Goal: Transaction & Acquisition: Subscribe to service/newsletter

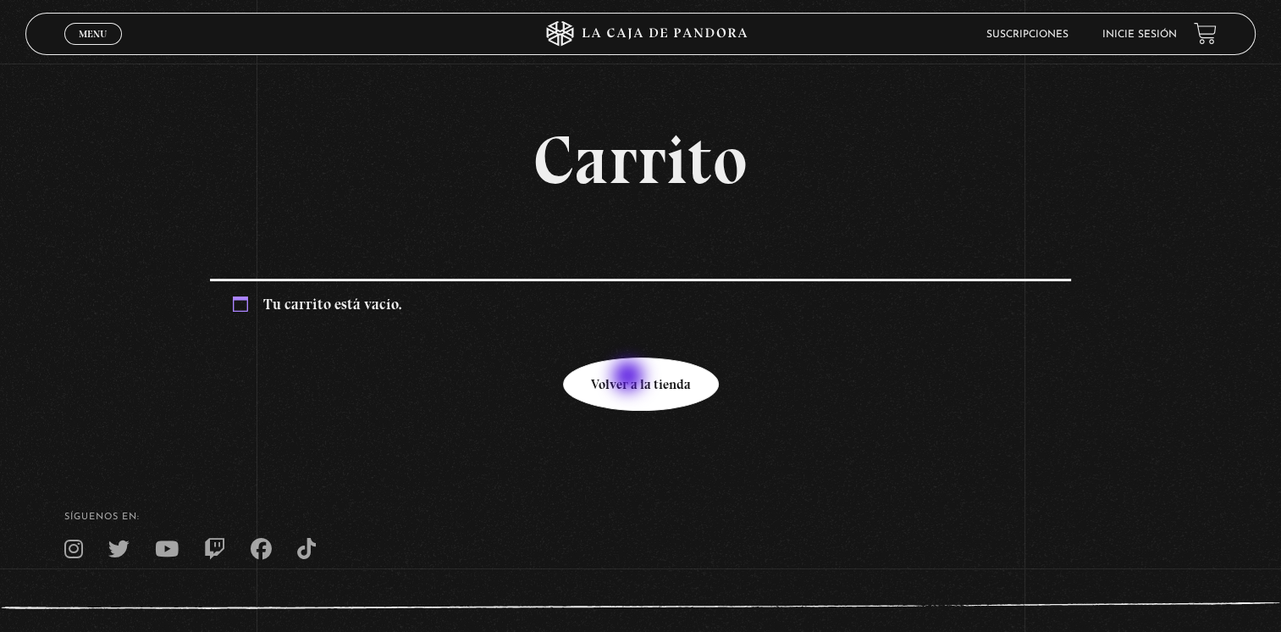
click at [630, 378] on link "Volver a la tienda" at bounding box center [641, 383] width 156 height 53
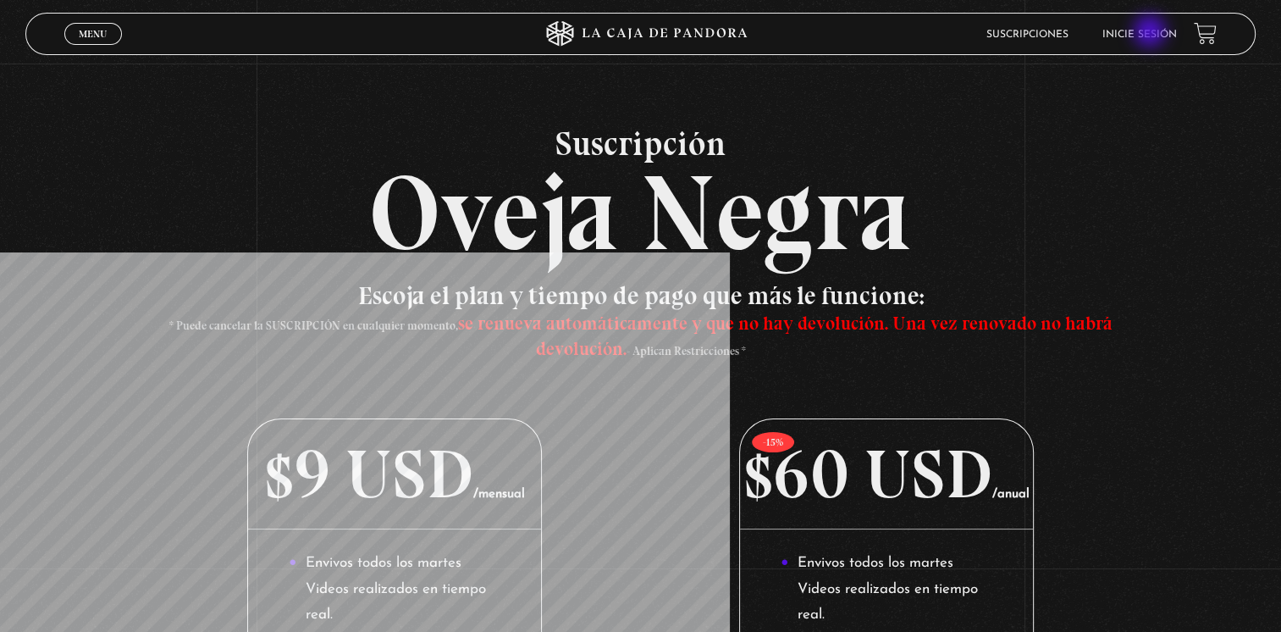
click at [1151, 33] on link "Inicie sesión" at bounding box center [1139, 35] width 75 height 10
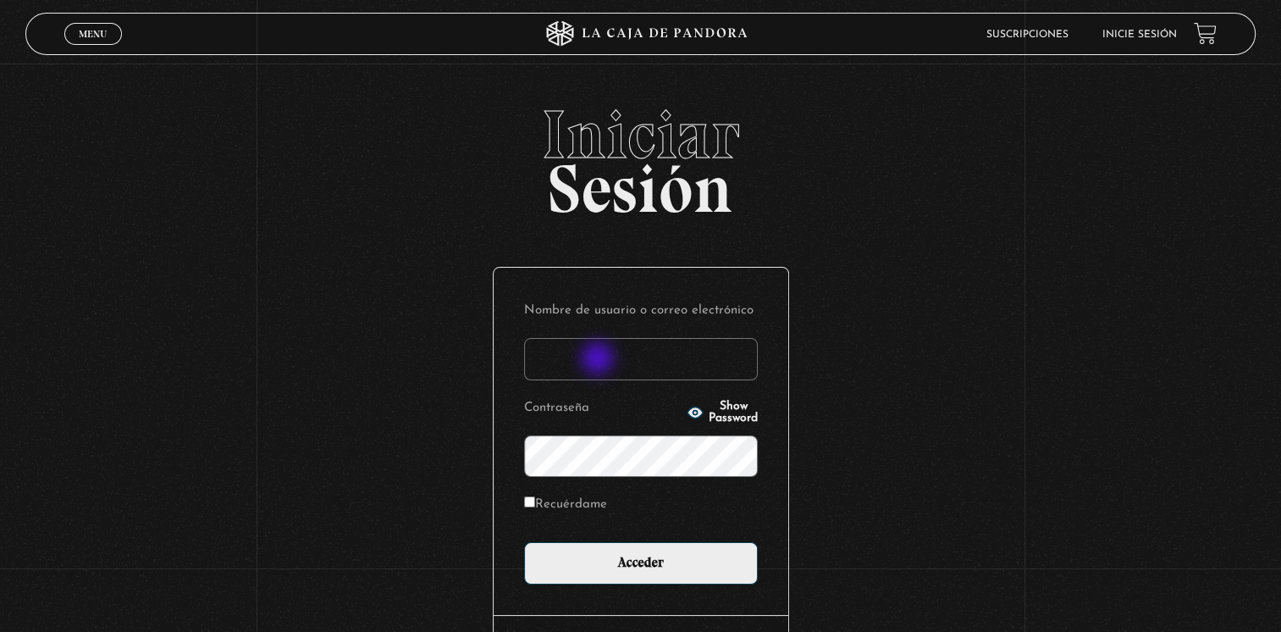
click at [599, 360] on input "Nombre de usuario o correo electrónico" at bounding box center [641, 359] width 234 height 42
type input "[EMAIL_ADDRESS][DOMAIN_NAME]"
click at [535, 500] on input "Recuérdame" at bounding box center [529, 501] width 11 height 11
checkbox input "true"
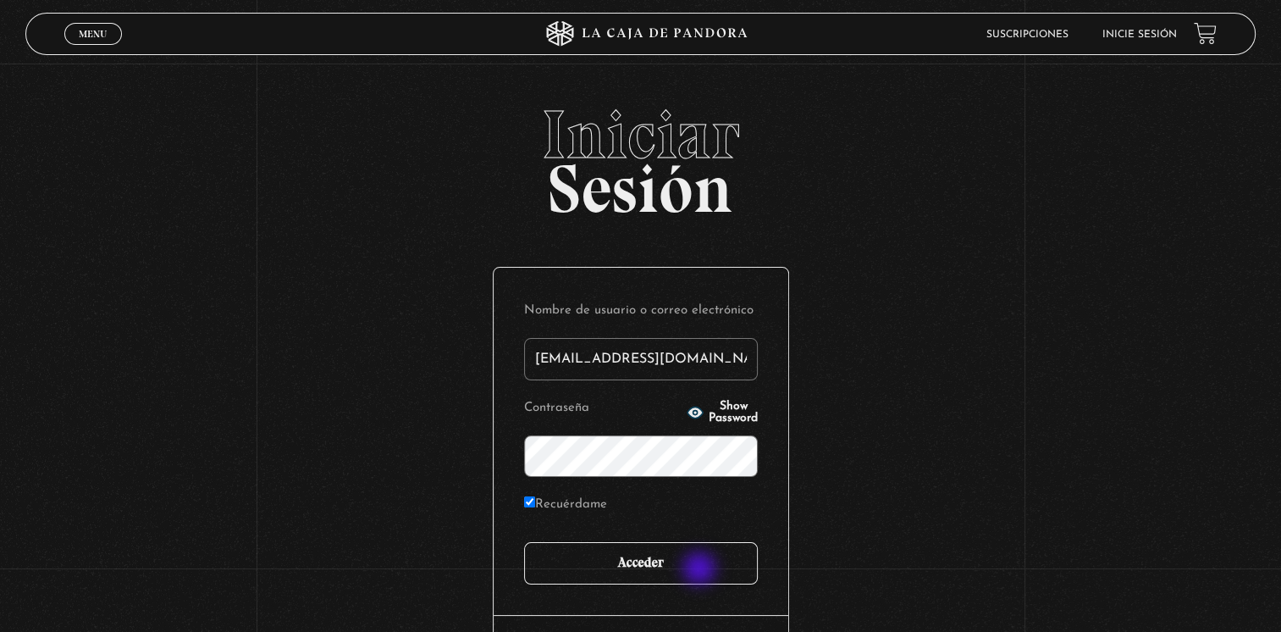
click at [701, 570] on input "Acceder" at bounding box center [641, 563] width 234 height 42
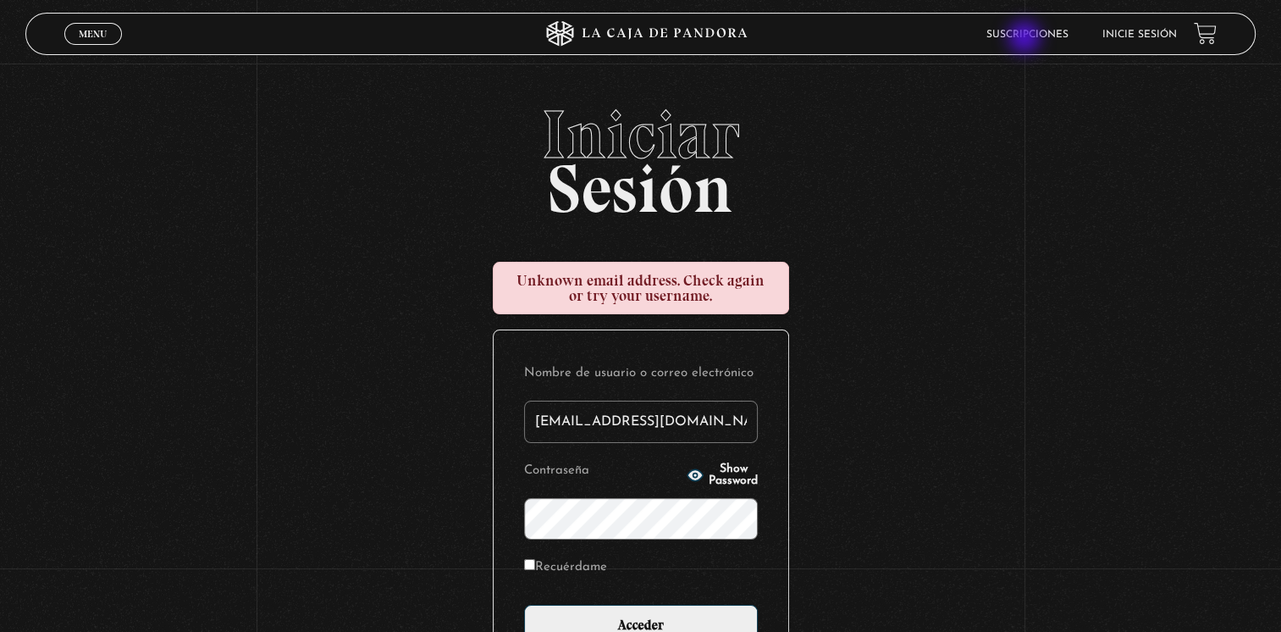
click at [1026, 39] on link "Suscripciones" at bounding box center [1027, 35] width 82 height 10
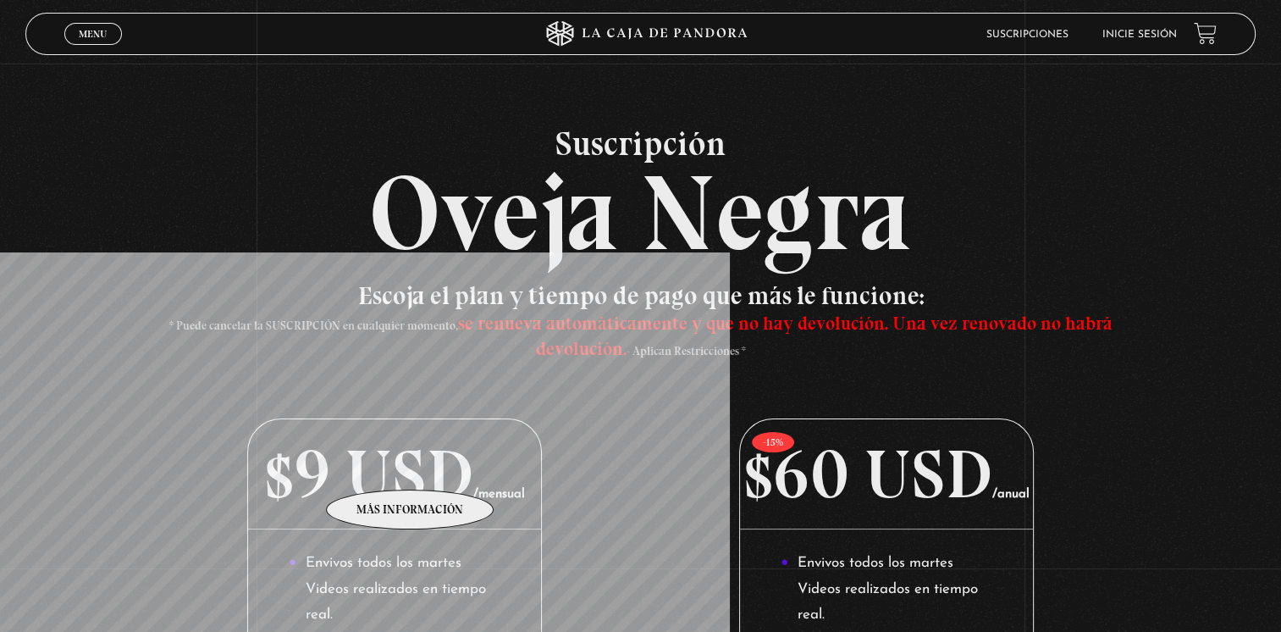
click at [411, 464] on p "$9 USD /mensual" at bounding box center [395, 474] width 294 height 110
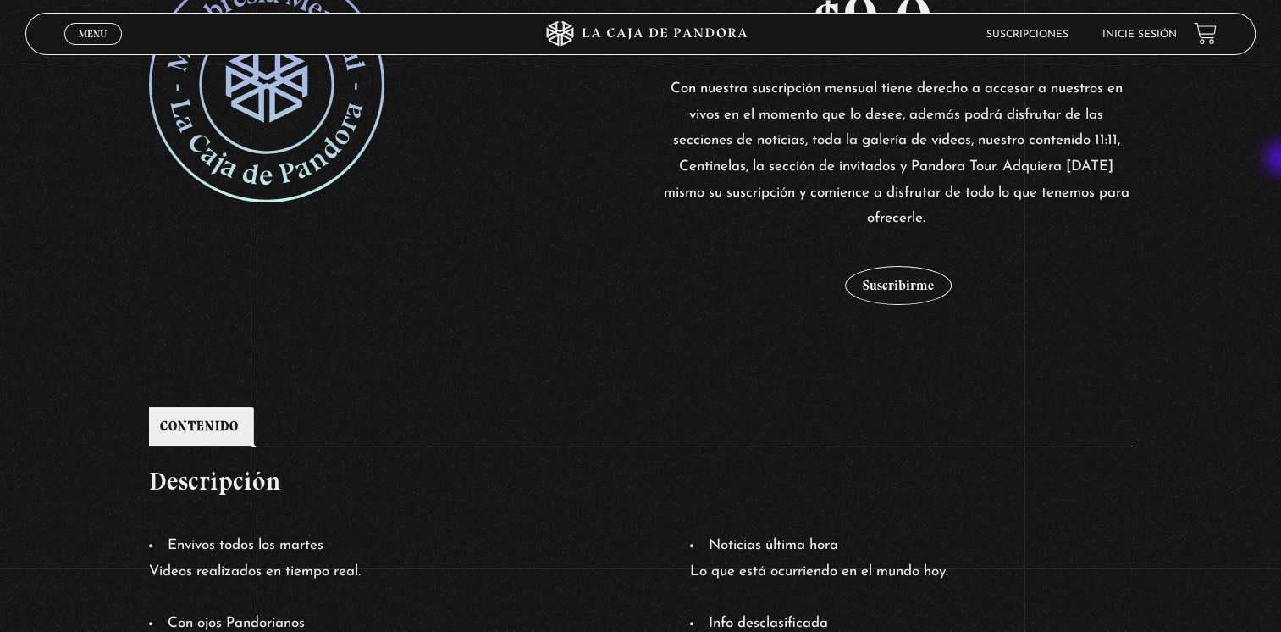
scroll to position [505, 0]
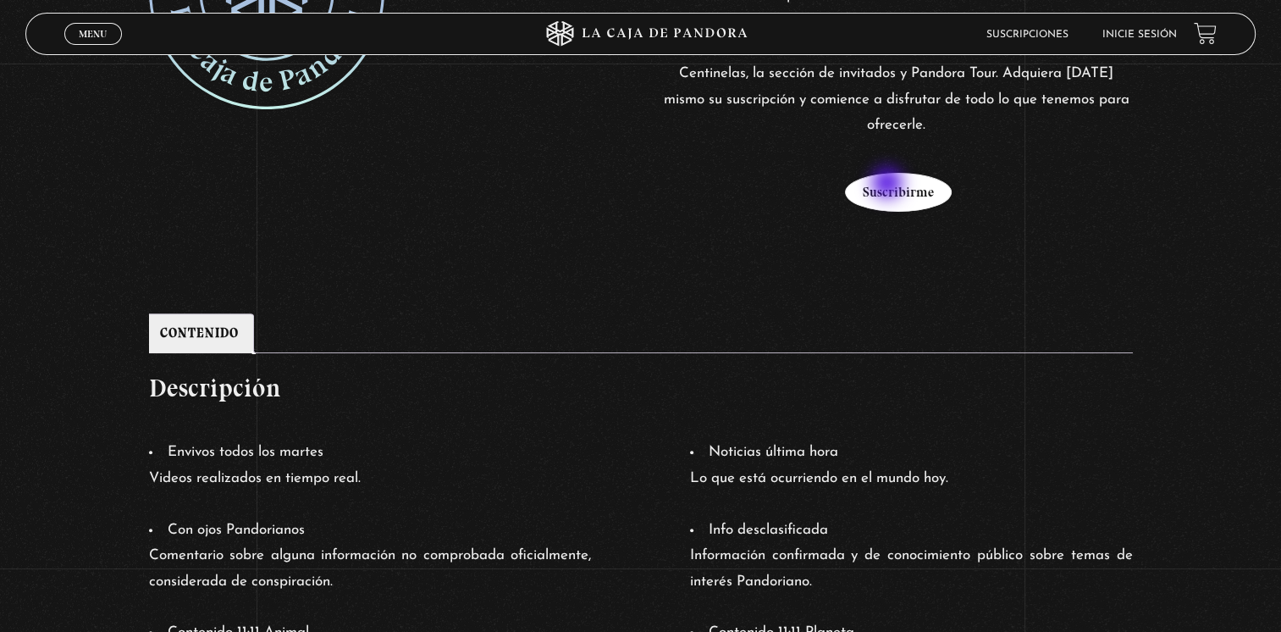
click at [889, 185] on button "Suscribirme" at bounding box center [898, 192] width 107 height 39
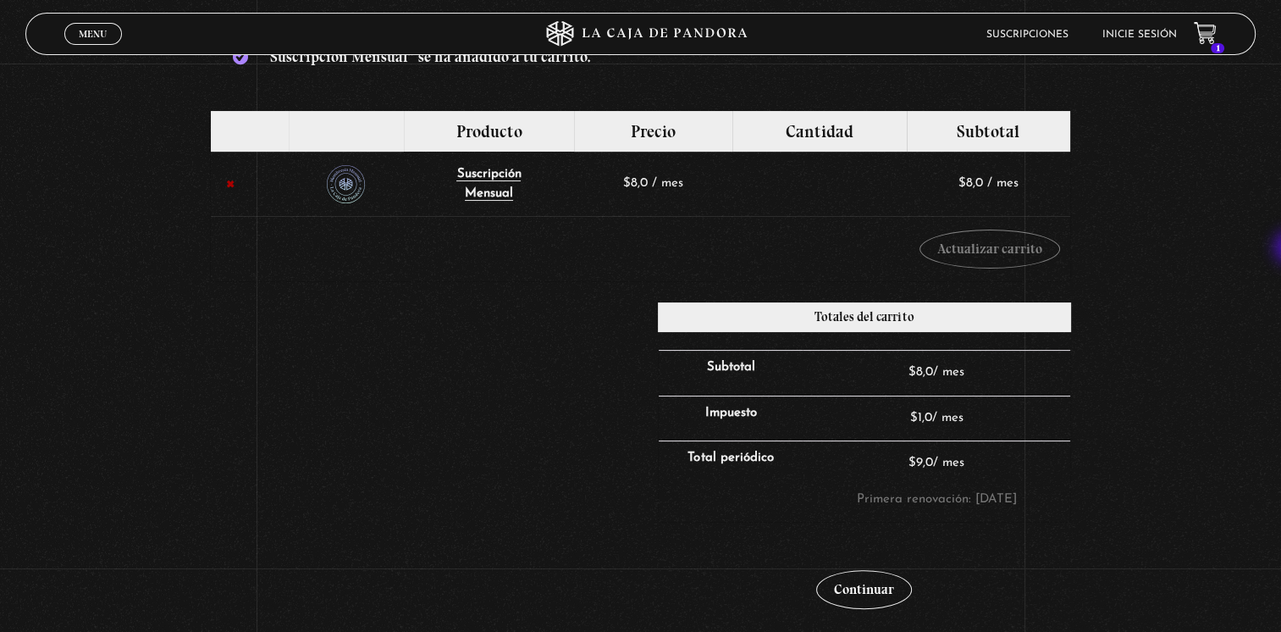
scroll to position [296, 0]
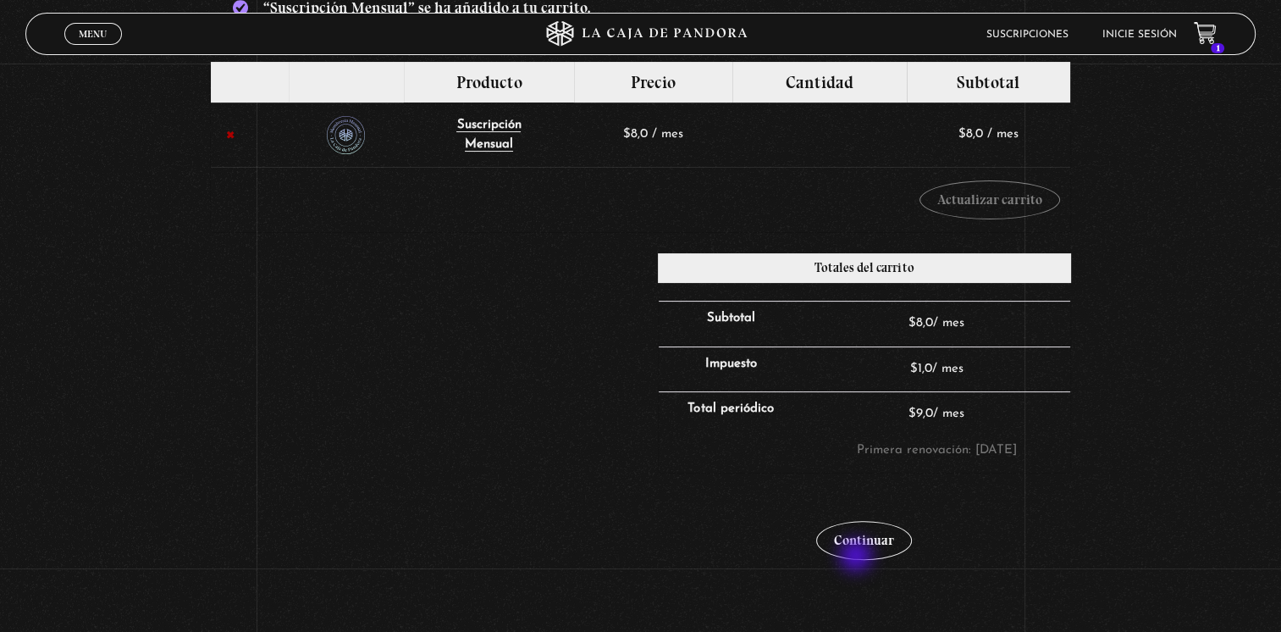
click at [858, 557] on div "Continuar" at bounding box center [864, 529] width 413 height 103
click at [858, 550] on link "Continuar" at bounding box center [864, 540] width 96 height 39
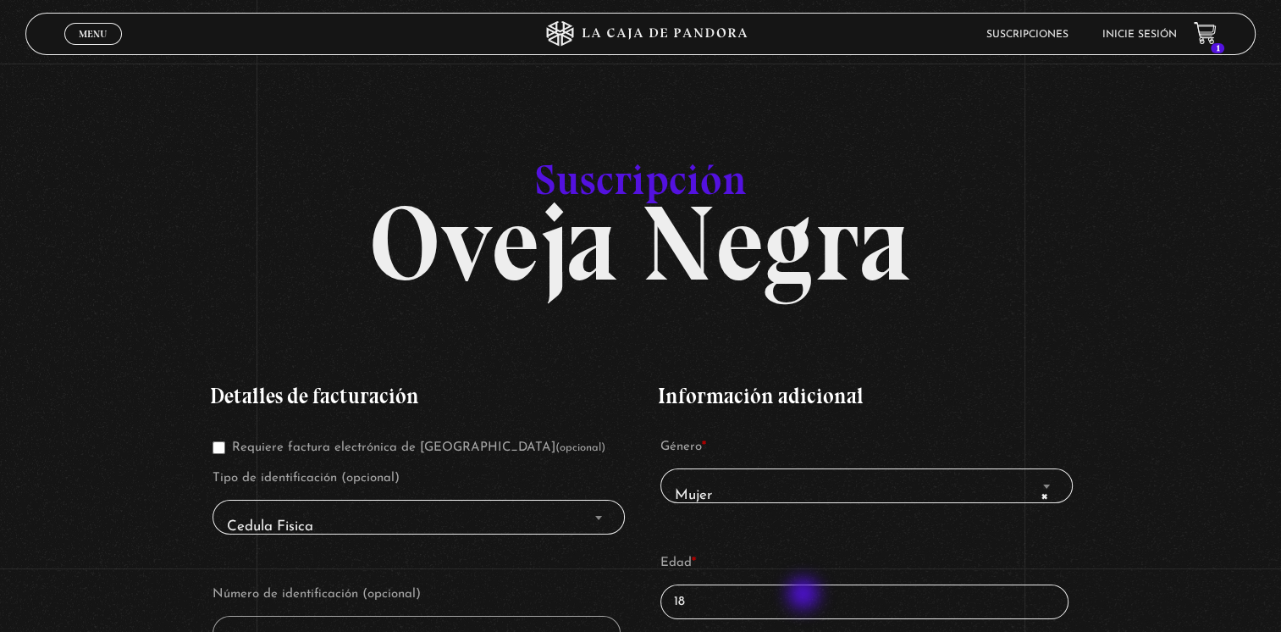
click at [805, 595] on input "18" at bounding box center [864, 601] width 408 height 35
type input "1"
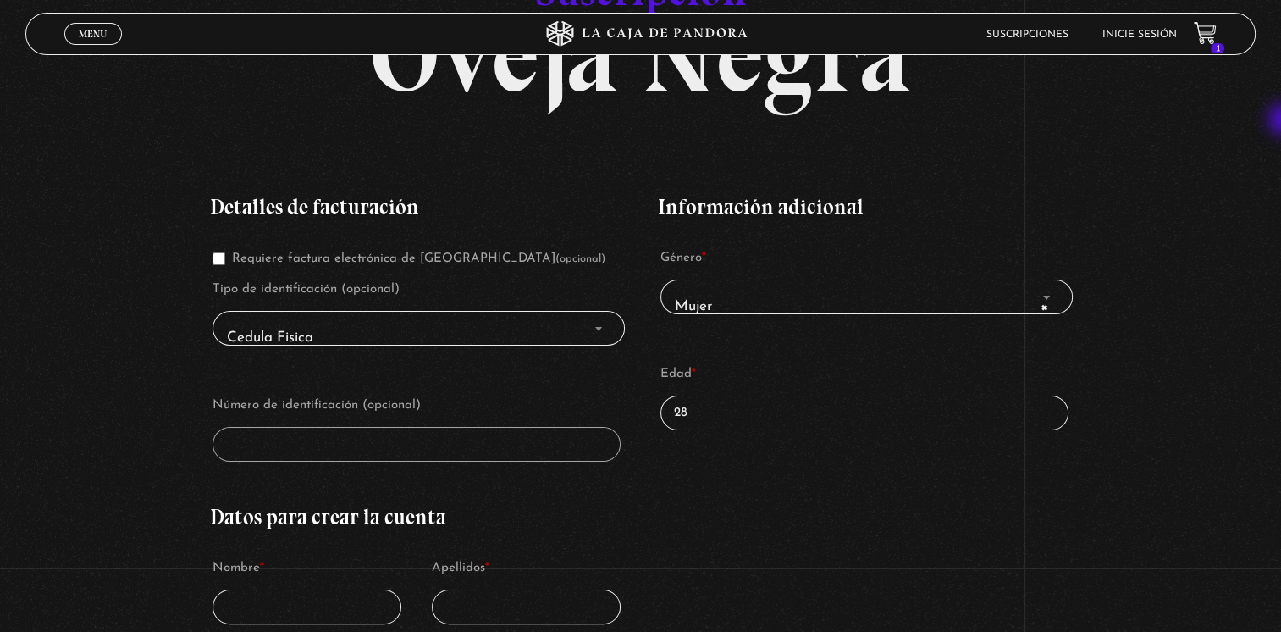
scroll to position [185, 0]
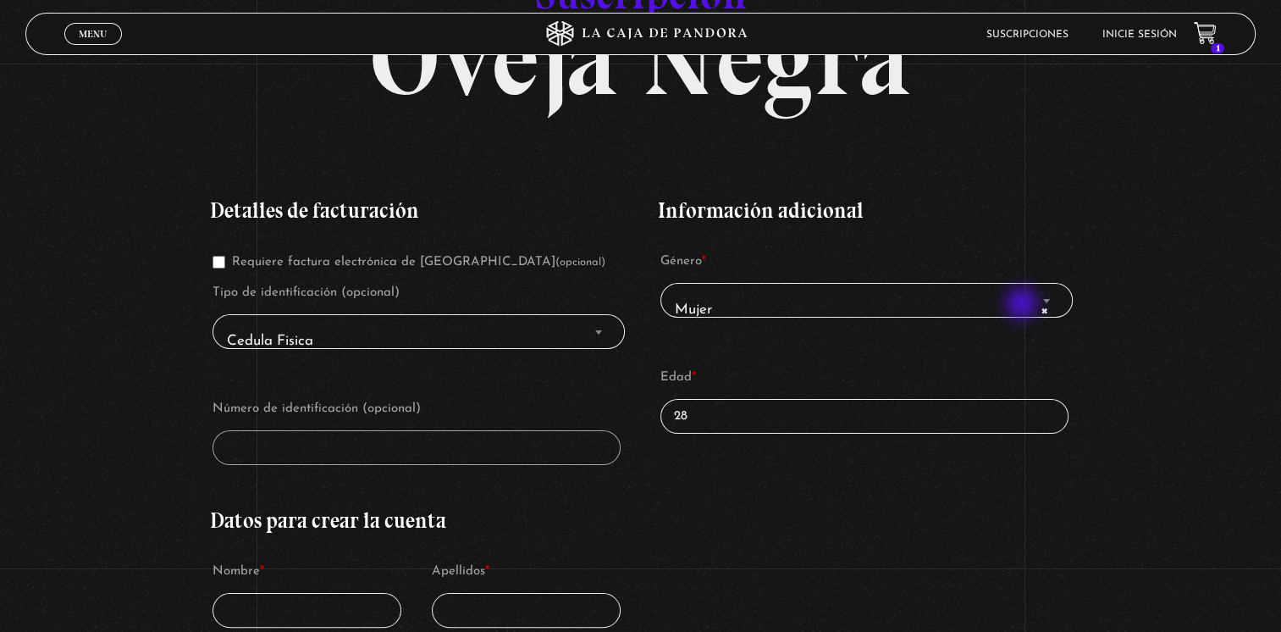
type input "28"
click at [1024, 305] on span "× Mujer" at bounding box center [866, 309] width 397 height 38
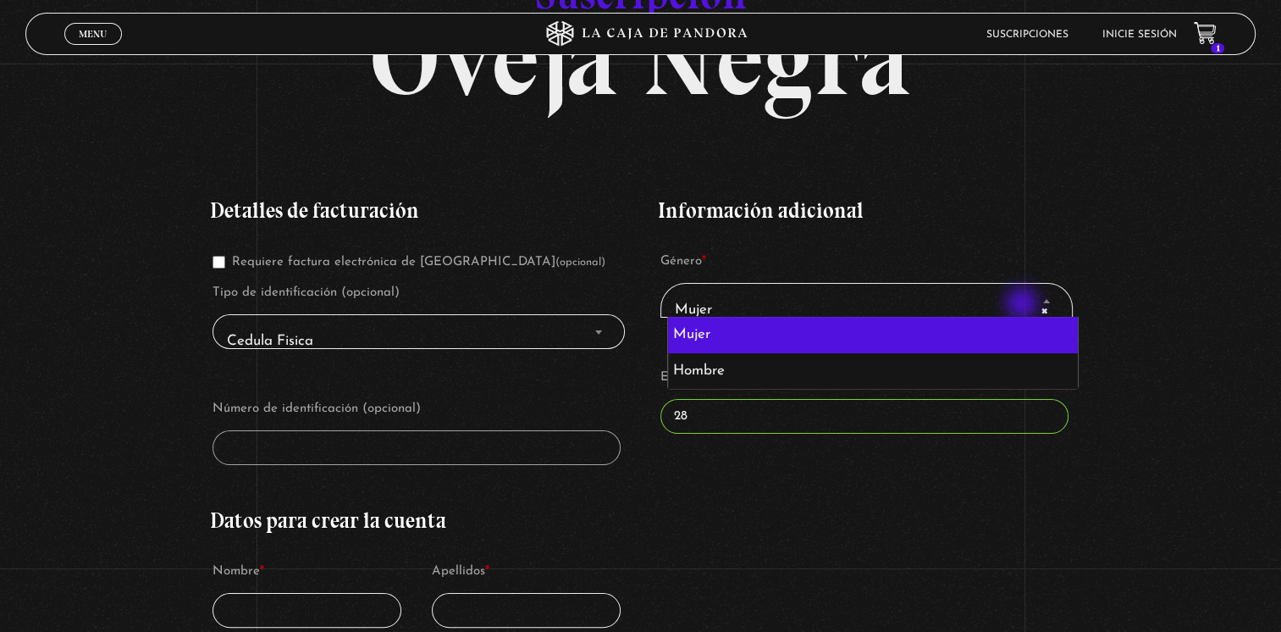
click at [1024, 305] on span "× Mujer" at bounding box center [866, 309] width 397 height 38
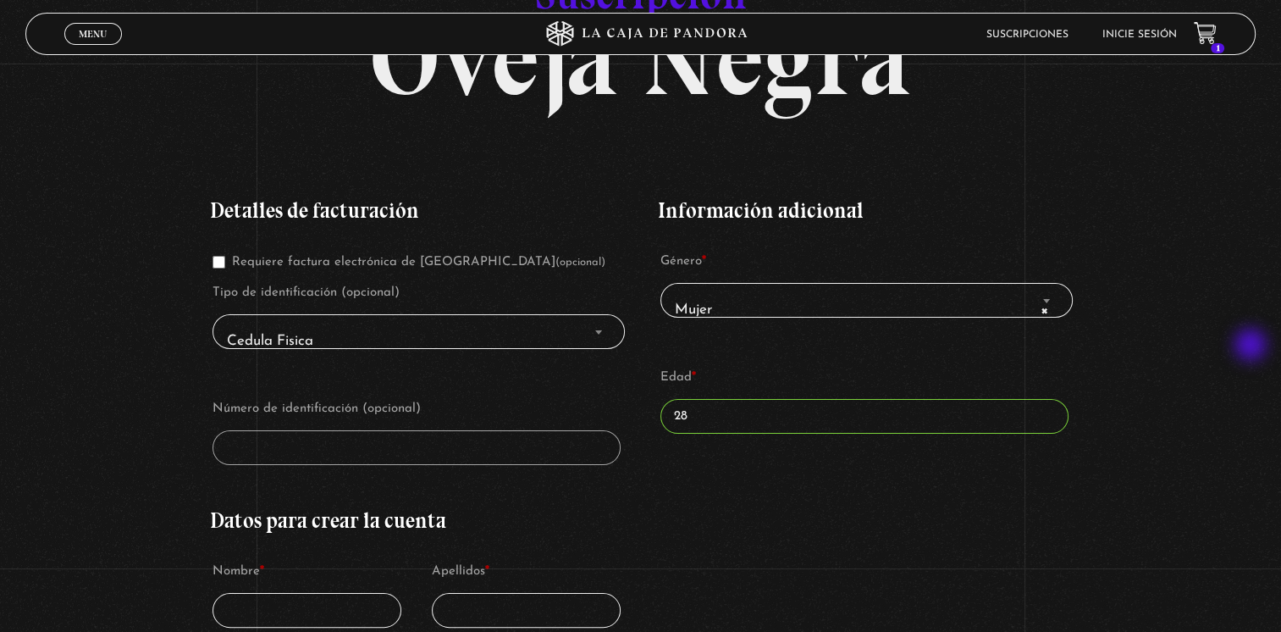
click at [364, 345] on span "Cedula Fisica" at bounding box center [418, 341] width 397 height 38
click at [362, 330] on span "Cedula Fisica" at bounding box center [418, 341] width 397 height 38
click at [566, 328] on span "Cedula Fisica" at bounding box center [418, 341] width 397 height 38
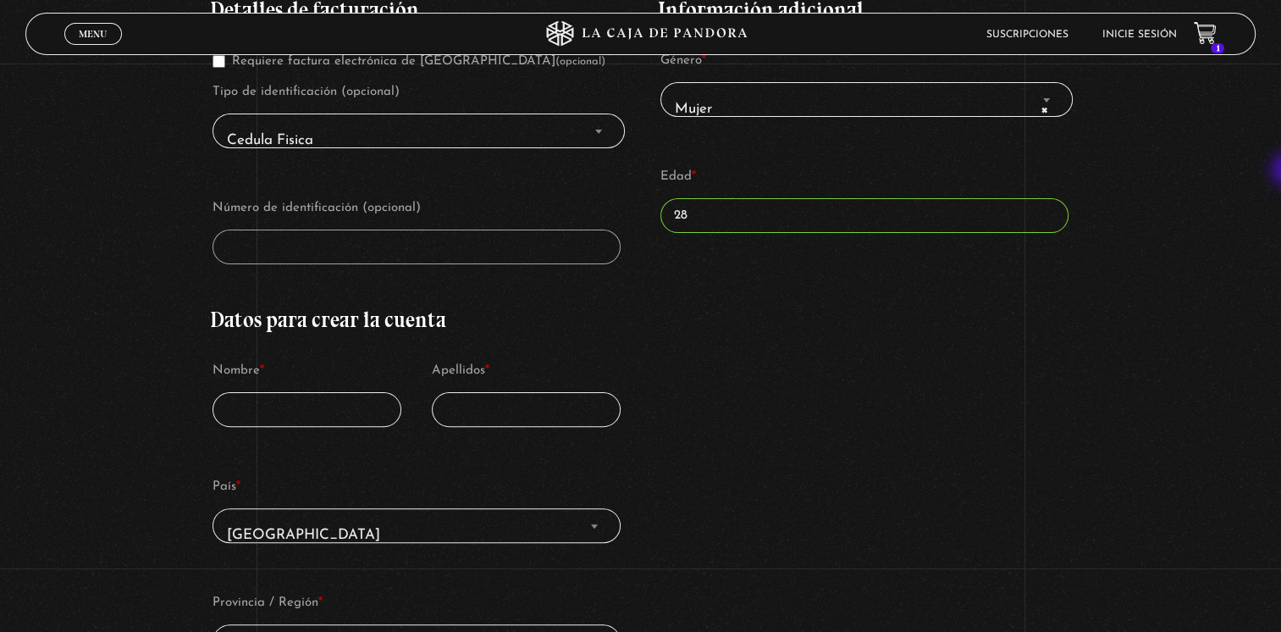
scroll to position [383, 0]
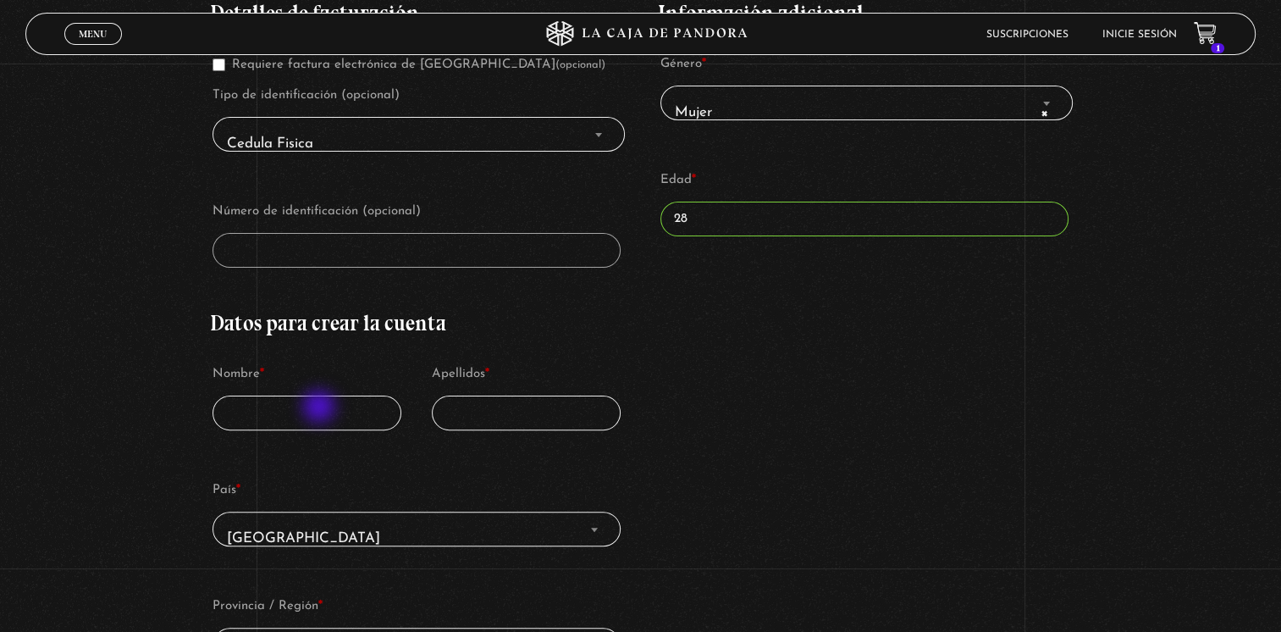
click at [321, 408] on input "Nombre *" at bounding box center [306, 412] width 189 height 35
type input "Laura"
click at [528, 408] on input "Apellidos *" at bounding box center [526, 412] width 189 height 35
click at [816, 459] on div "Detalles de facturación Requiere factura electrónica de Costa Rica (opcional) T…" at bounding box center [640, 574] width 861 height 1194
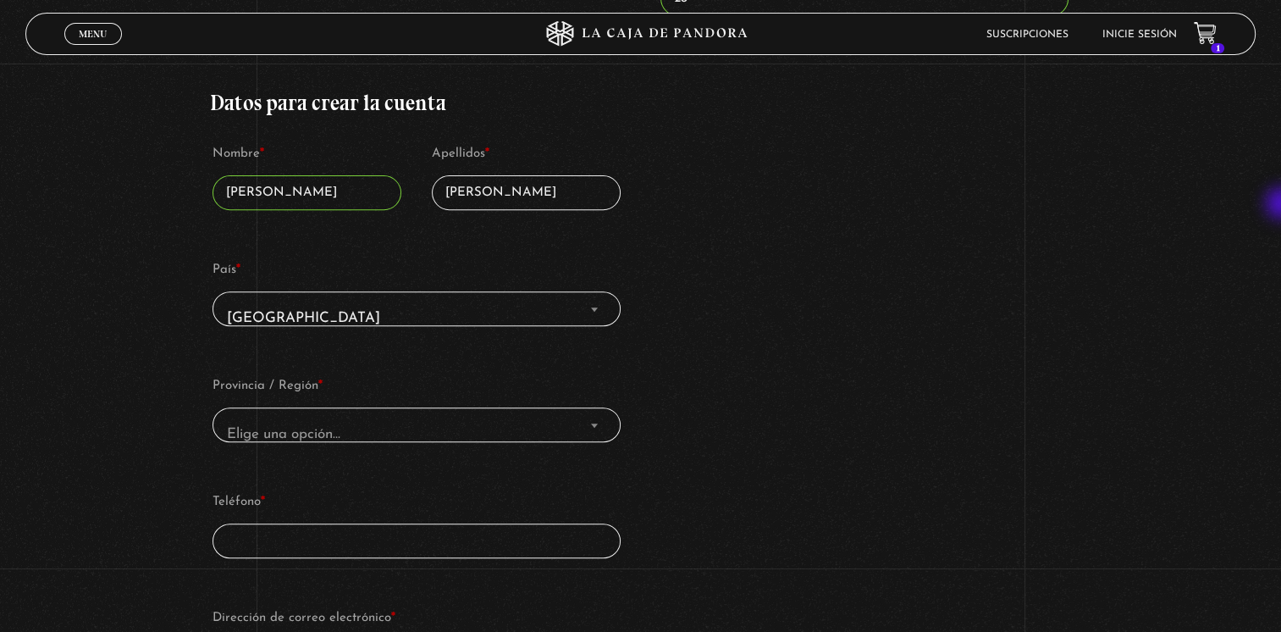
scroll to position [619, 0]
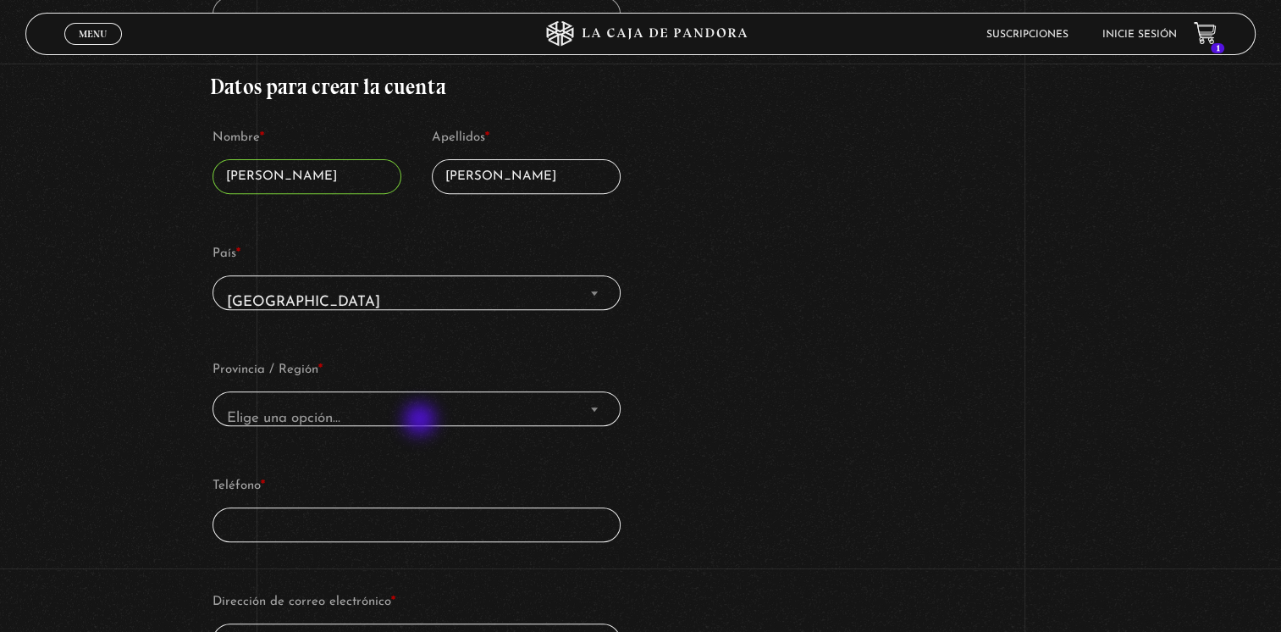
type input "Aubert Castillo"
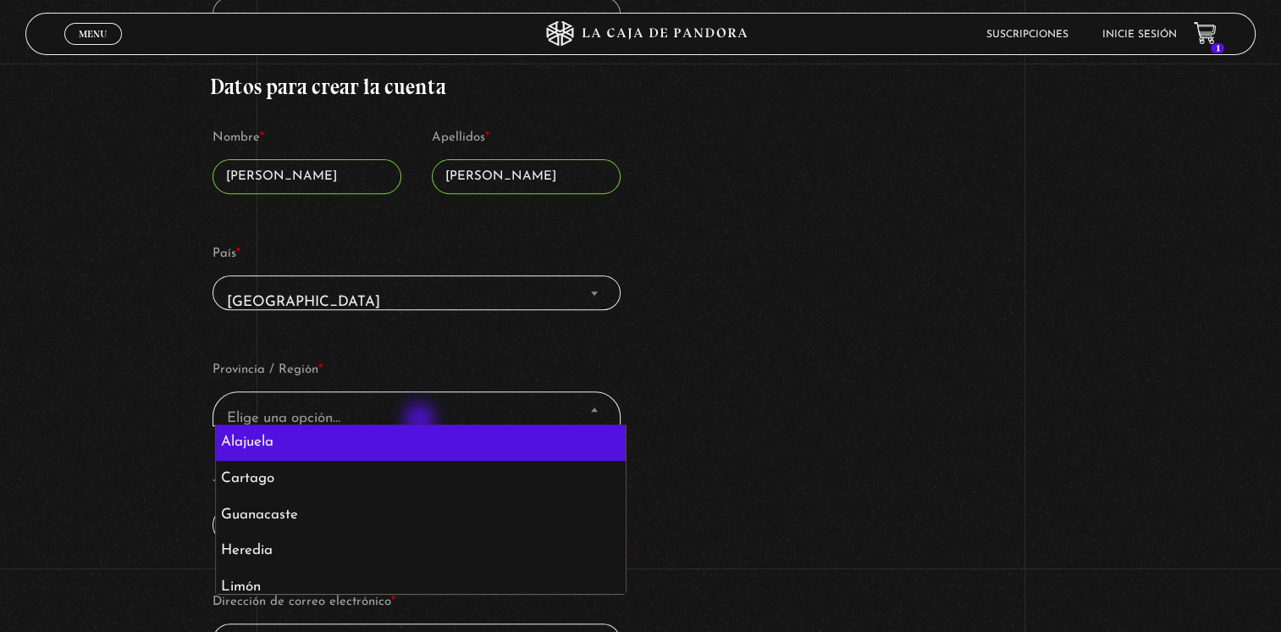
click at [422, 421] on span "Elige una opción…" at bounding box center [416, 418] width 393 height 38
select select "CR-A"
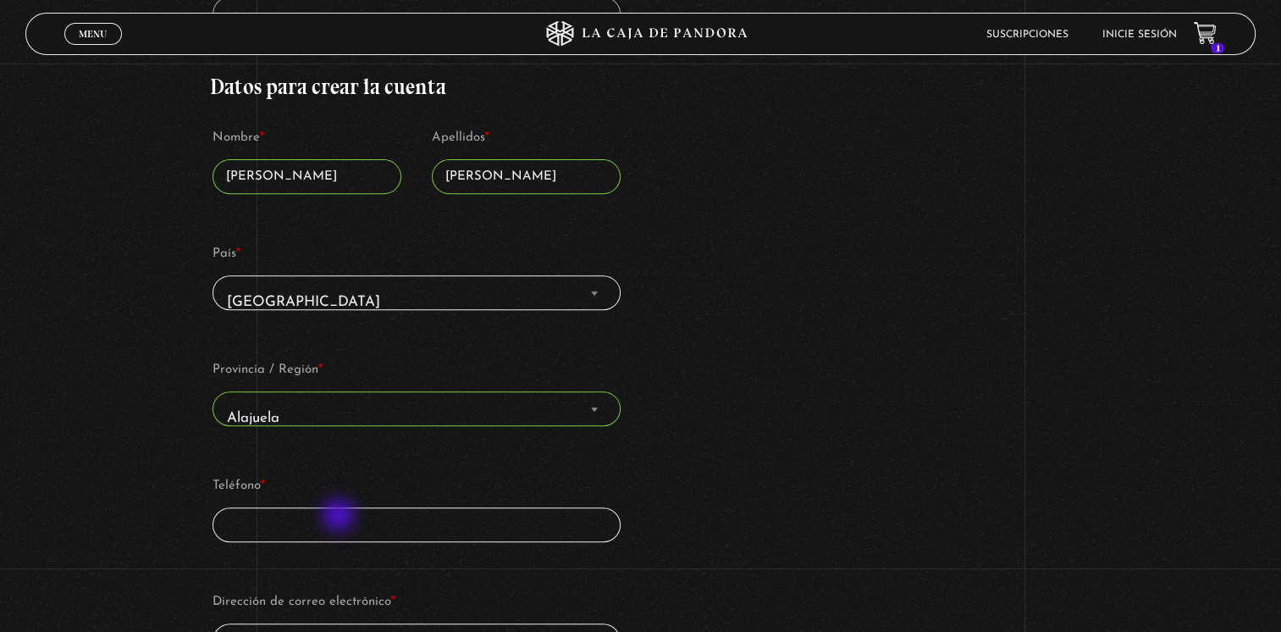
click at [340, 516] on input "Teléfono *" at bounding box center [416, 524] width 408 height 35
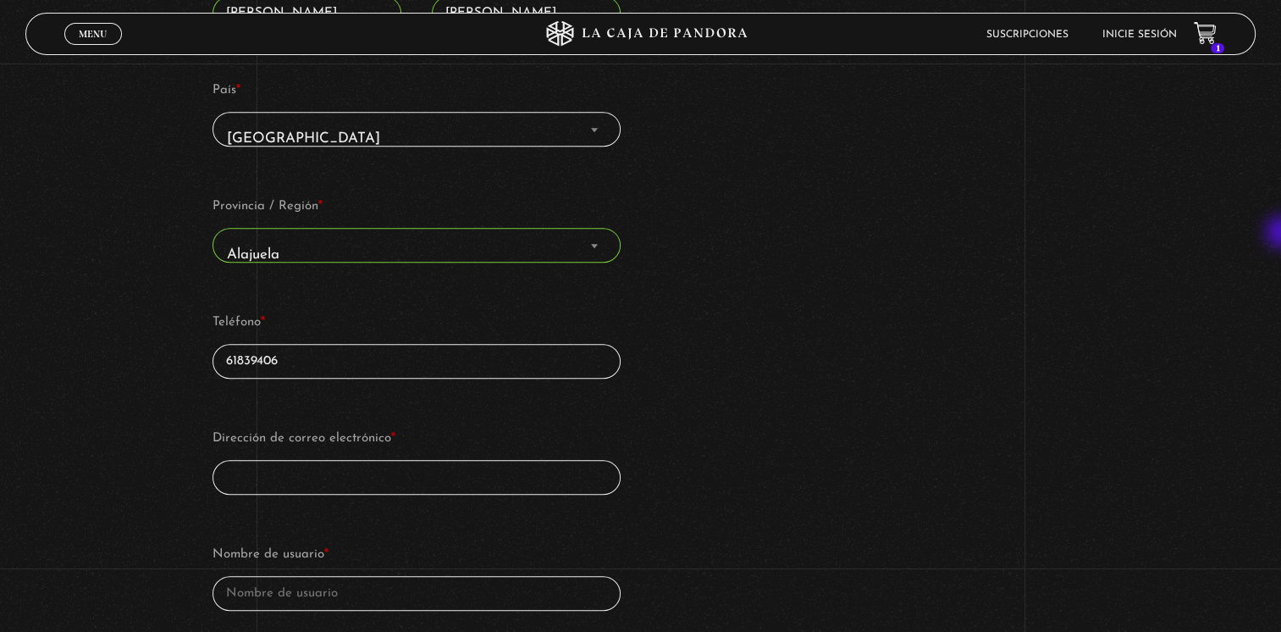
scroll to position [889, 0]
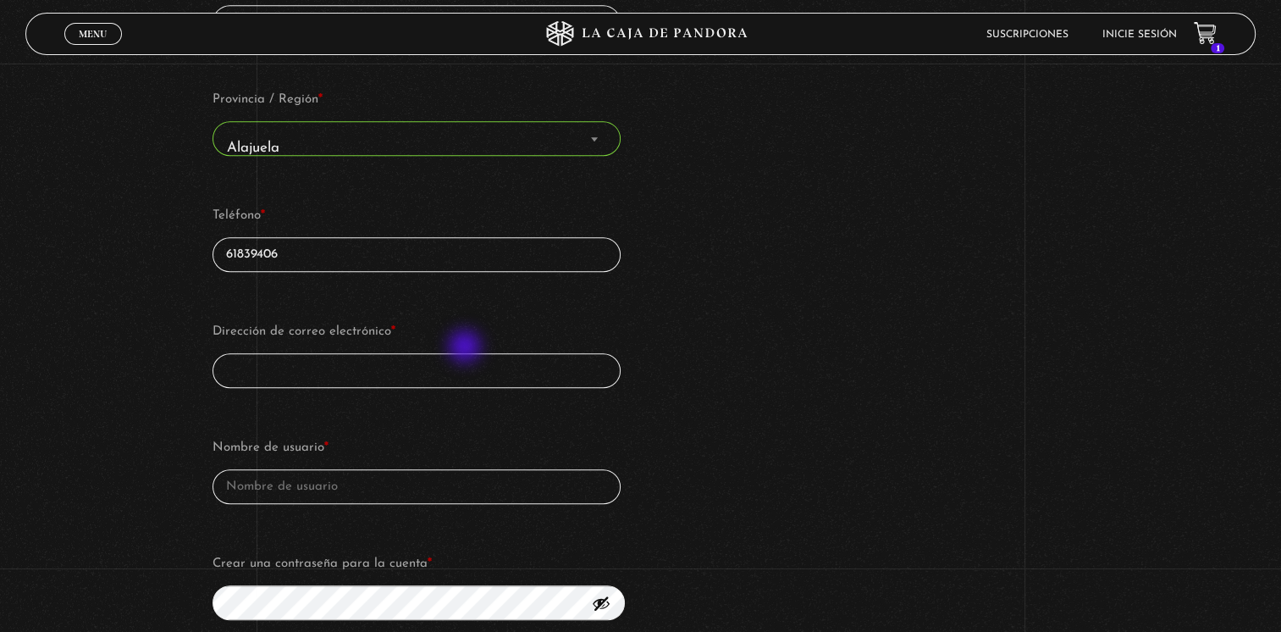
click at [466, 348] on p "Dirección de correo electrónico *" at bounding box center [416, 354] width 413 height 74
type input "61839406"
click at [467, 363] on input "Dirección de correo electrónico *" at bounding box center [416, 370] width 408 height 35
type input "aubertlaura70@gmail.com"
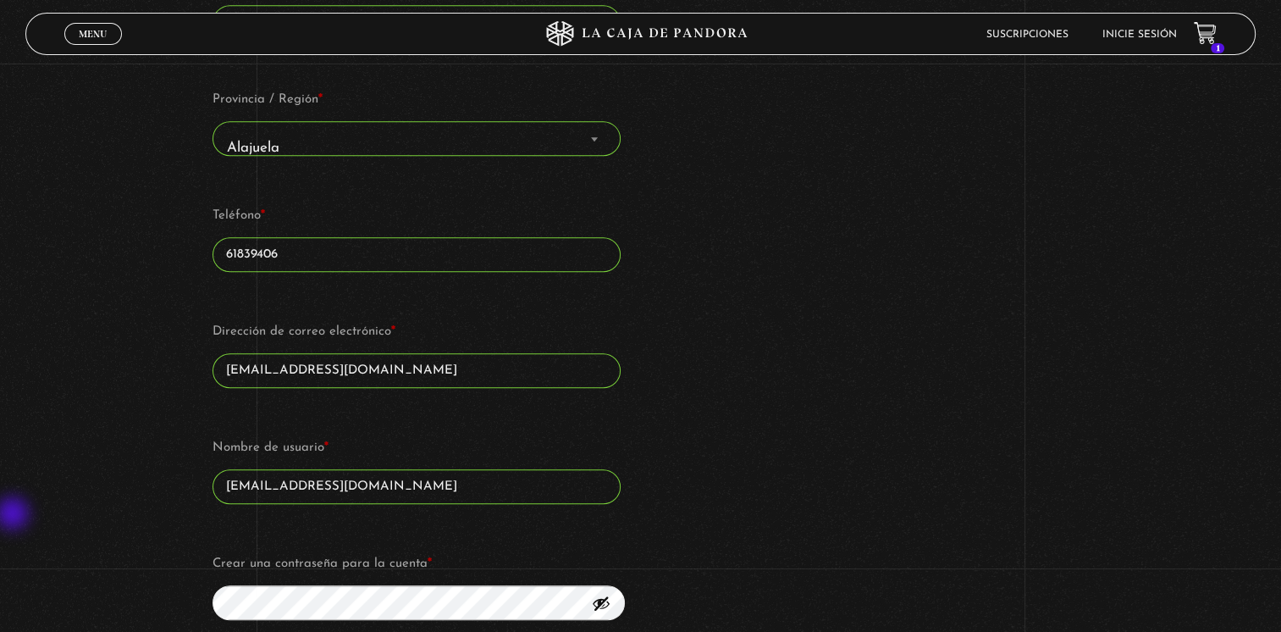
drag, startPoint x: 406, startPoint y: 485, endPoint x: 13, endPoint y: 513, distance: 394.7
click at [13, 513] on div "Suscripción Oveja Negra Si ya eres cliente, por favor, rellena tus datos a cont…" at bounding box center [640, 407] width 1281 height 2341
click at [119, 475] on div "Suscripción Oveja Negra Si ya eres cliente, por favor, rellena tus datos a cont…" at bounding box center [640, 407] width 1281 height 2341
click at [773, 387] on div "Detalles de facturación Requiere factura electrónica de Costa Rica (opcional) T…" at bounding box center [640, 68] width 861 height 1194
click at [812, 453] on div "Detalles de facturación Requiere factura electrónica de Costa Rica (opcional) T…" at bounding box center [640, 68] width 861 height 1194
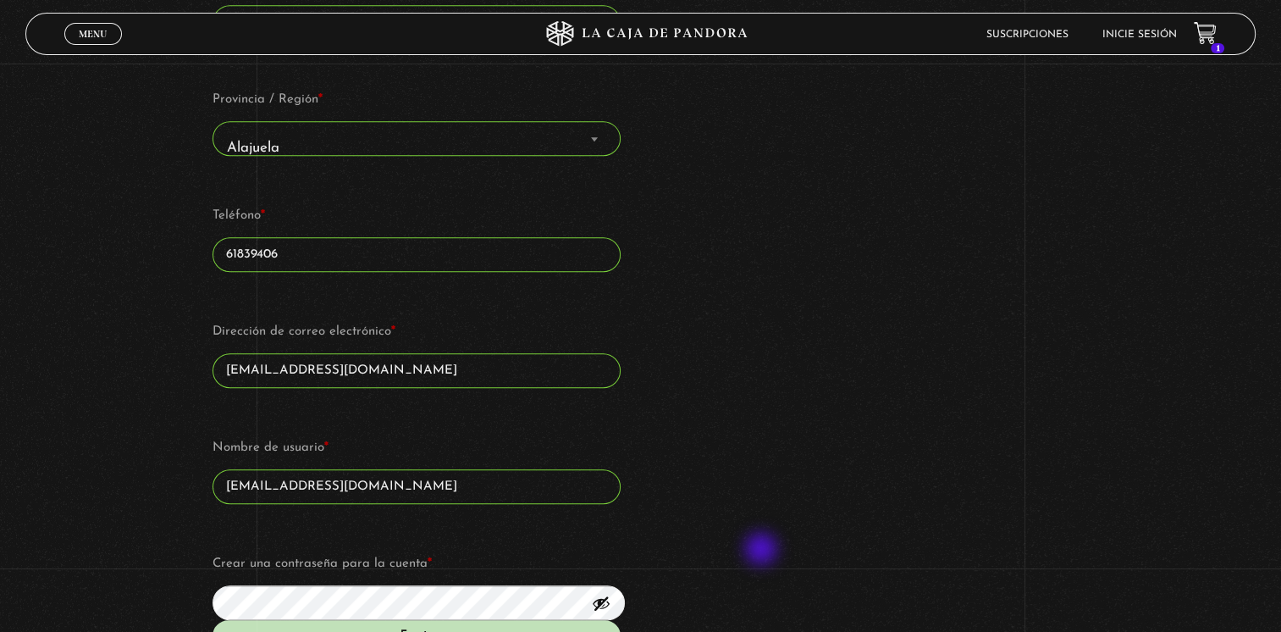
click at [763, 550] on div "Detalles de facturación Requiere factura electrónica de Costa Rica (opcional) T…" at bounding box center [640, 83] width 861 height 1224
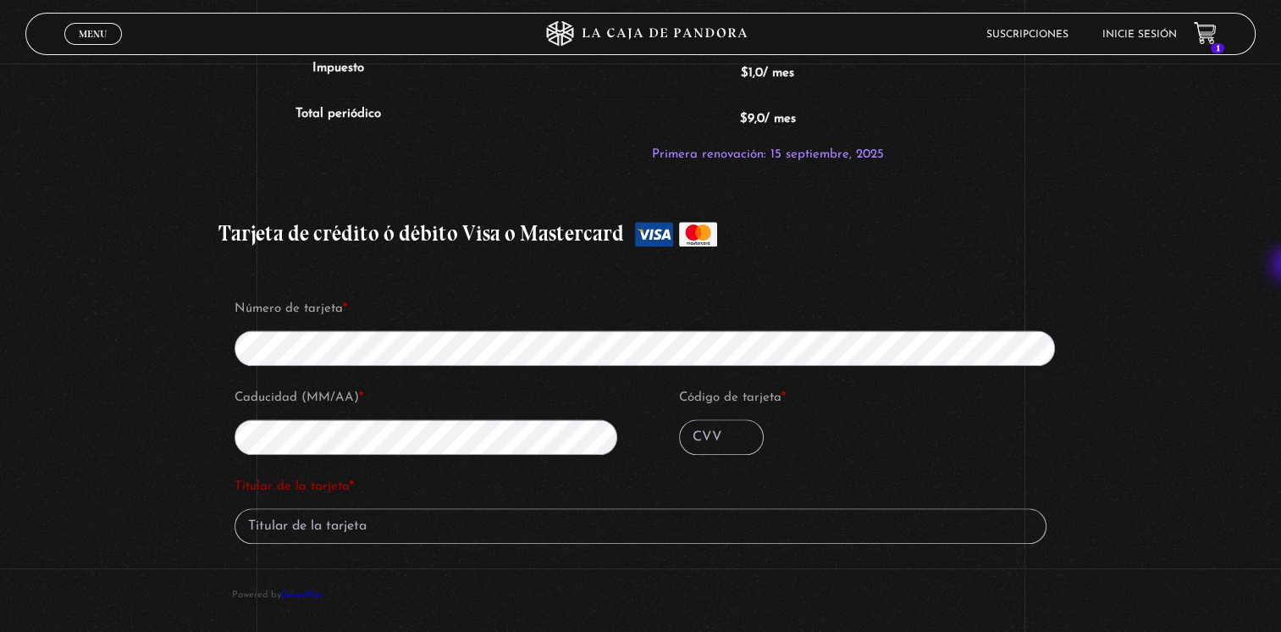
scroll to position [1697, 0]
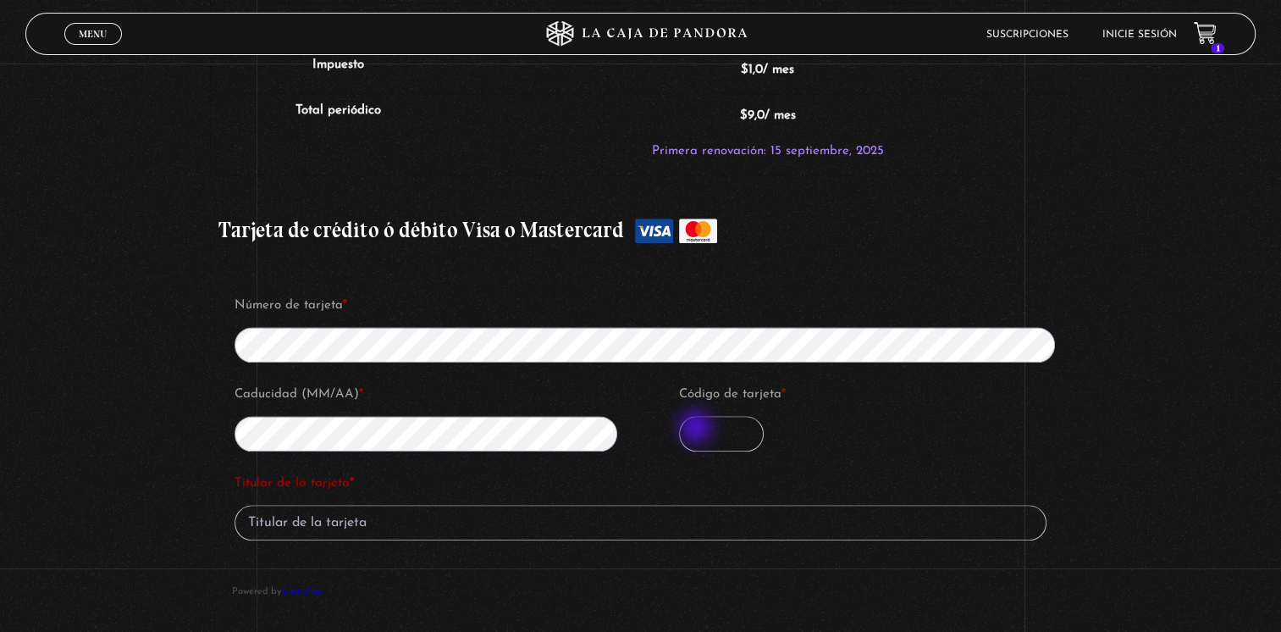
click at [698, 428] on input "Código de tarjeta *" at bounding box center [721, 434] width 85 height 36
type input "602"
click at [661, 518] on input "Titular de la tarjeta *" at bounding box center [641, 523] width 813 height 36
type input "Laura Aubert C."
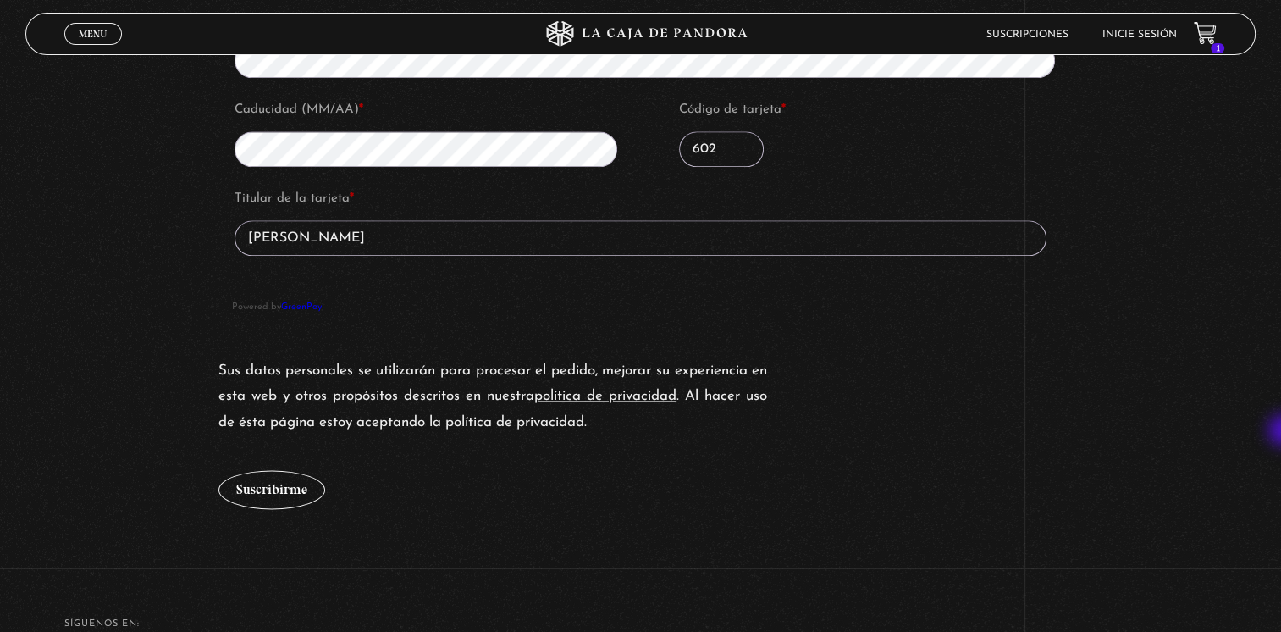
scroll to position [1998, 0]
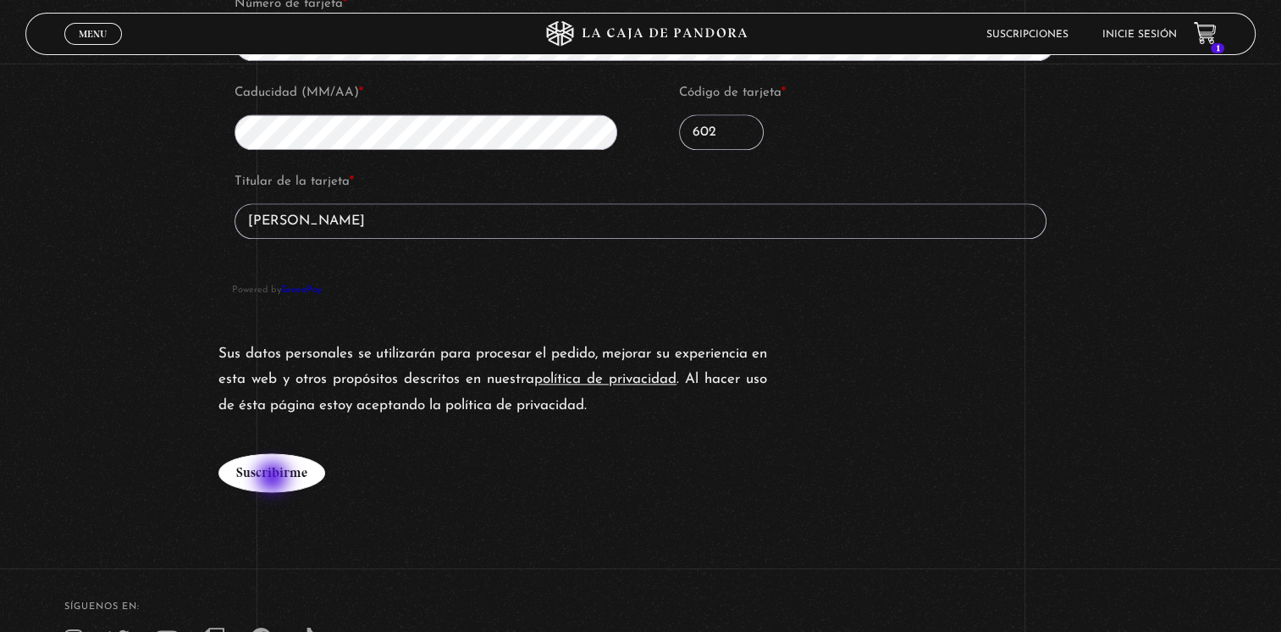
click at [274, 478] on button "Suscribirme" at bounding box center [271, 472] width 107 height 39
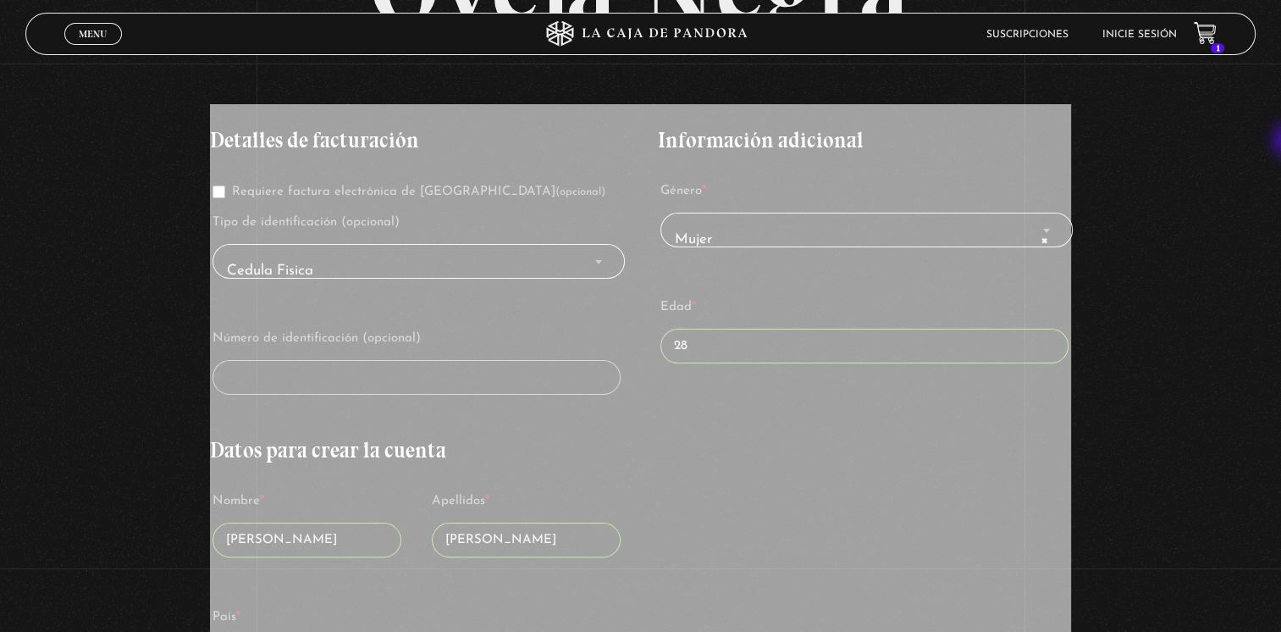
scroll to position [252, 0]
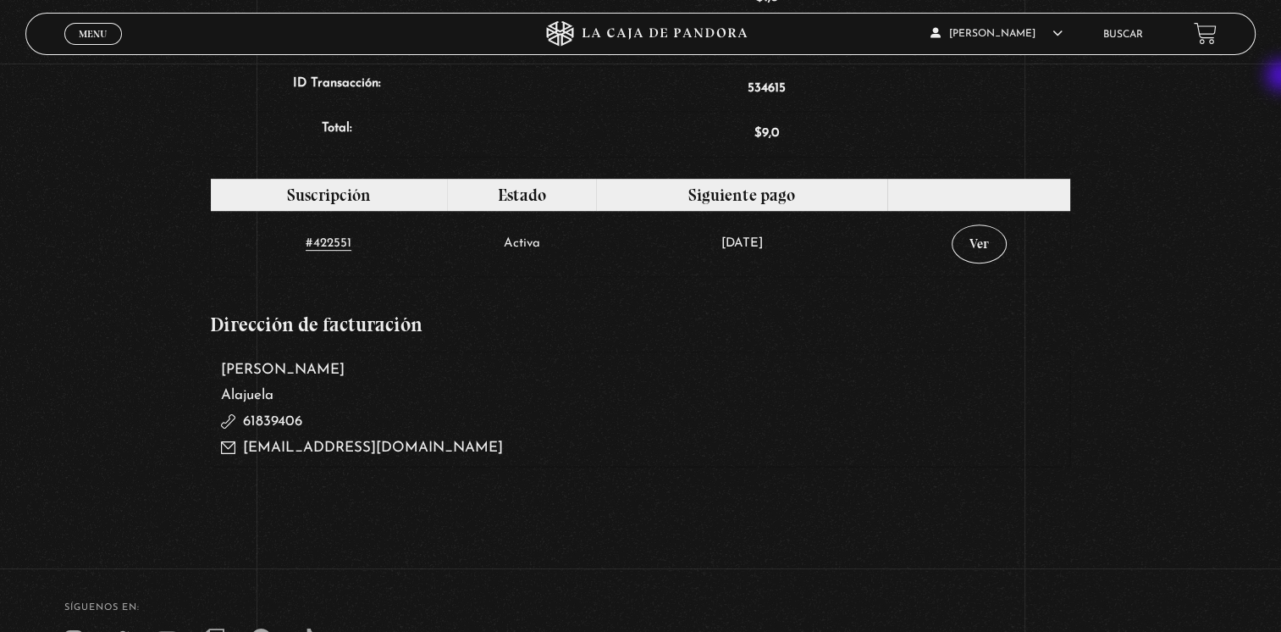
scroll to position [788, 0]
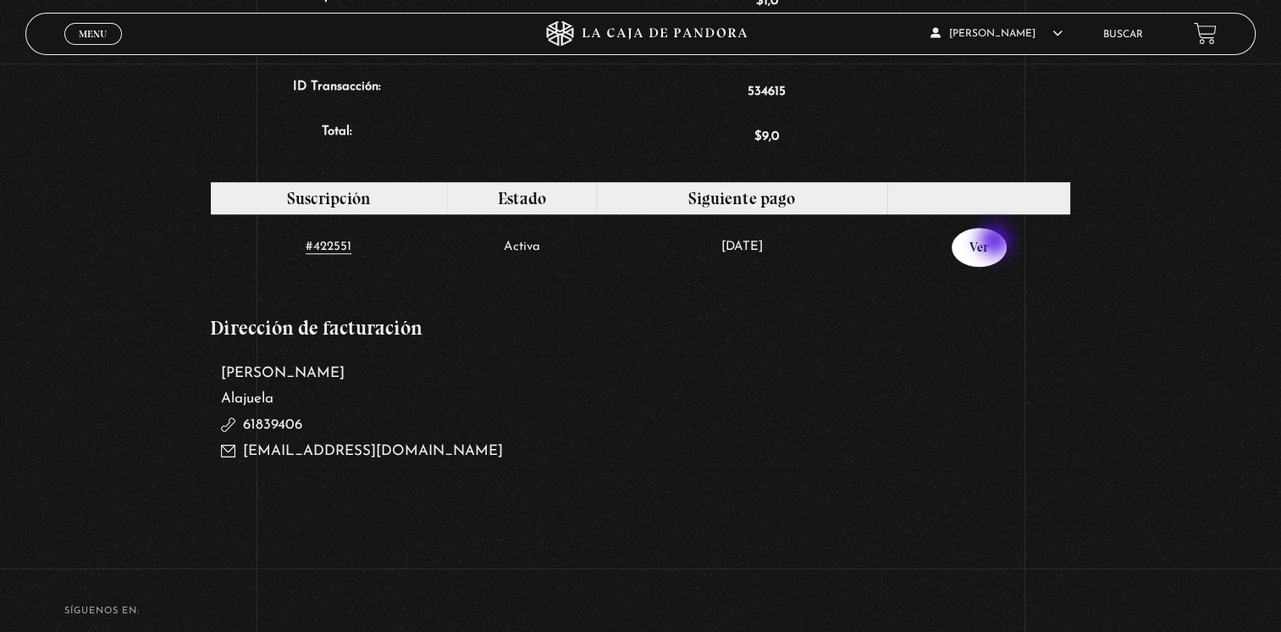
click at [996, 242] on link "Ver" at bounding box center [979, 247] width 55 height 39
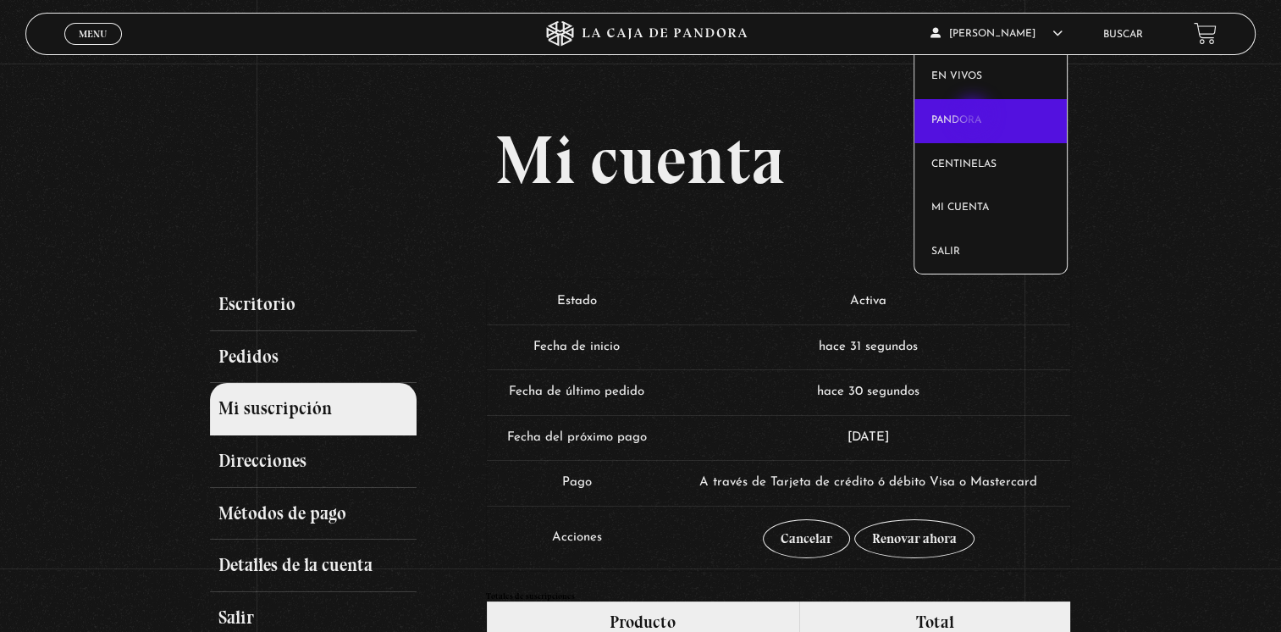
click at [974, 116] on link "Pandora" at bounding box center [990, 121] width 152 height 44
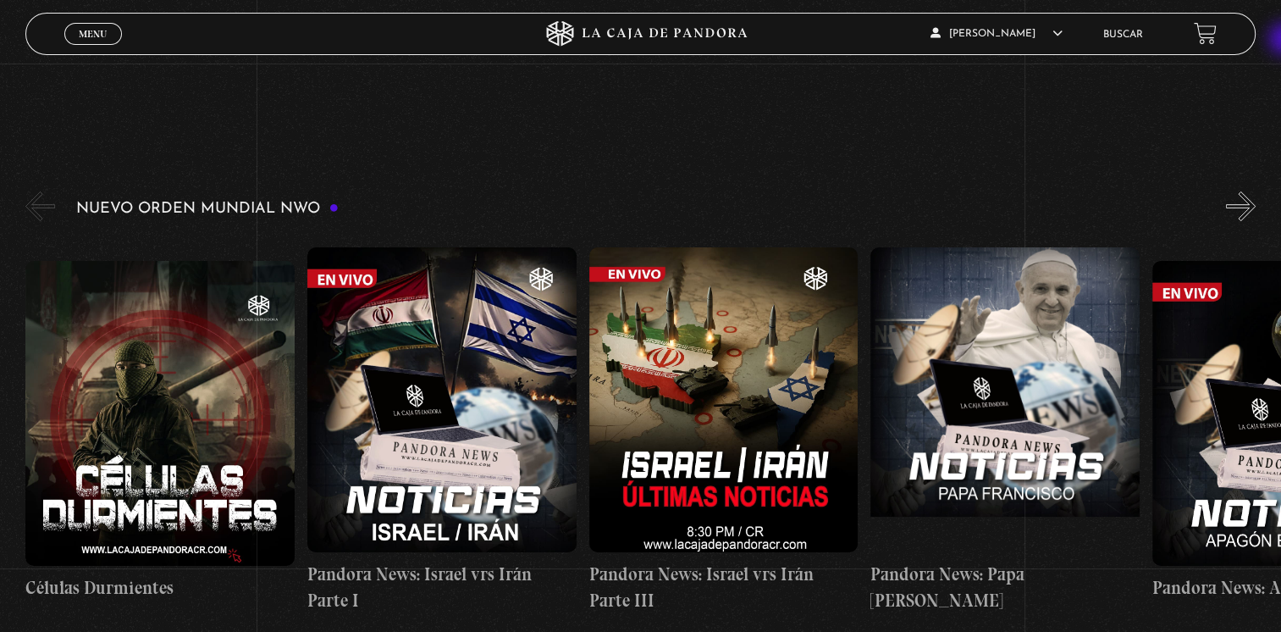
scroll to position [240, 0]
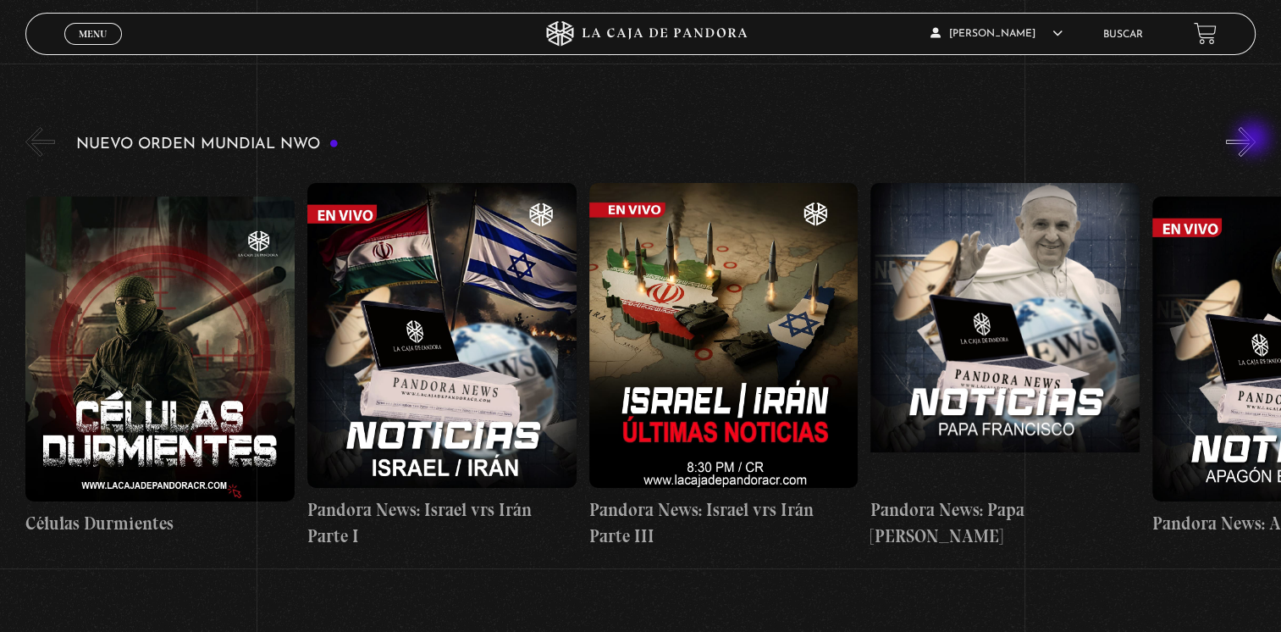
click at [1255, 140] on button "»" at bounding box center [1241, 142] width 30 height 30
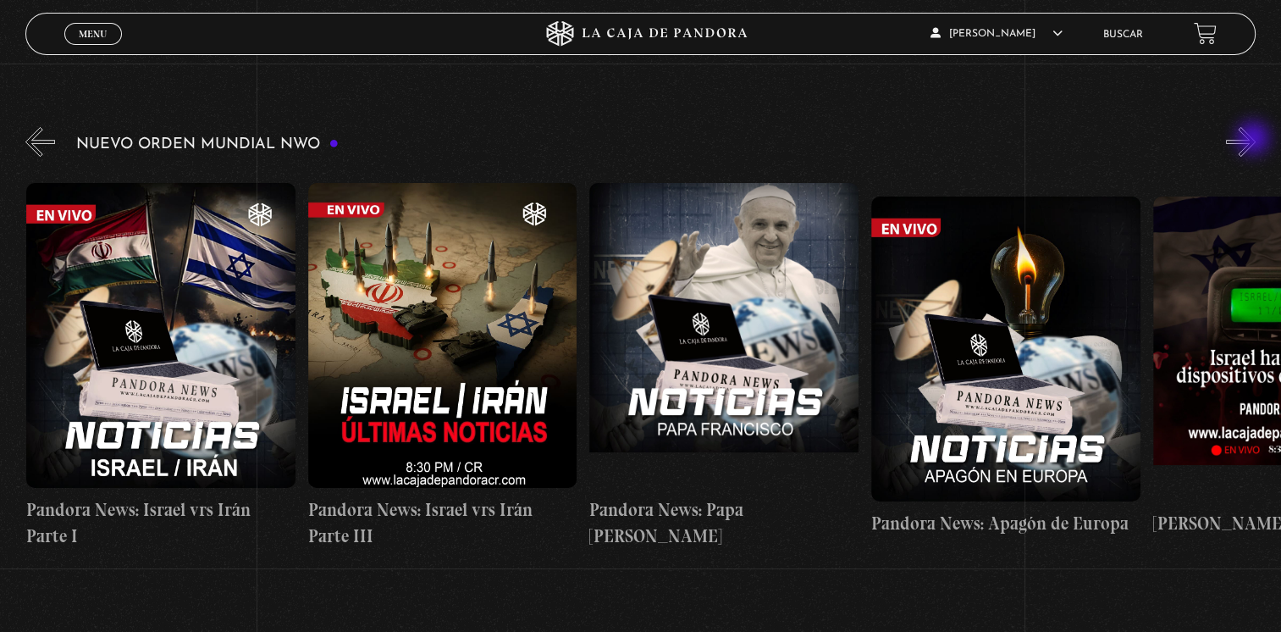
click at [1255, 140] on button "»" at bounding box center [1241, 142] width 30 height 30
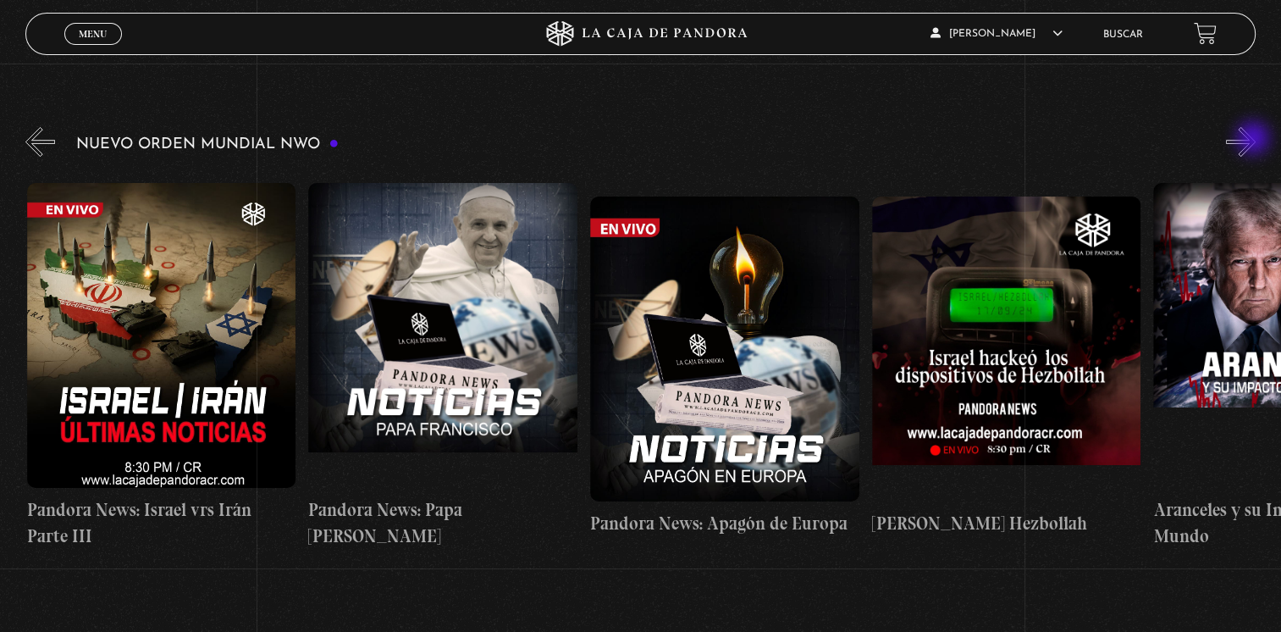
click at [1255, 140] on button "»" at bounding box center [1241, 142] width 30 height 30
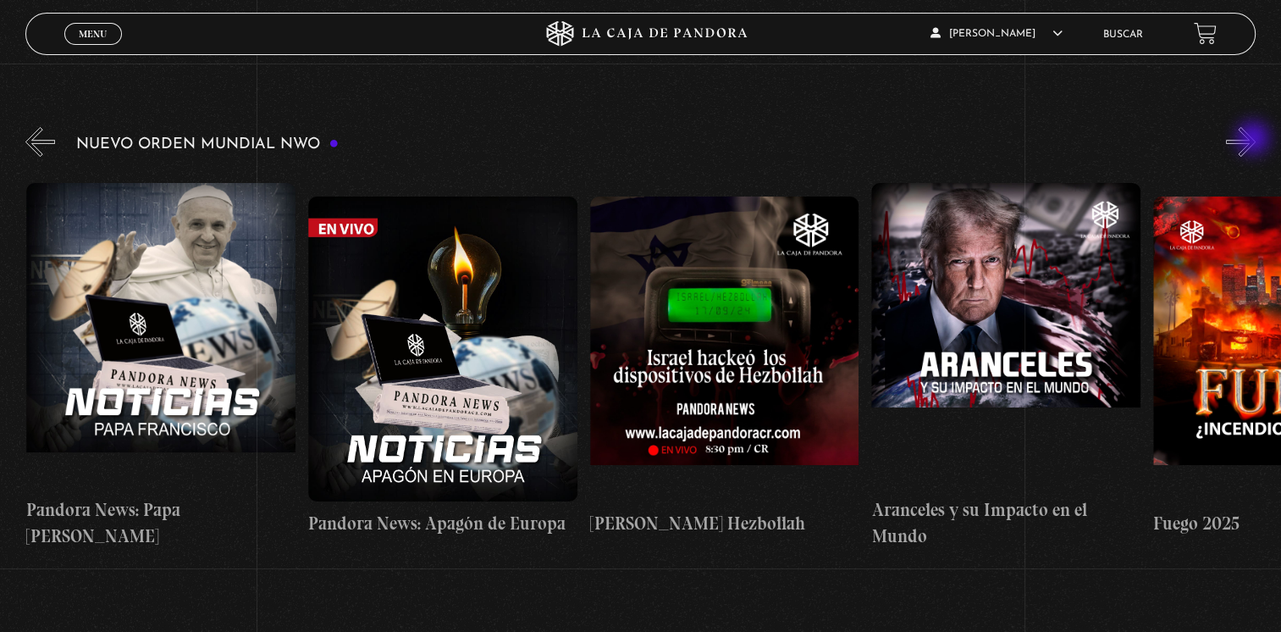
click at [1255, 140] on button "»" at bounding box center [1241, 142] width 30 height 30
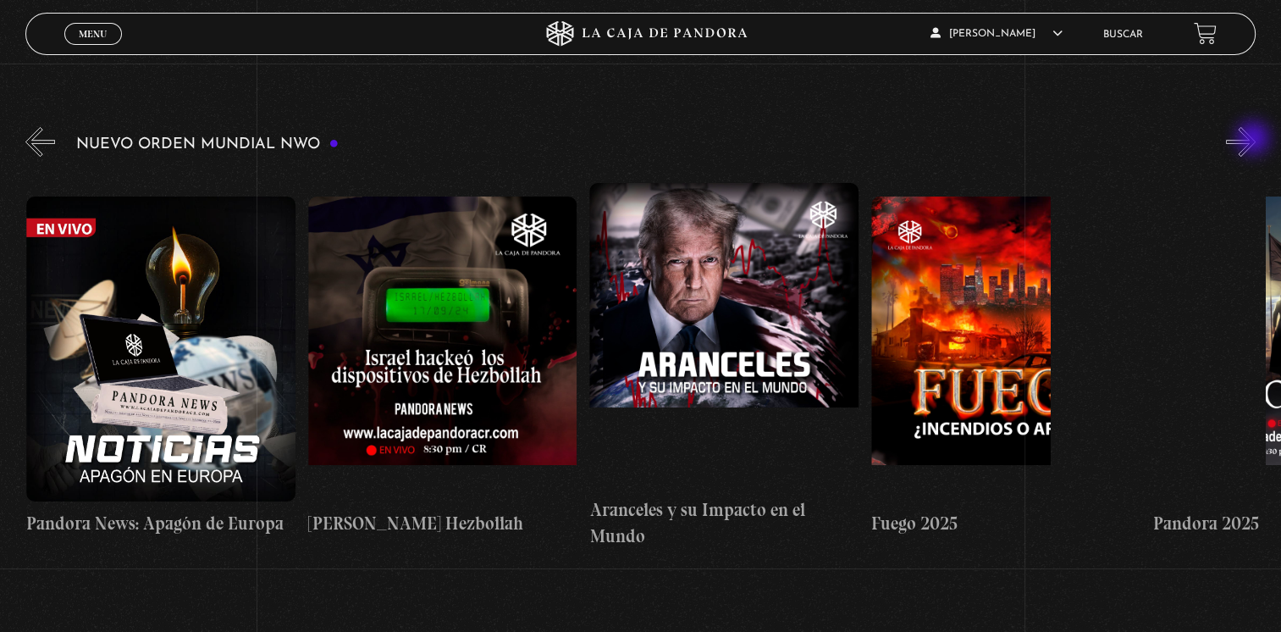
click at [1255, 140] on button "»" at bounding box center [1241, 142] width 30 height 30
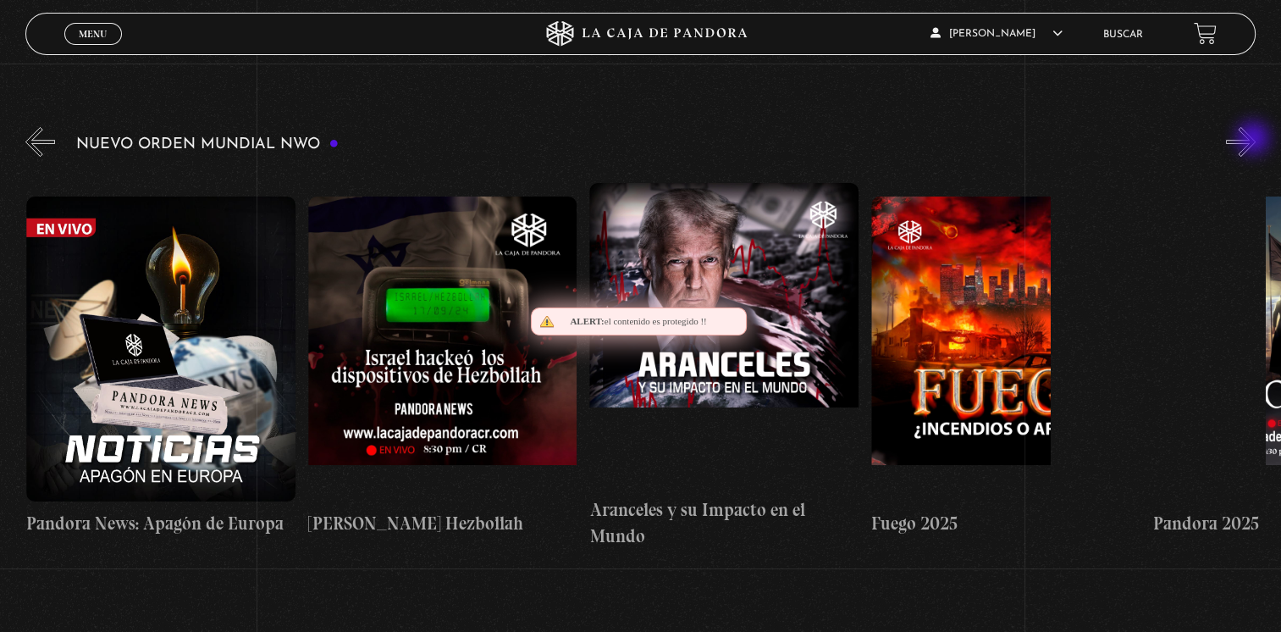
click at [1255, 140] on button "»" at bounding box center [1241, 142] width 30 height 30
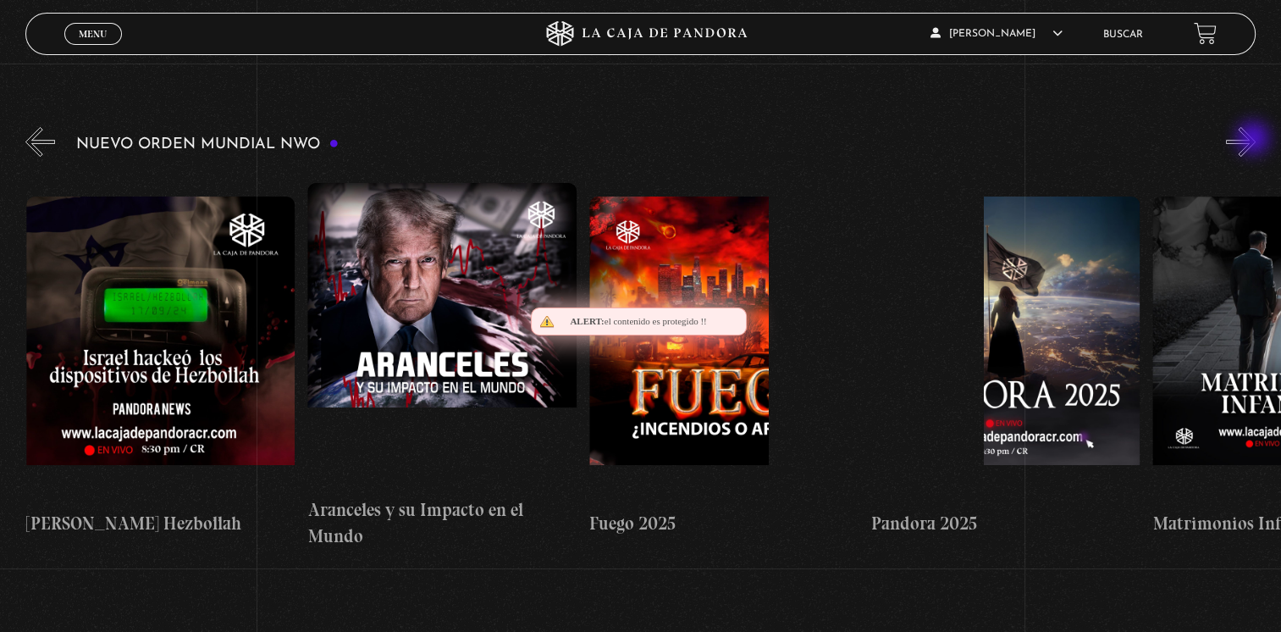
click at [1255, 140] on button "»" at bounding box center [1241, 142] width 30 height 30
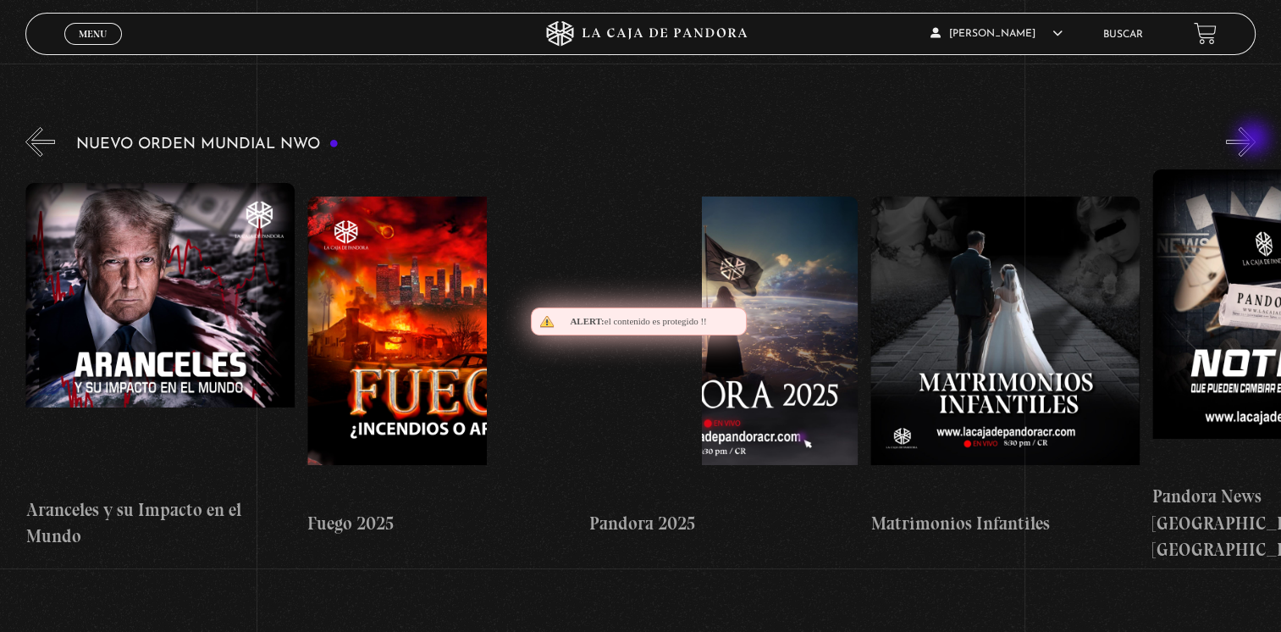
click at [1255, 140] on button "»" at bounding box center [1241, 142] width 30 height 30
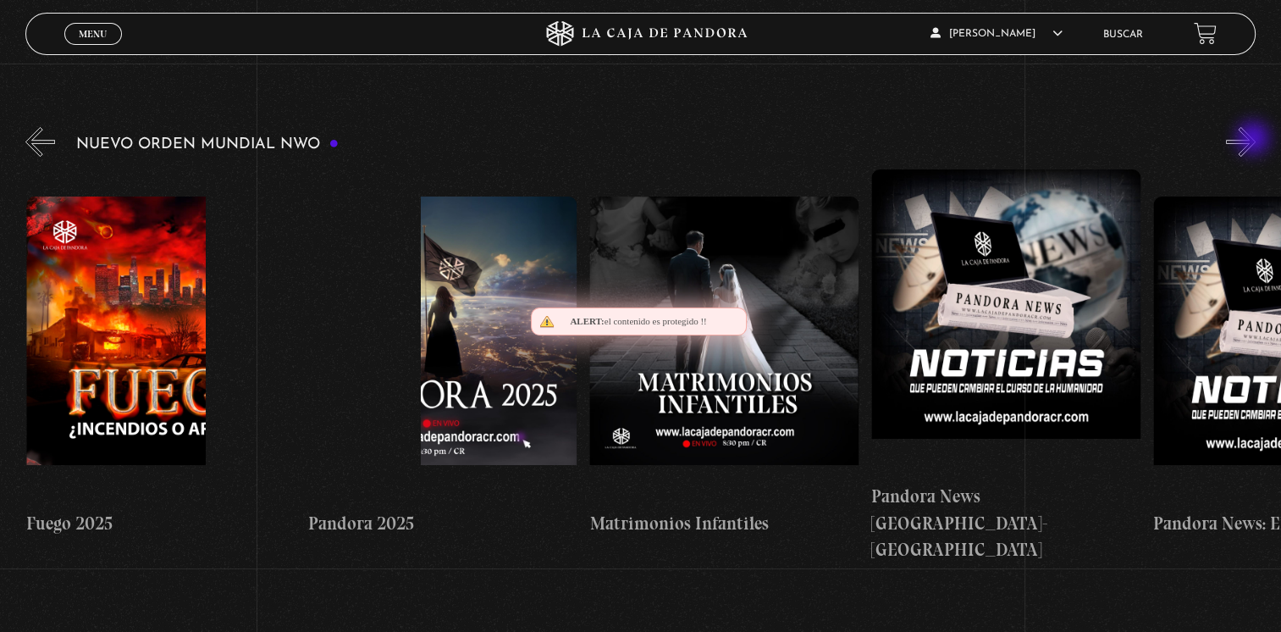
click at [1255, 140] on button "»" at bounding box center [1241, 142] width 30 height 30
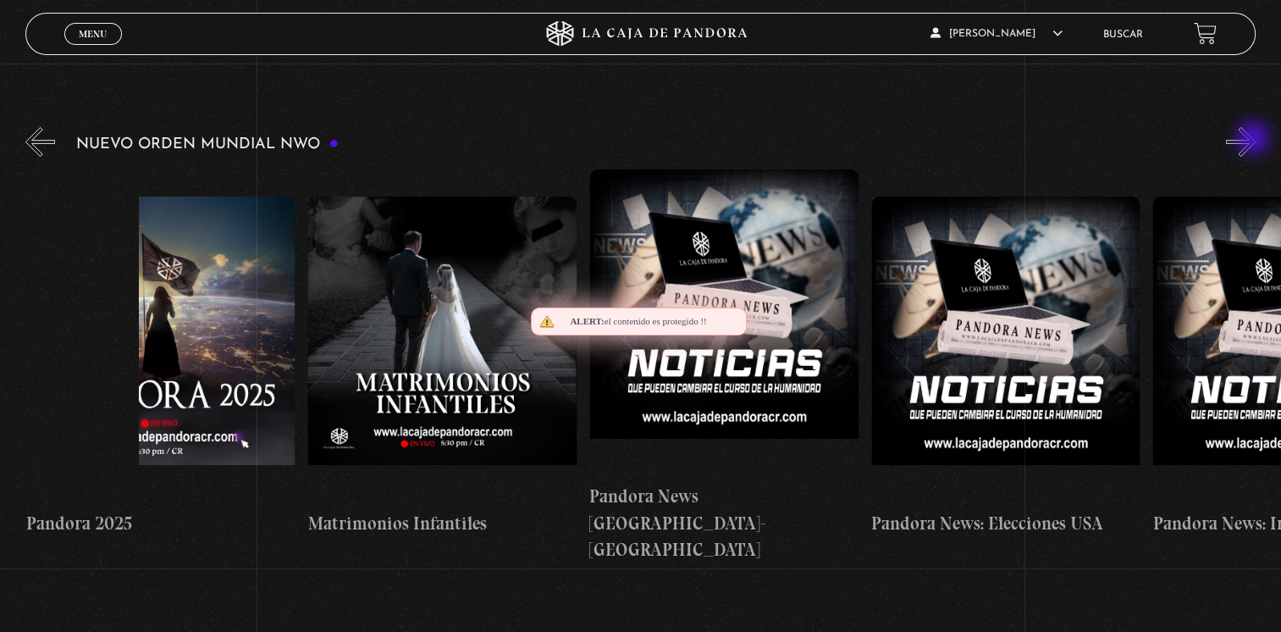
click at [1255, 140] on button "»" at bounding box center [1241, 142] width 30 height 30
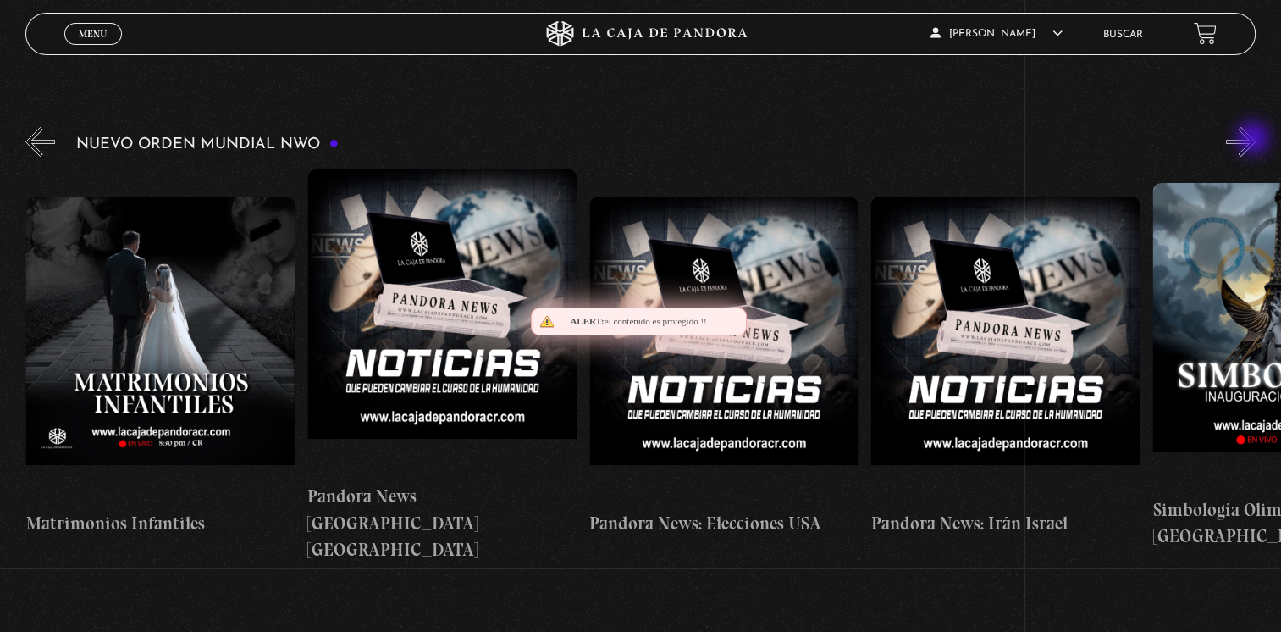
click at [1255, 140] on button "»" at bounding box center [1241, 142] width 30 height 30
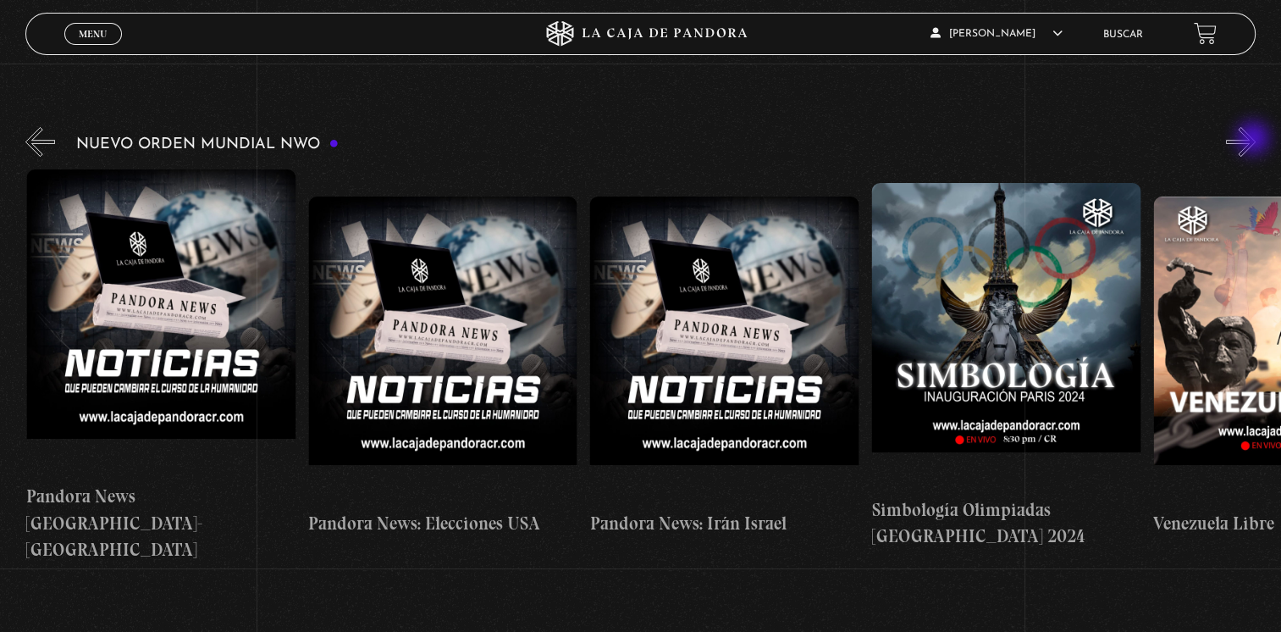
click at [1255, 140] on button "»" at bounding box center [1241, 142] width 30 height 30
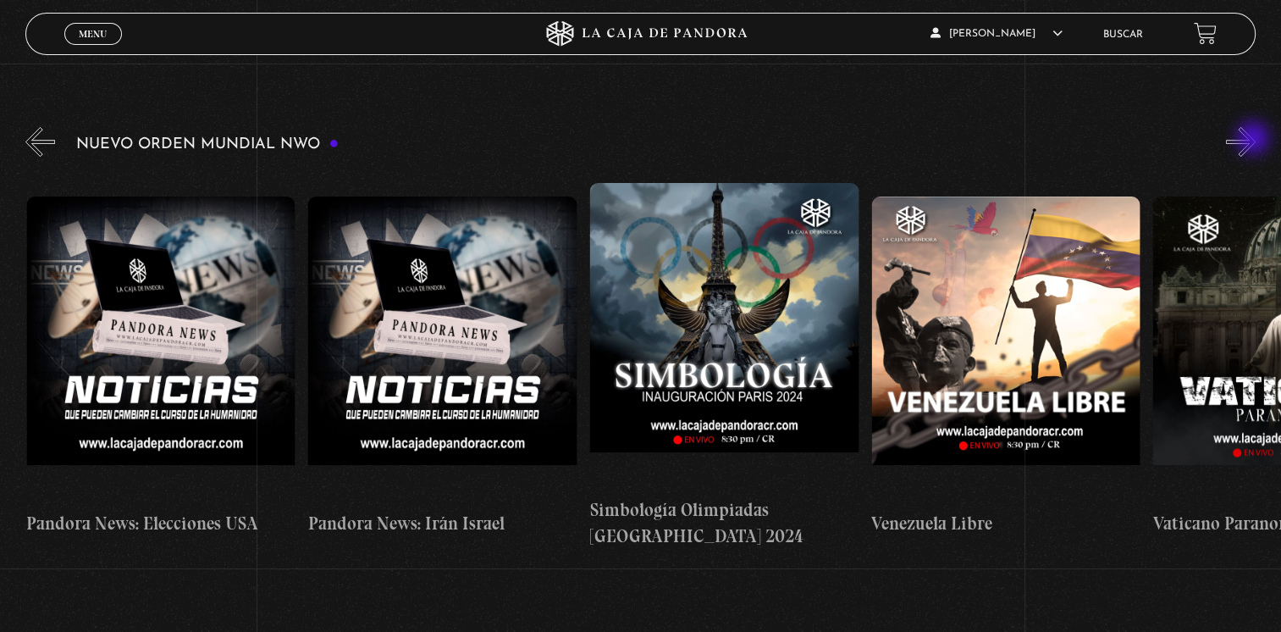
click at [1255, 140] on button "»" at bounding box center [1241, 142] width 30 height 30
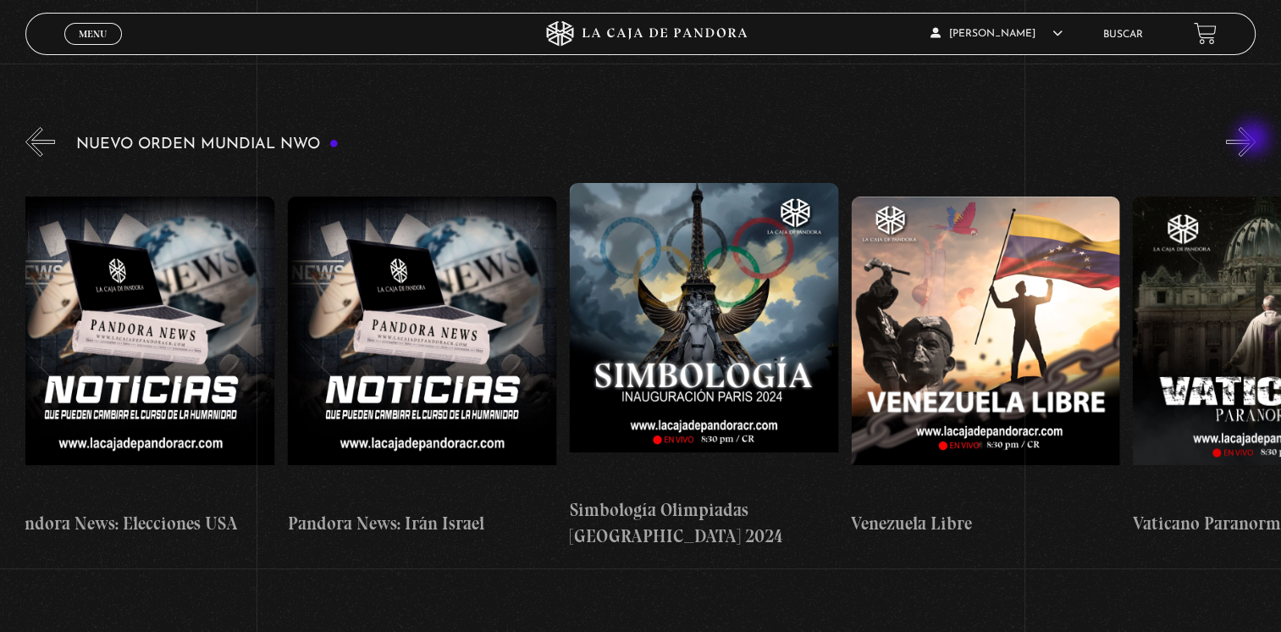
click at [1255, 140] on button "»" at bounding box center [1241, 142] width 30 height 30
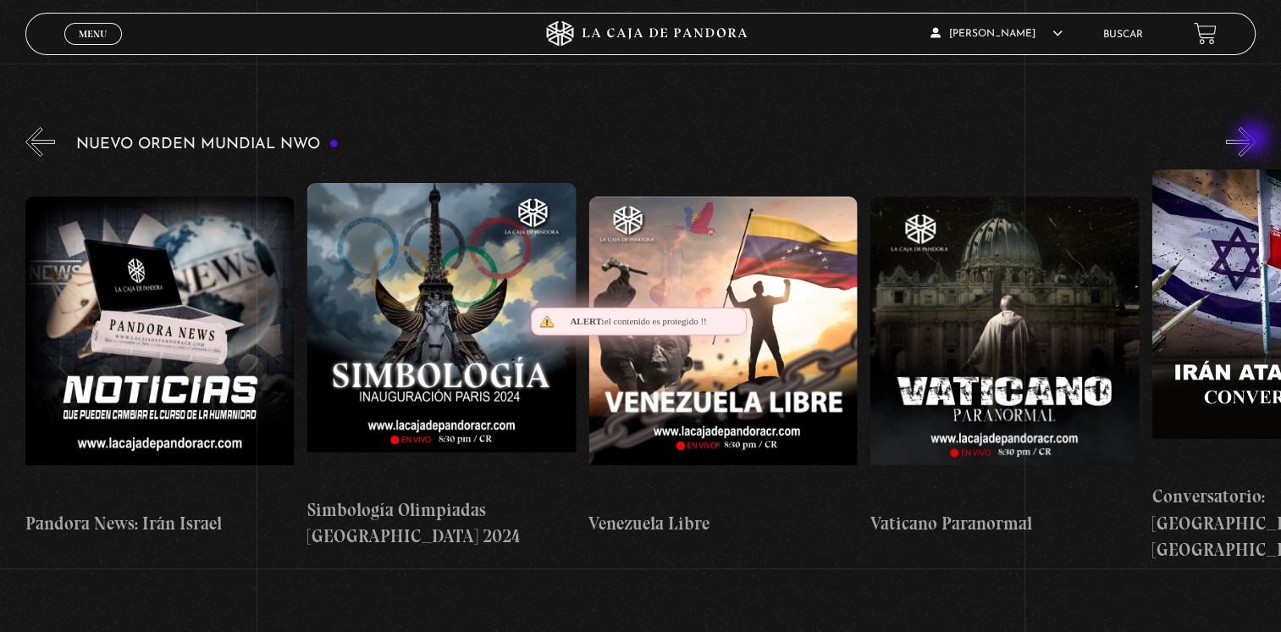
click at [1255, 140] on button "»" at bounding box center [1241, 142] width 30 height 30
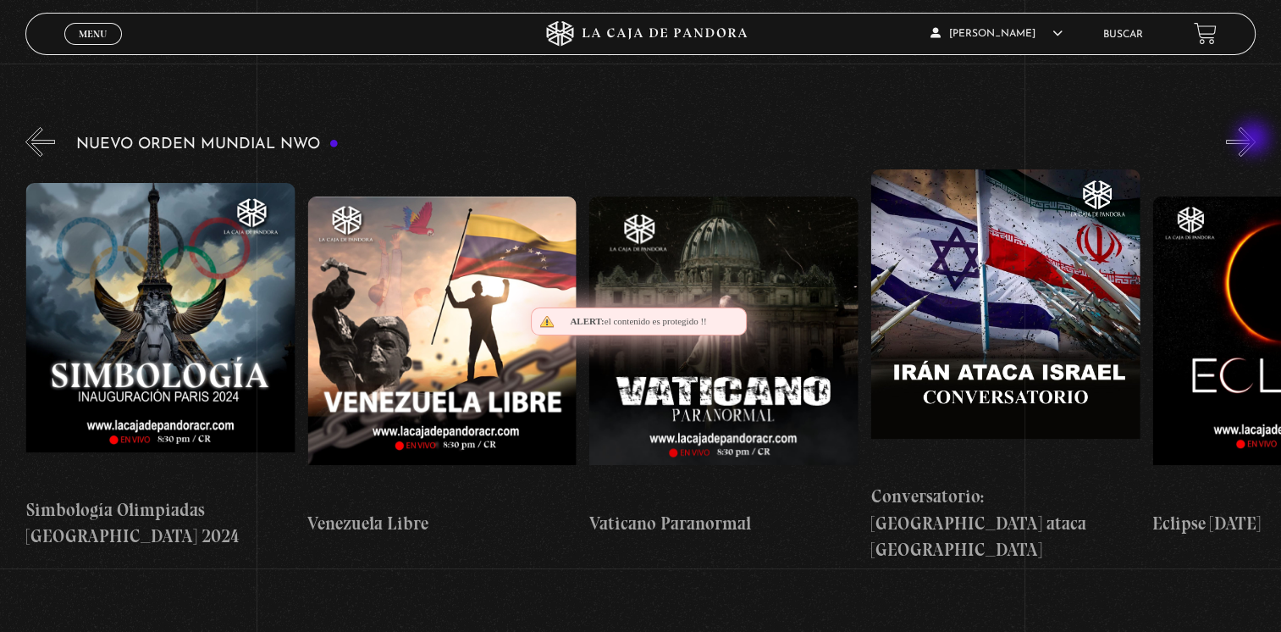
click at [1255, 140] on button "»" at bounding box center [1241, 142] width 30 height 30
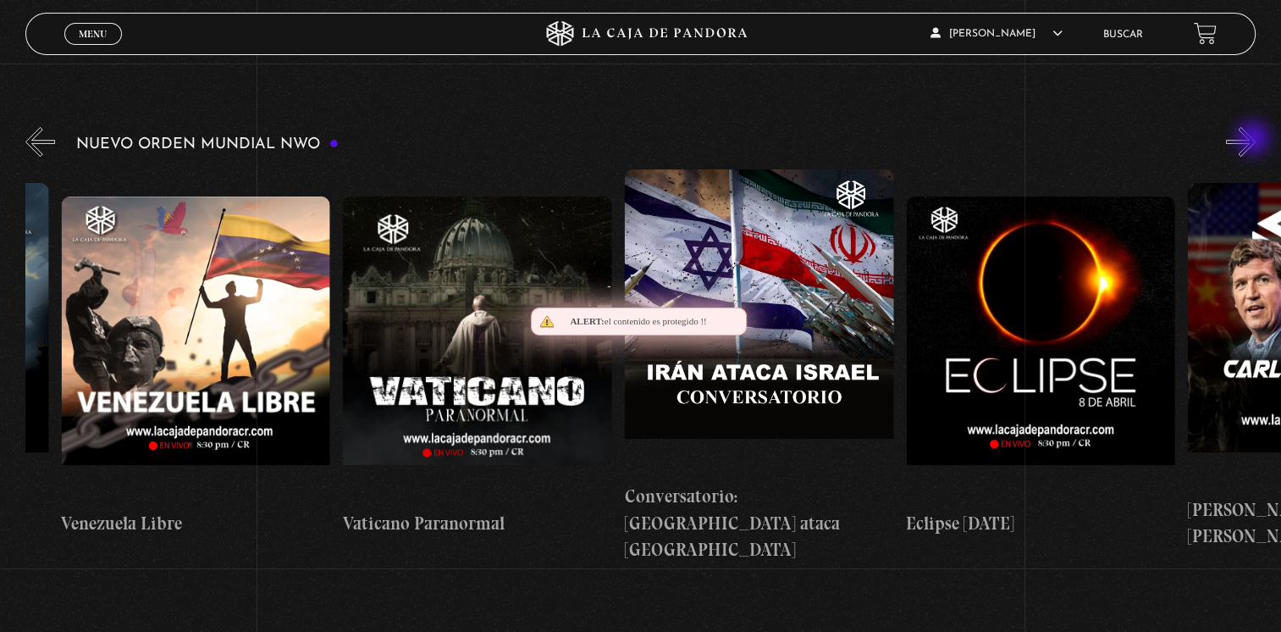
click at [1255, 140] on button "»" at bounding box center [1241, 142] width 30 height 30
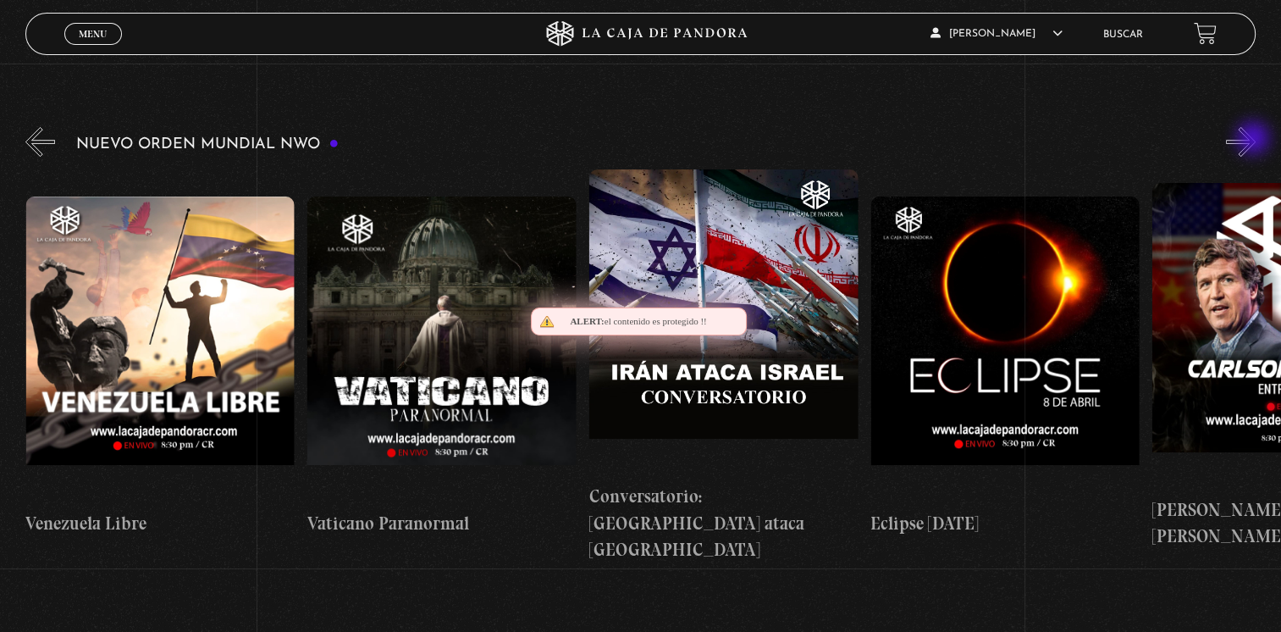
click at [1255, 140] on button "»" at bounding box center [1241, 142] width 30 height 30
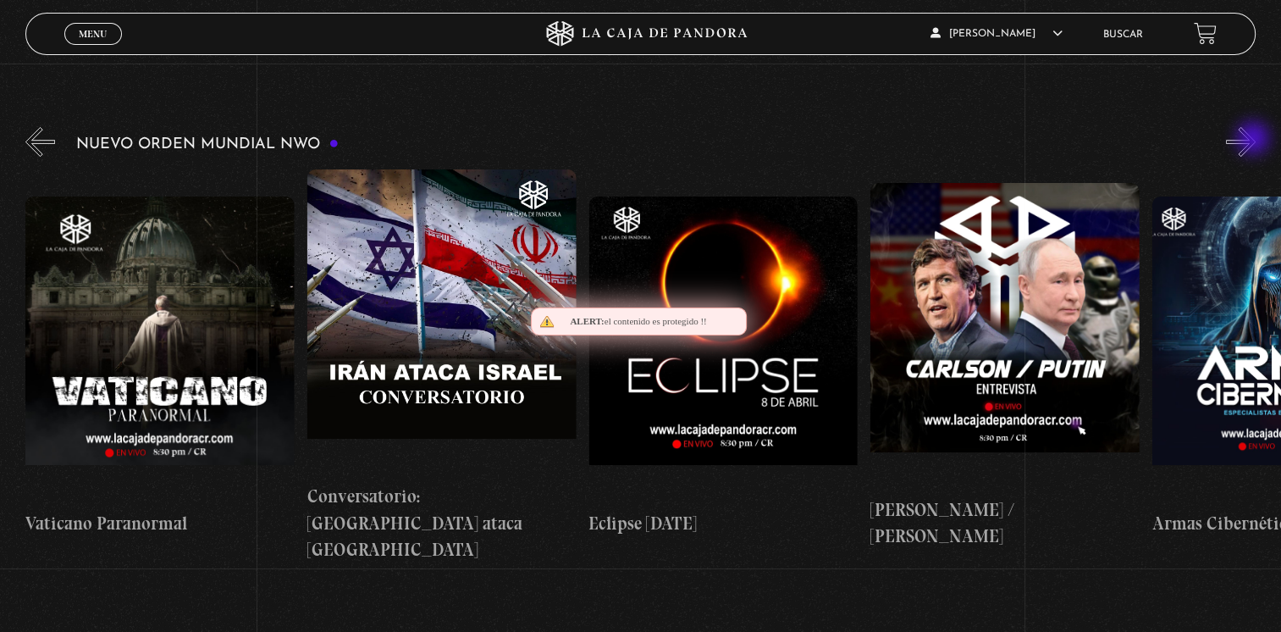
click at [1255, 140] on button "»" at bounding box center [1241, 142] width 30 height 30
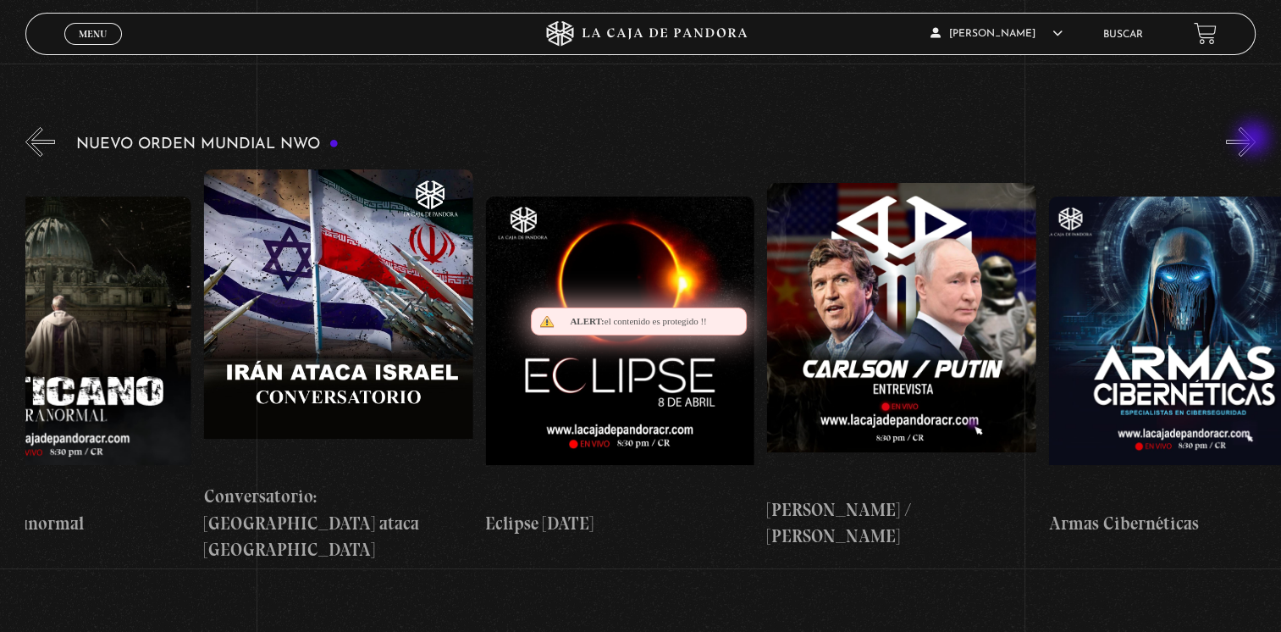
click at [1255, 140] on button "»" at bounding box center [1241, 142] width 30 height 30
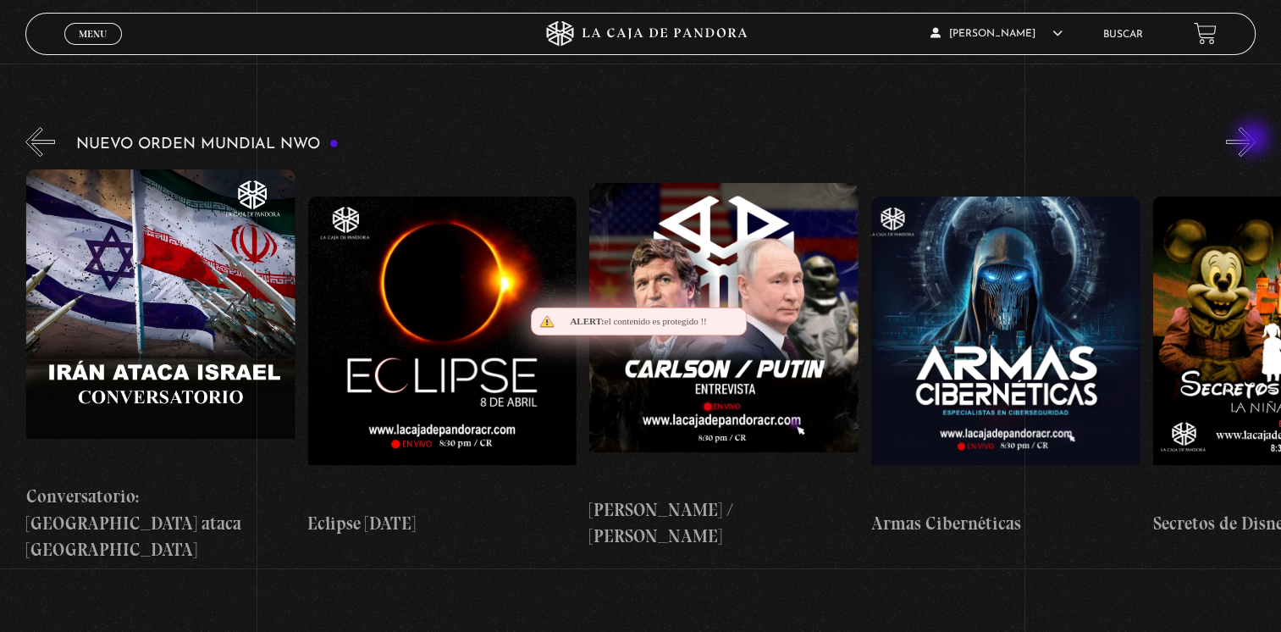
click at [1255, 140] on button "»" at bounding box center [1241, 142] width 30 height 30
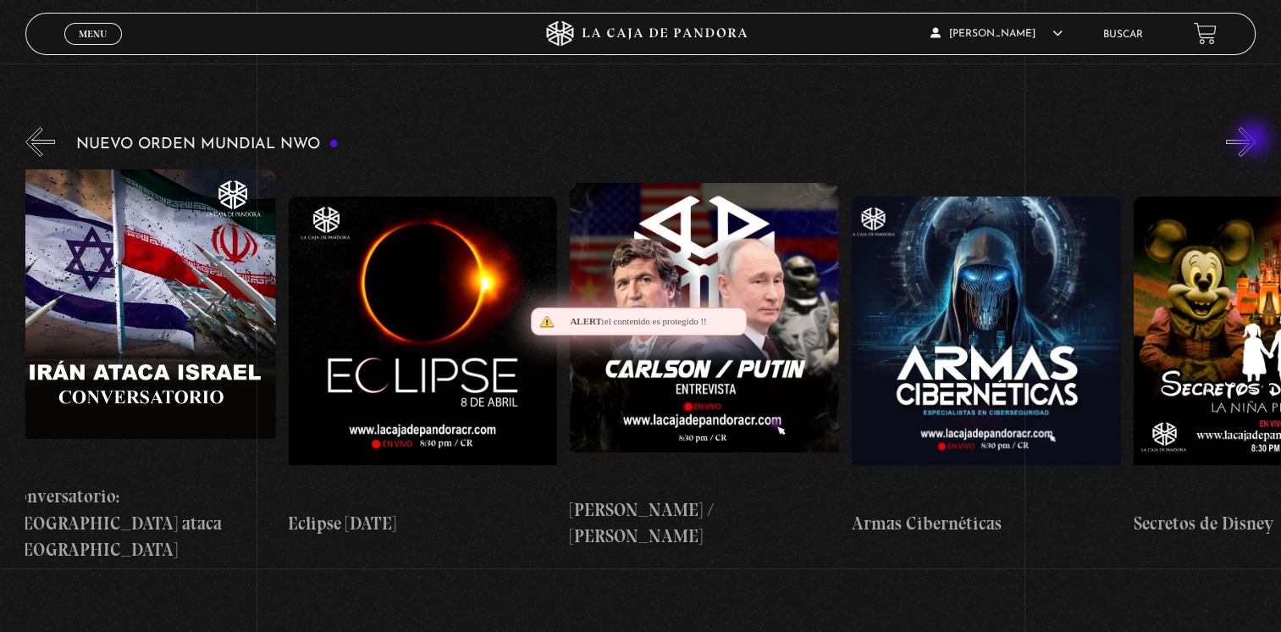
click at [1255, 140] on button "»" at bounding box center [1241, 142] width 30 height 30
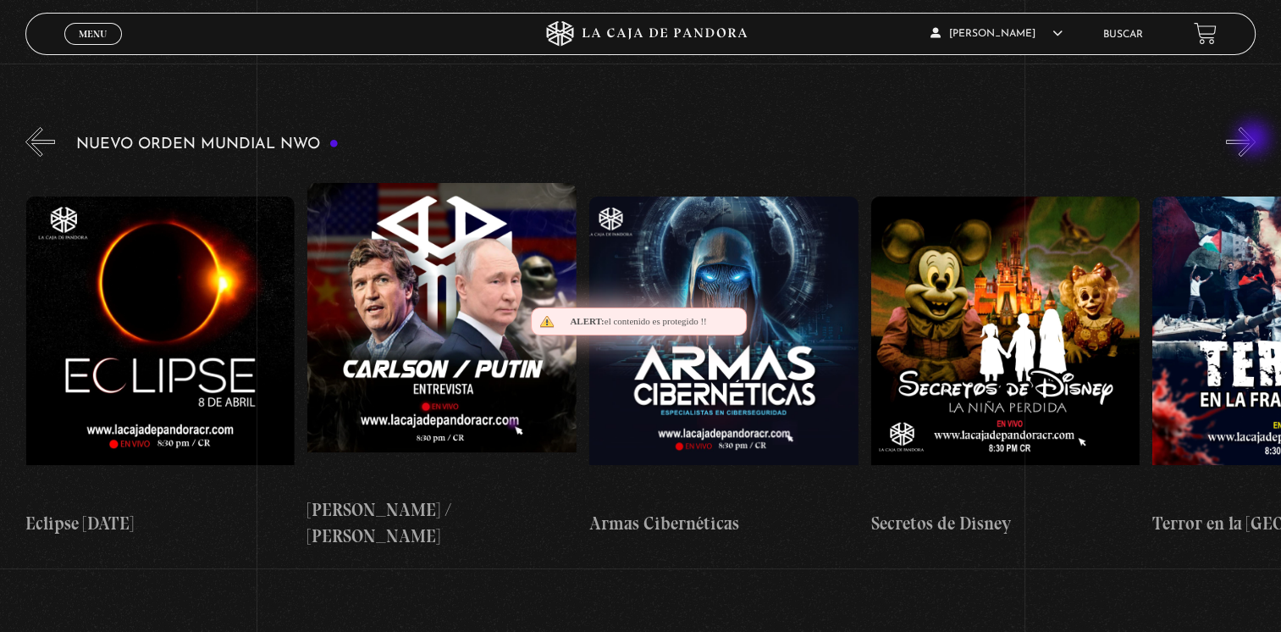
click at [1255, 140] on button "»" at bounding box center [1241, 142] width 30 height 30
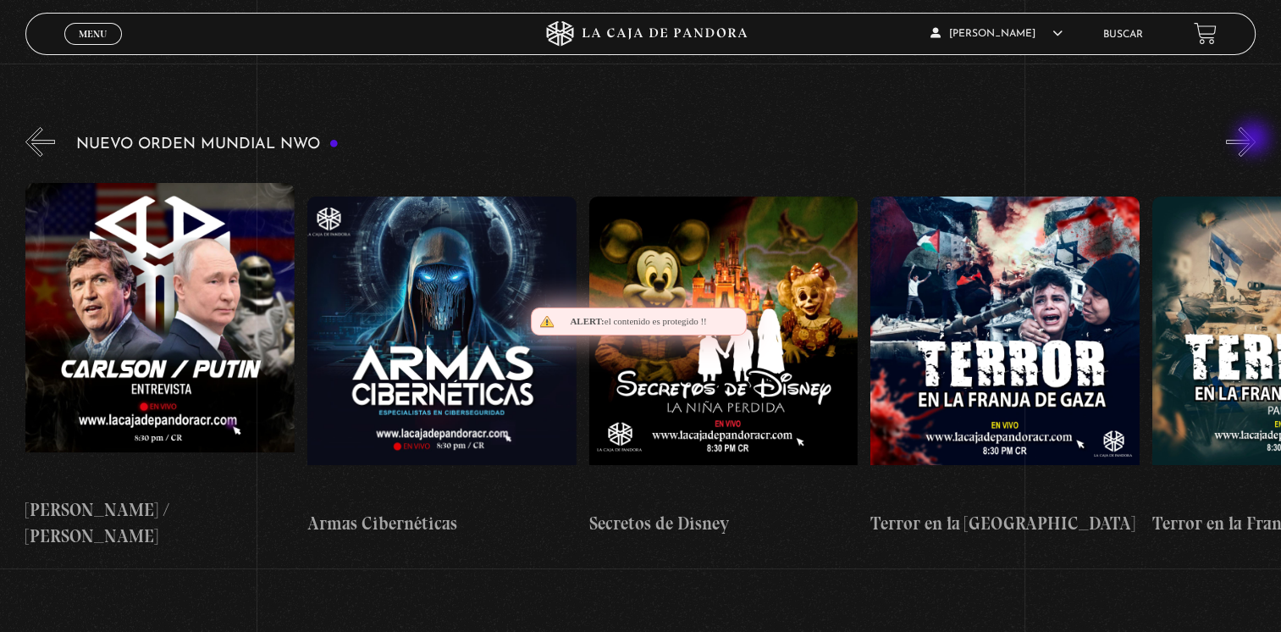
click at [1255, 140] on button "»" at bounding box center [1241, 142] width 30 height 30
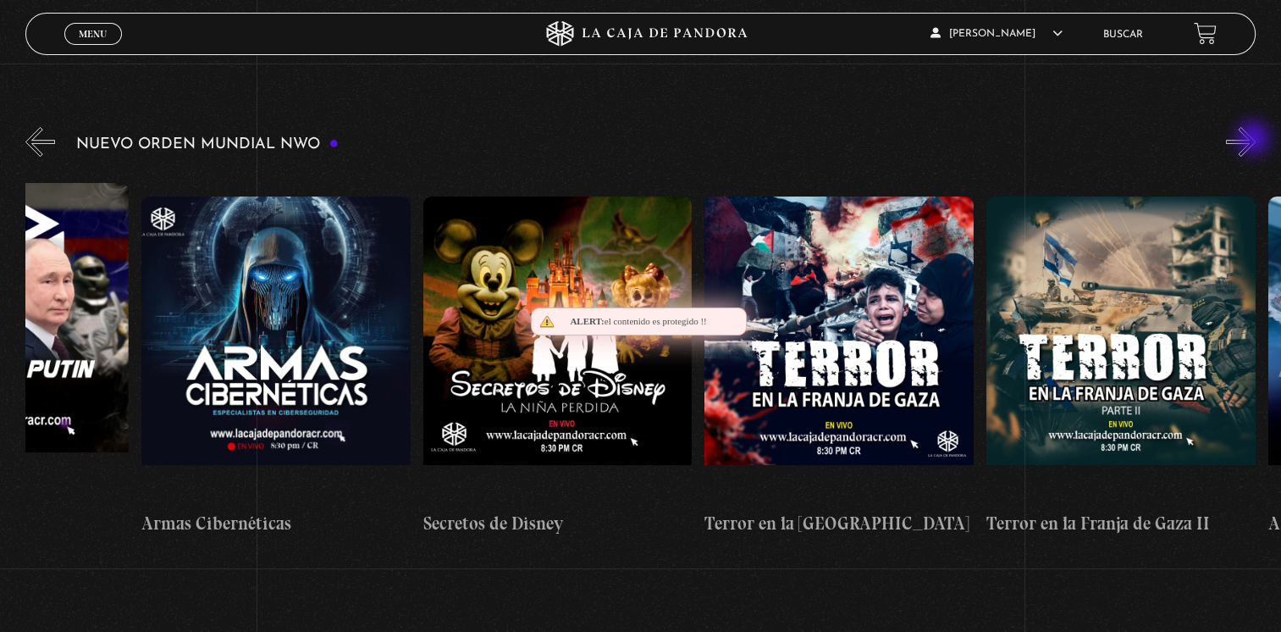
click at [1255, 140] on button "»" at bounding box center [1241, 142] width 30 height 30
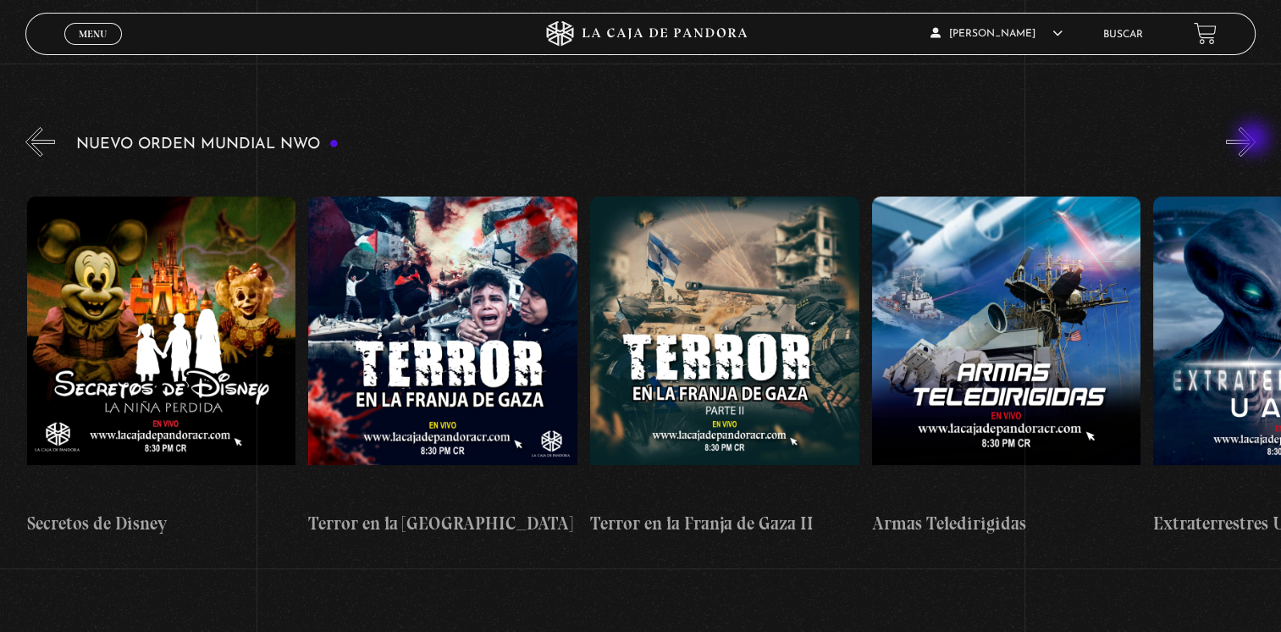
scroll to position [0, 5632]
click at [1255, 141] on button "»" at bounding box center [1241, 142] width 30 height 30
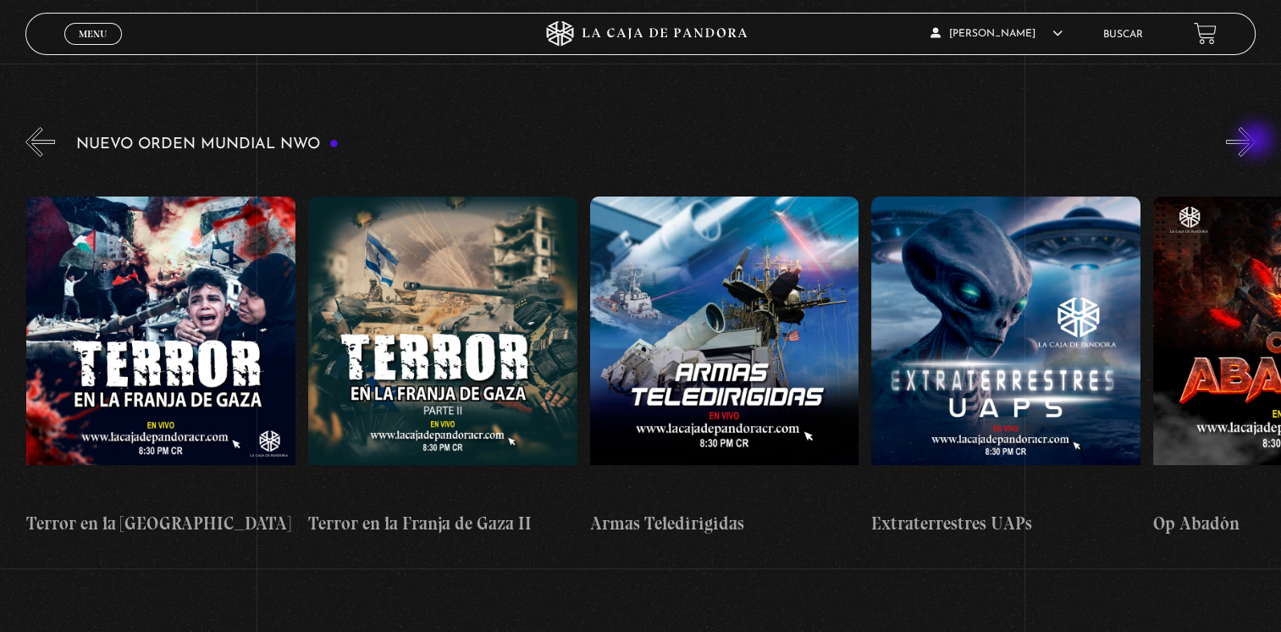
click at [1255, 141] on button "»" at bounding box center [1241, 142] width 30 height 30
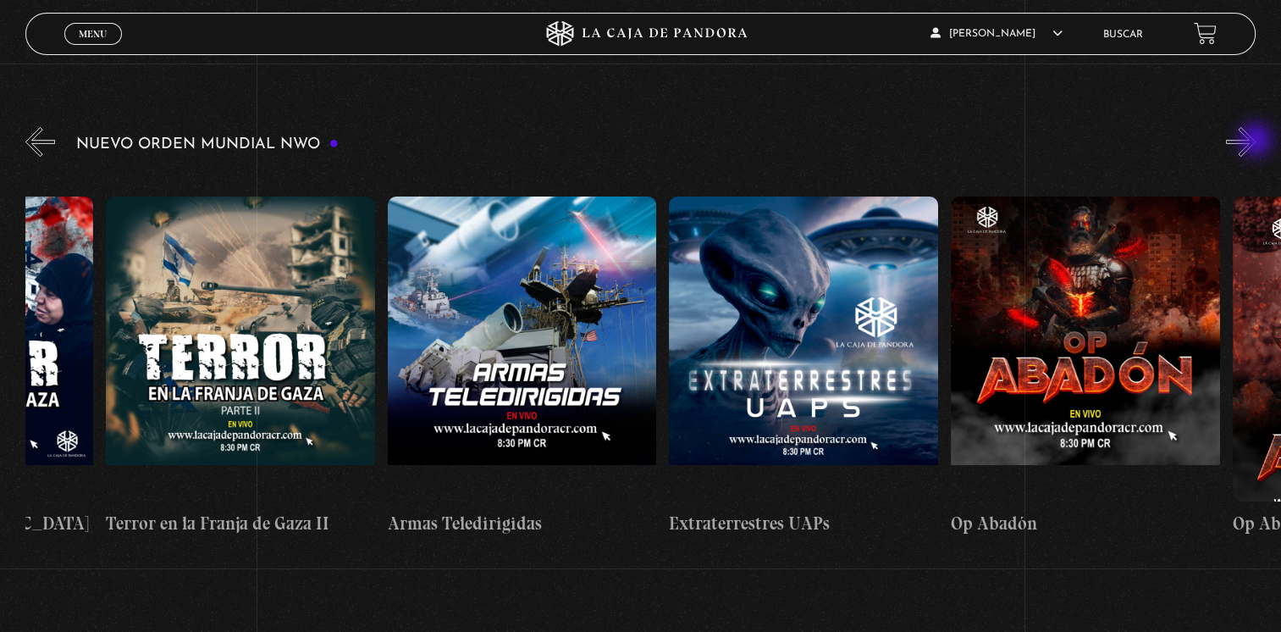
click at [1255, 141] on button "»" at bounding box center [1241, 142] width 30 height 30
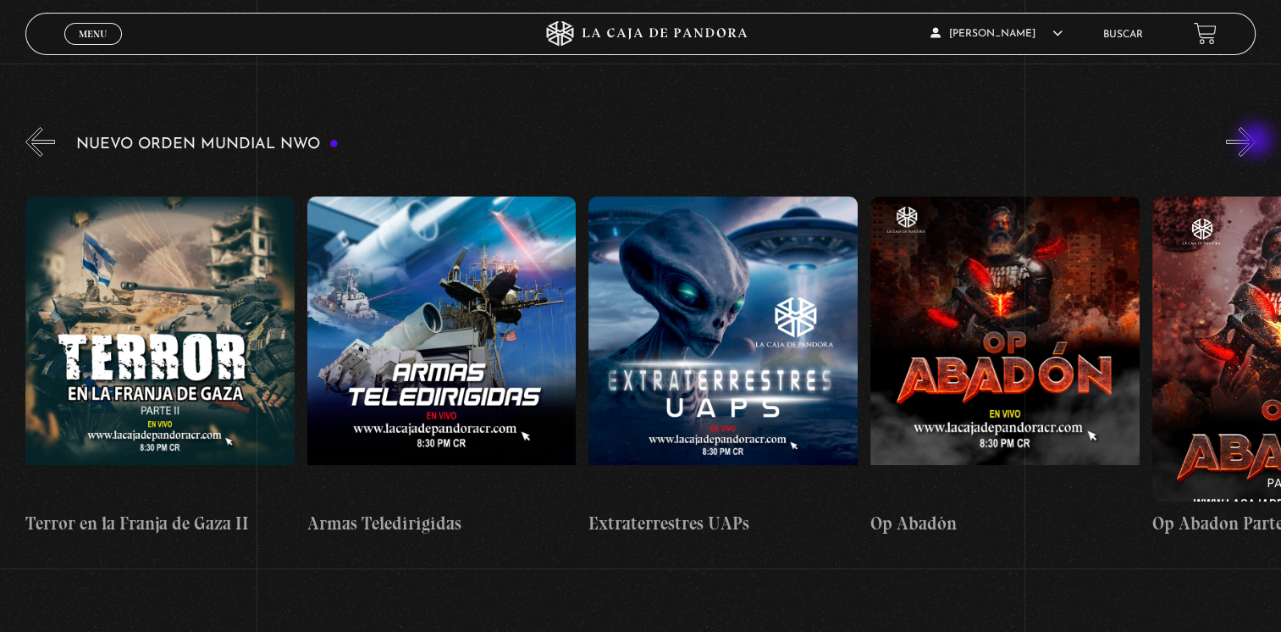
click at [1255, 141] on button "»" at bounding box center [1241, 142] width 30 height 30
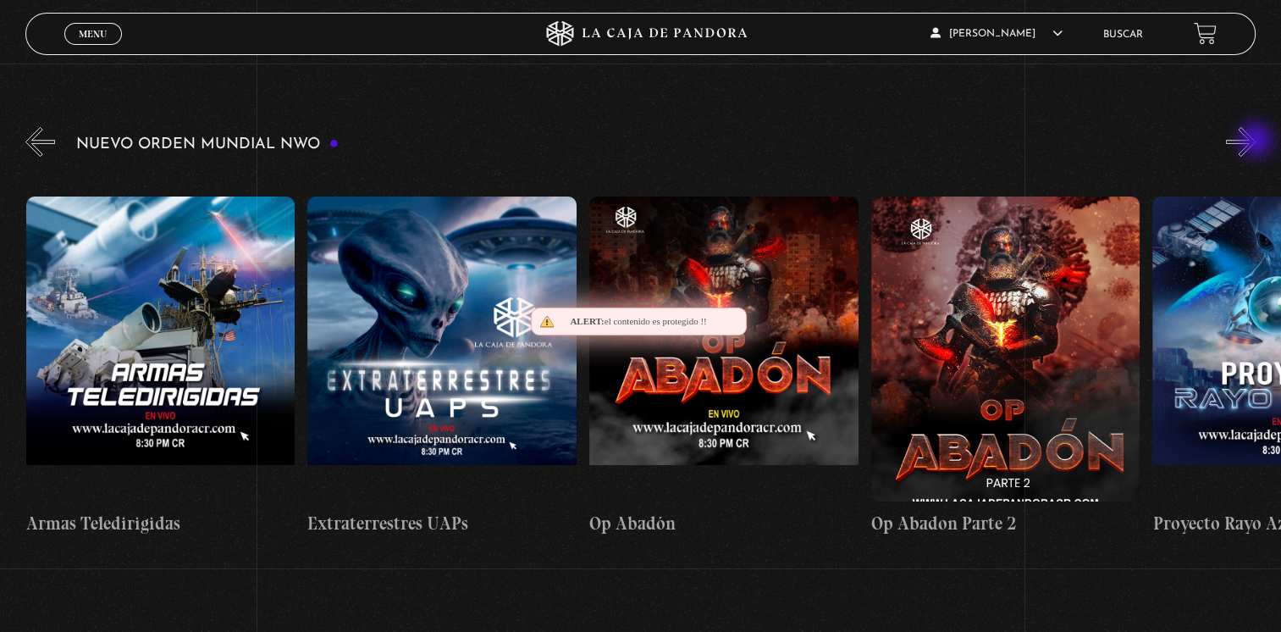
click at [1255, 141] on button "»" at bounding box center [1241, 142] width 30 height 30
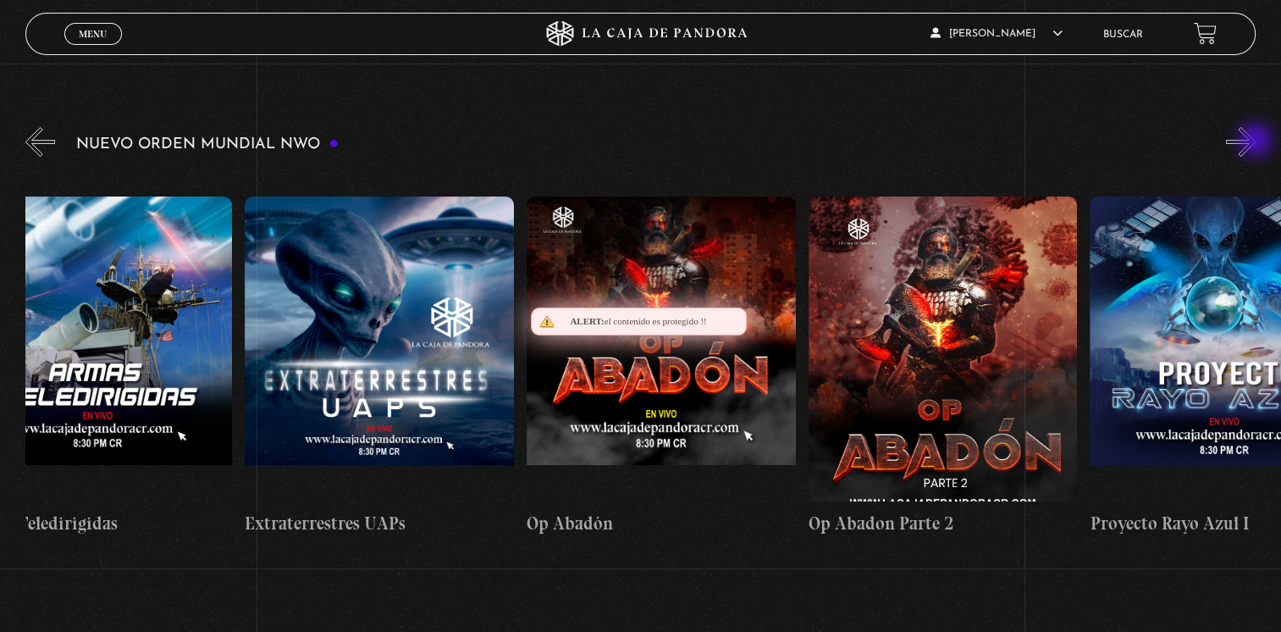
click at [1255, 141] on button "»" at bounding box center [1241, 142] width 30 height 30
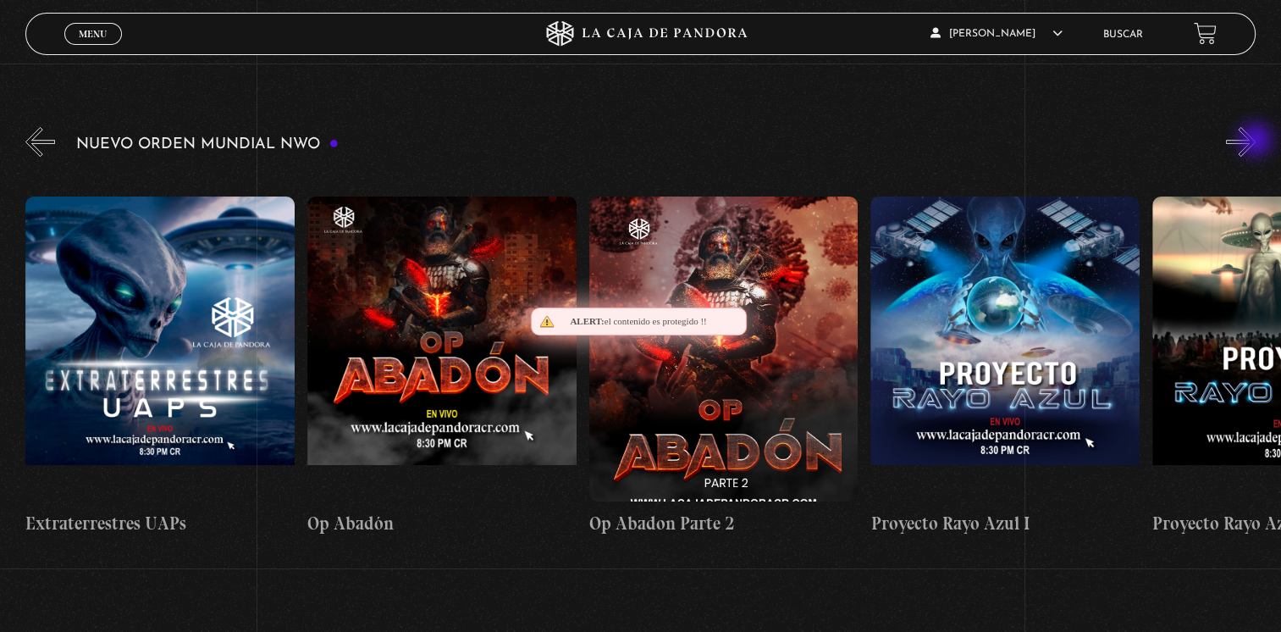
click at [1255, 141] on button "»" at bounding box center [1241, 142] width 30 height 30
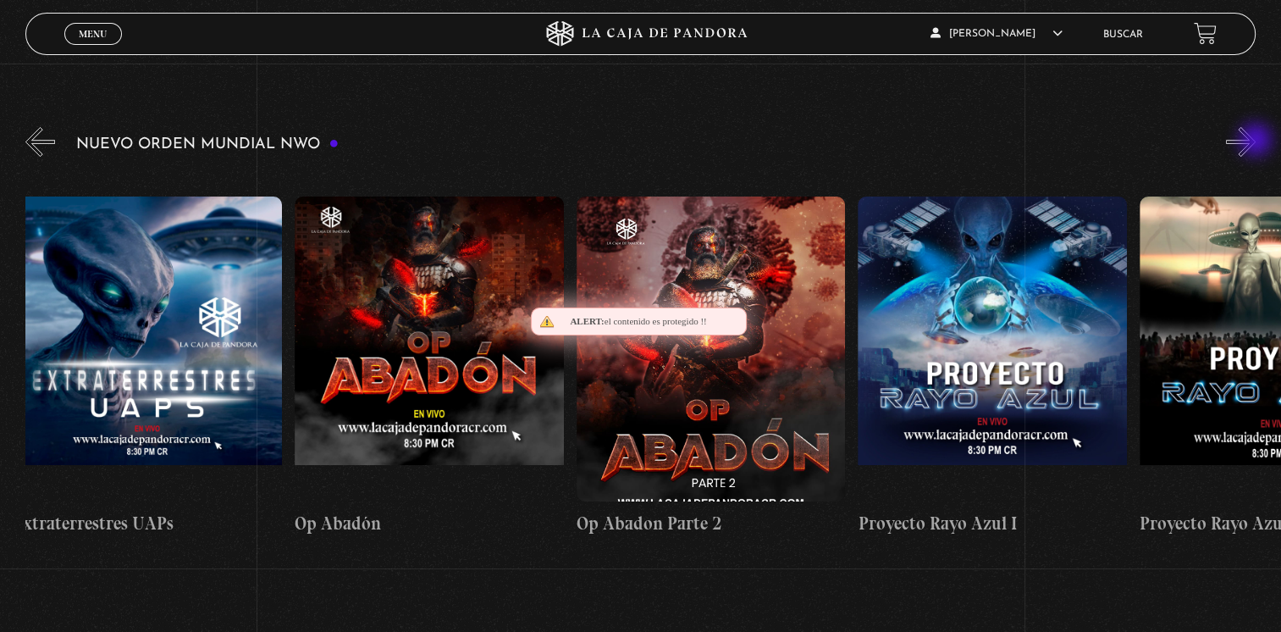
click at [1255, 141] on button "»" at bounding box center [1241, 142] width 30 height 30
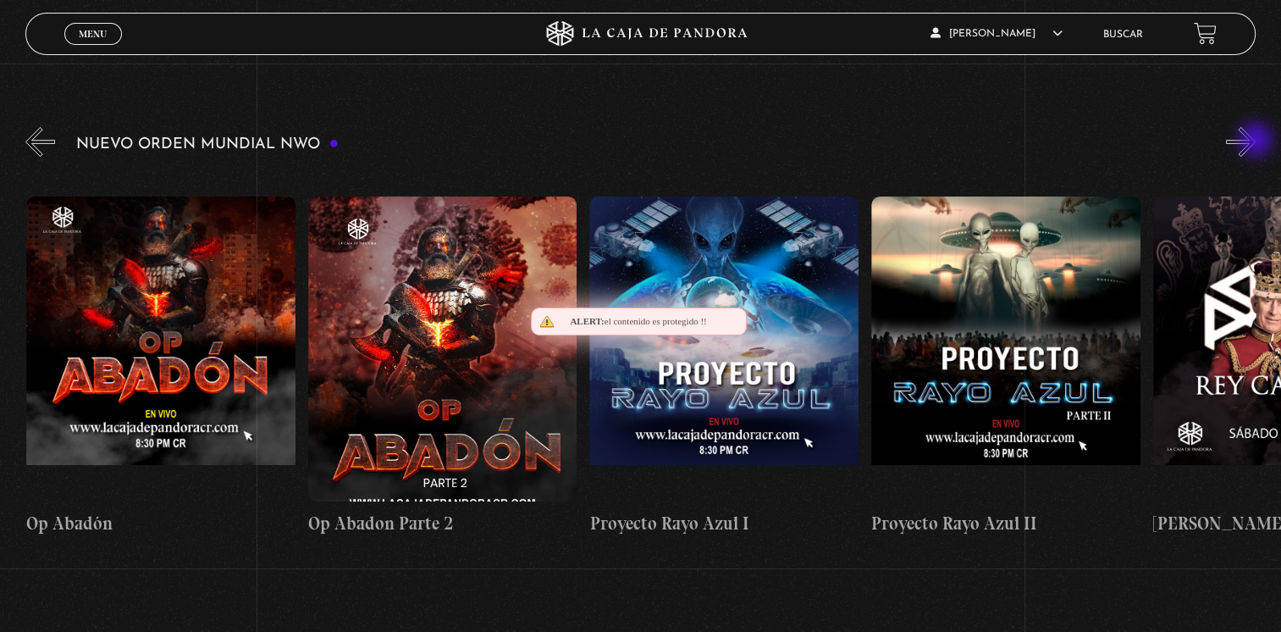
click at [1255, 141] on button "»" at bounding box center [1241, 142] width 30 height 30
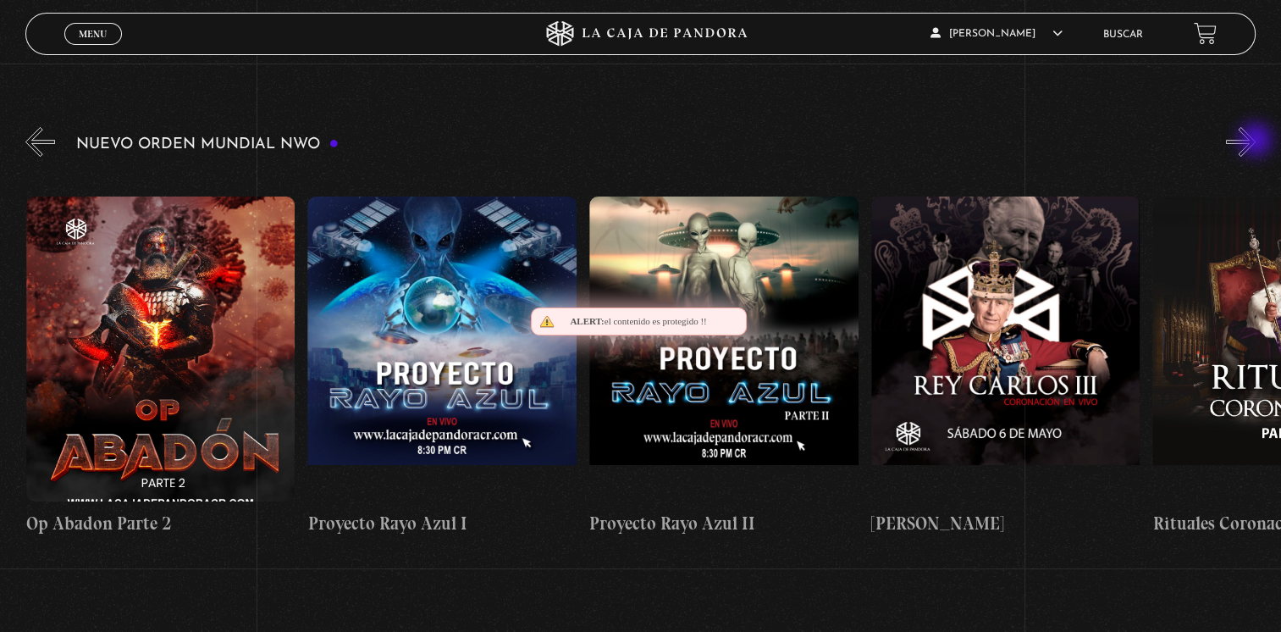
click at [1255, 141] on button "»" at bounding box center [1241, 142] width 30 height 30
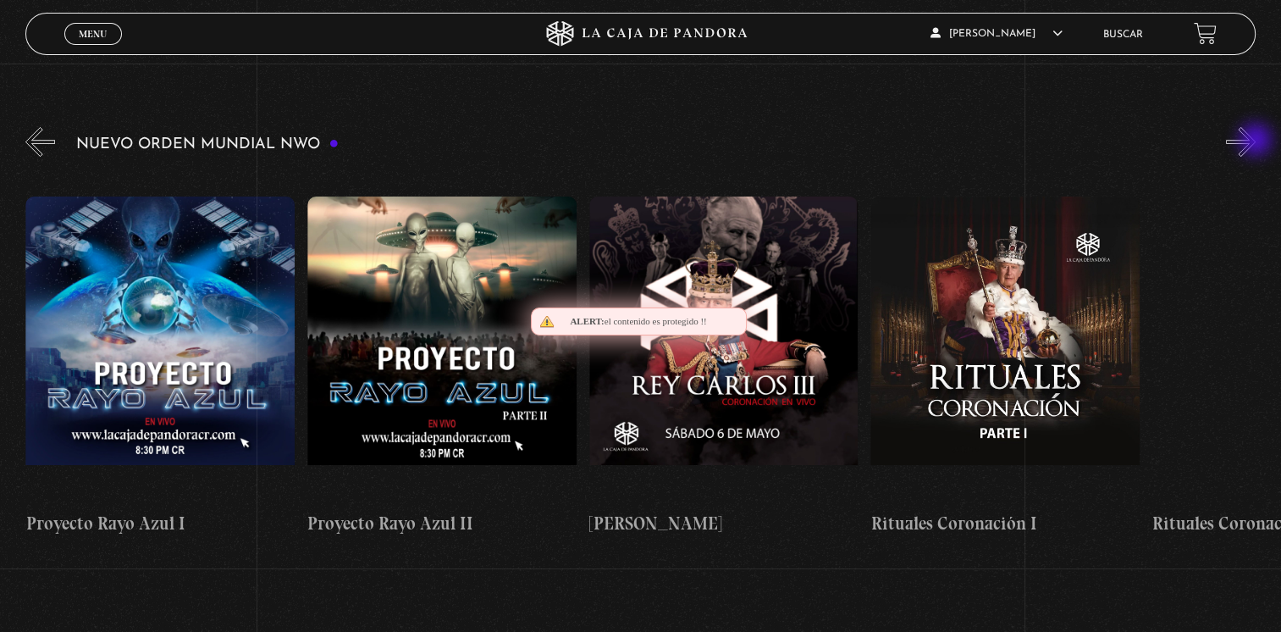
click at [1255, 141] on button "»" at bounding box center [1241, 142] width 30 height 30
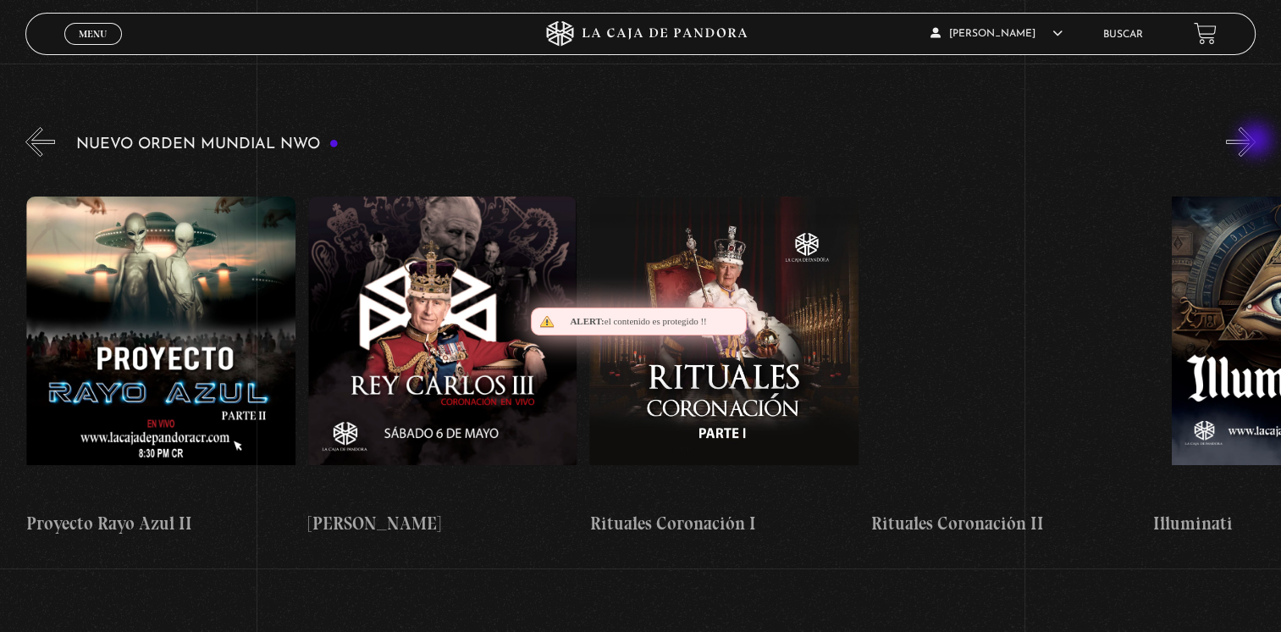
click at [1255, 141] on button "»" at bounding box center [1241, 142] width 30 height 30
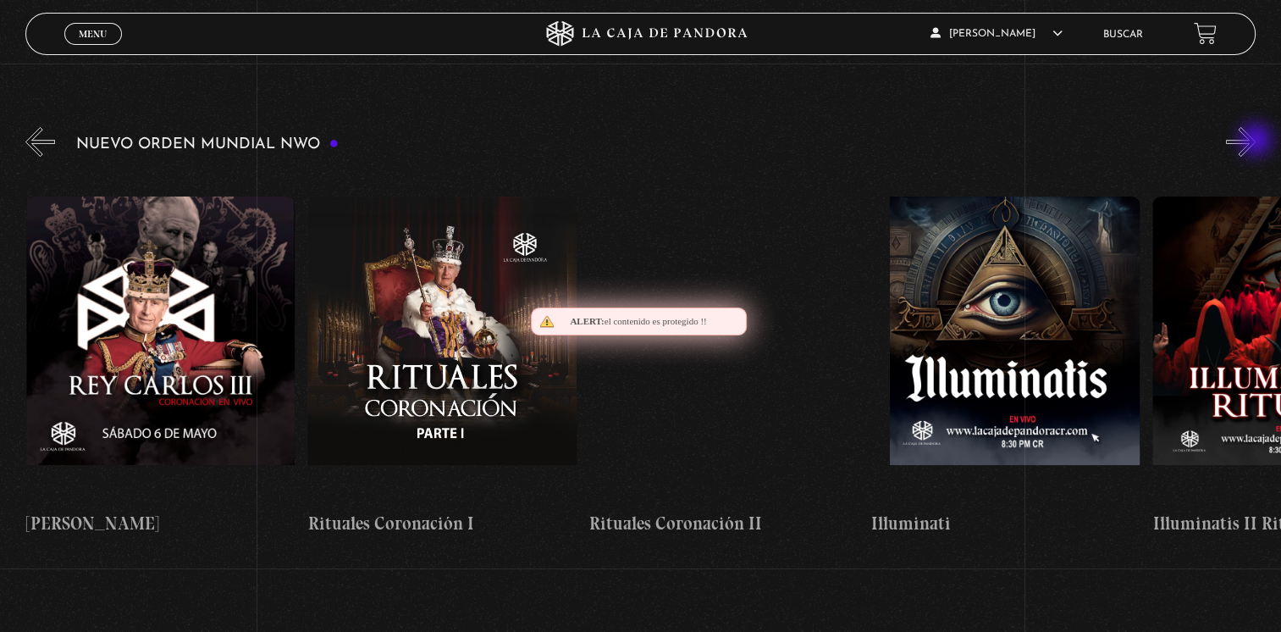
click at [1255, 141] on button "»" at bounding box center [1241, 142] width 30 height 30
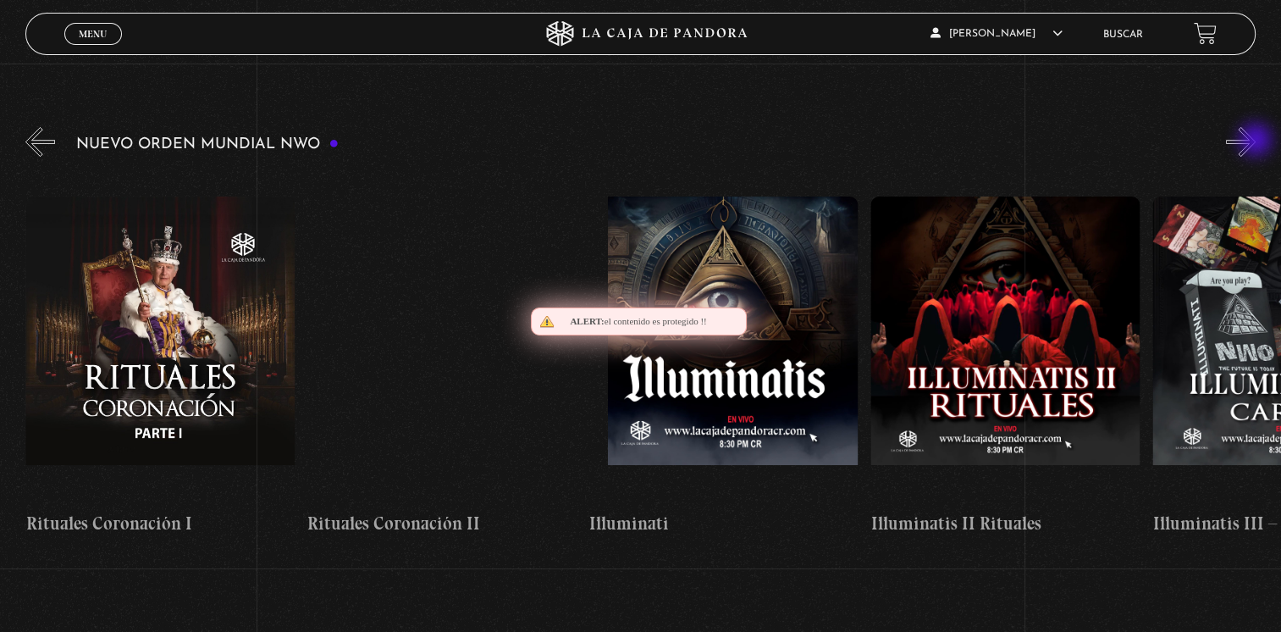
click at [1255, 141] on button "»" at bounding box center [1241, 142] width 30 height 30
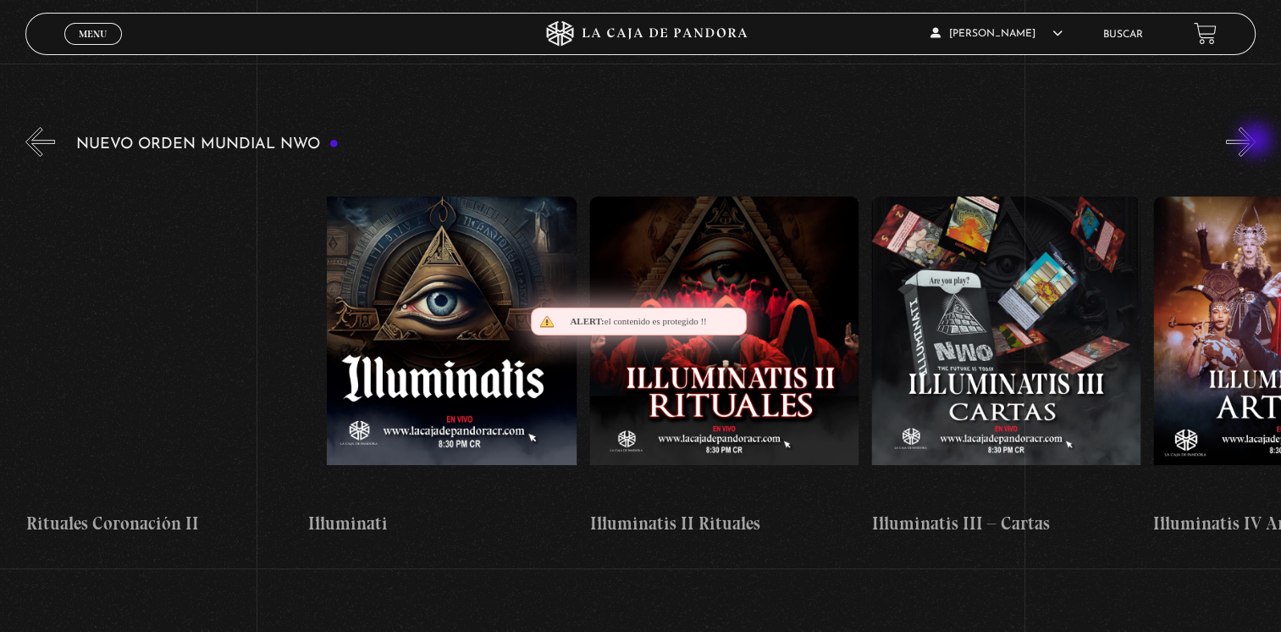
click at [1255, 141] on button "»" at bounding box center [1241, 142] width 30 height 30
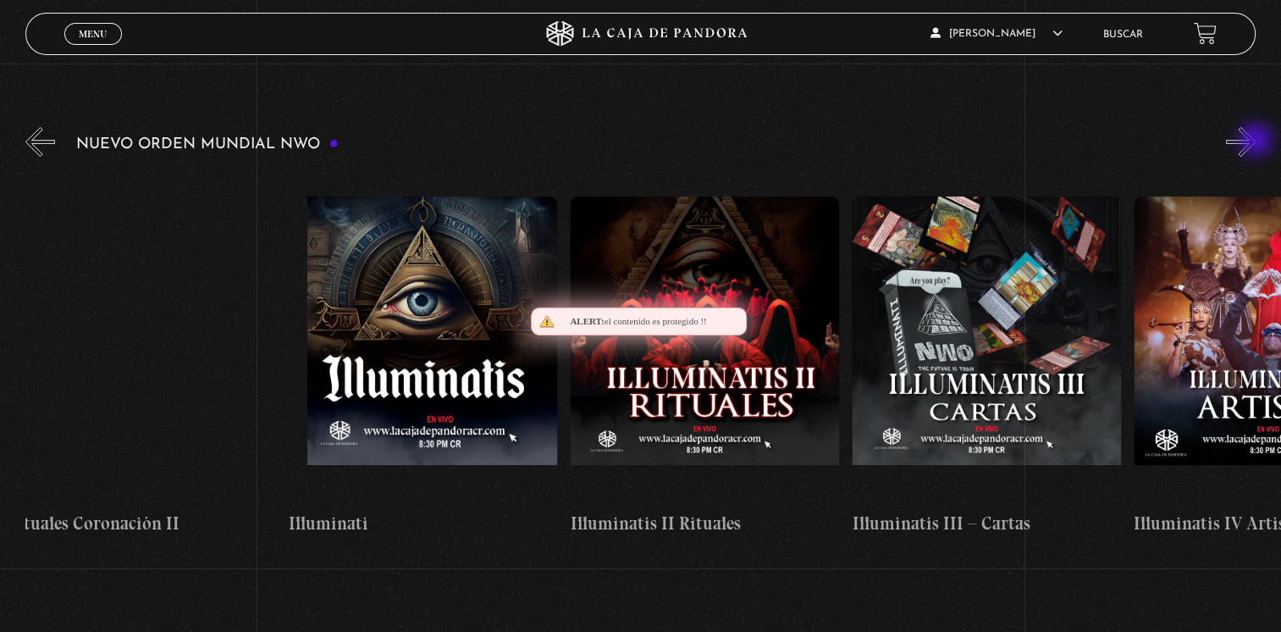
click at [1255, 141] on button "»" at bounding box center [1241, 142] width 30 height 30
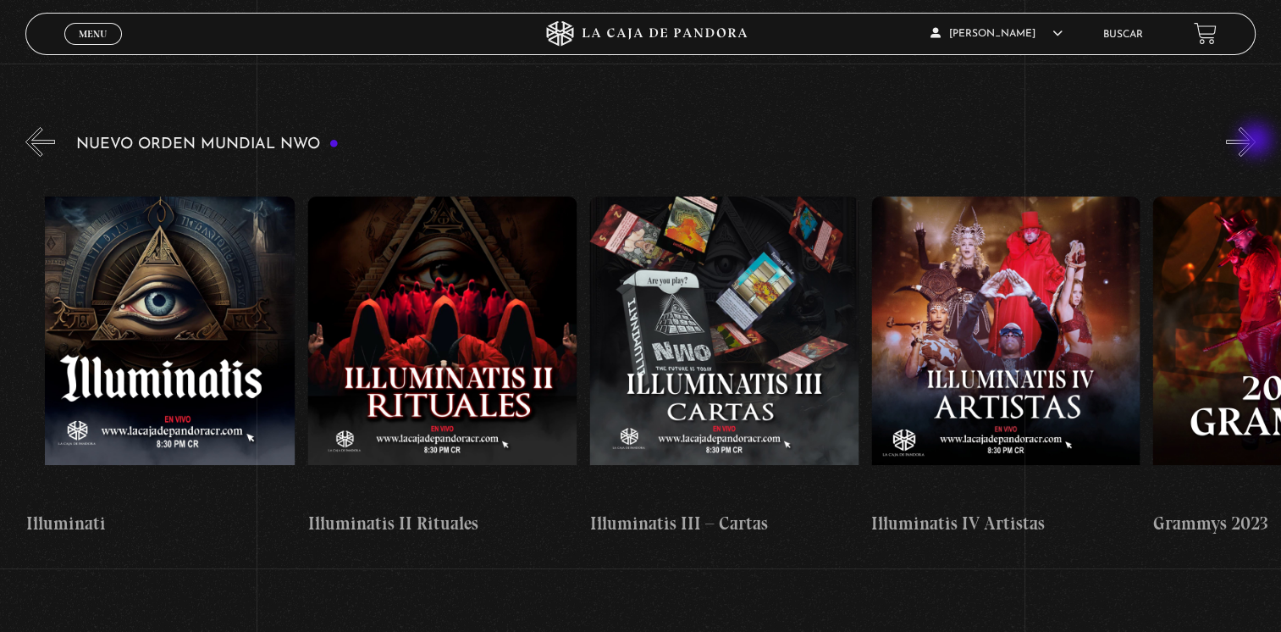
click at [1255, 141] on button "»" at bounding box center [1241, 142] width 30 height 30
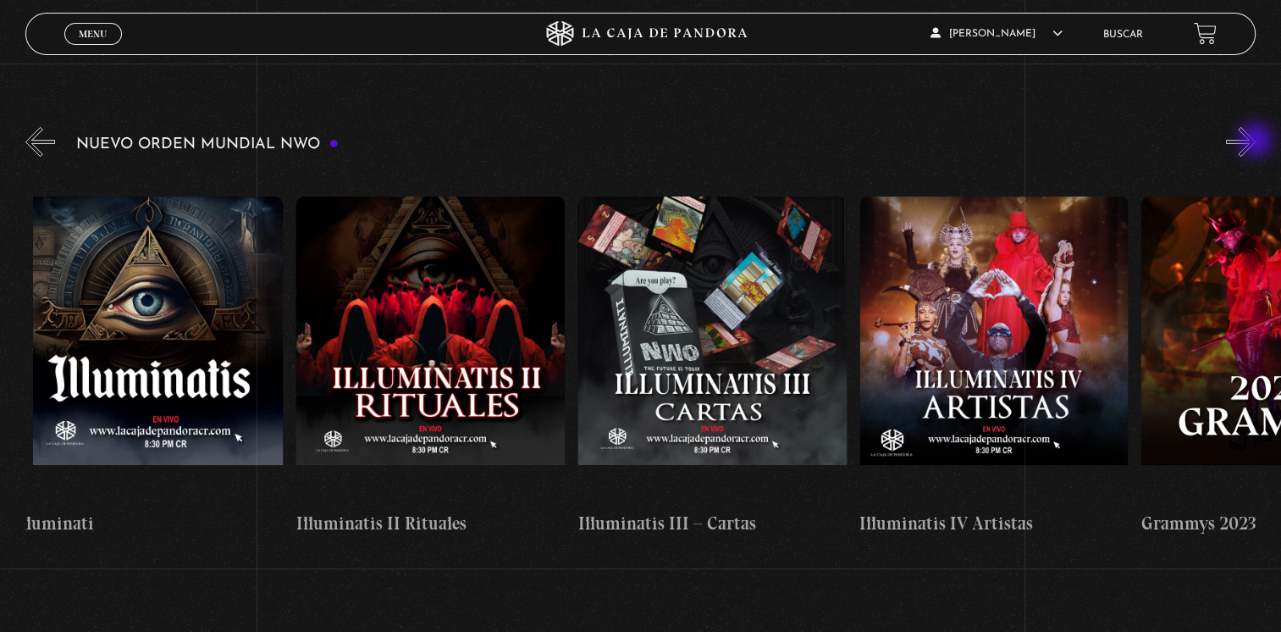
click at [1255, 141] on button "»" at bounding box center [1241, 142] width 30 height 30
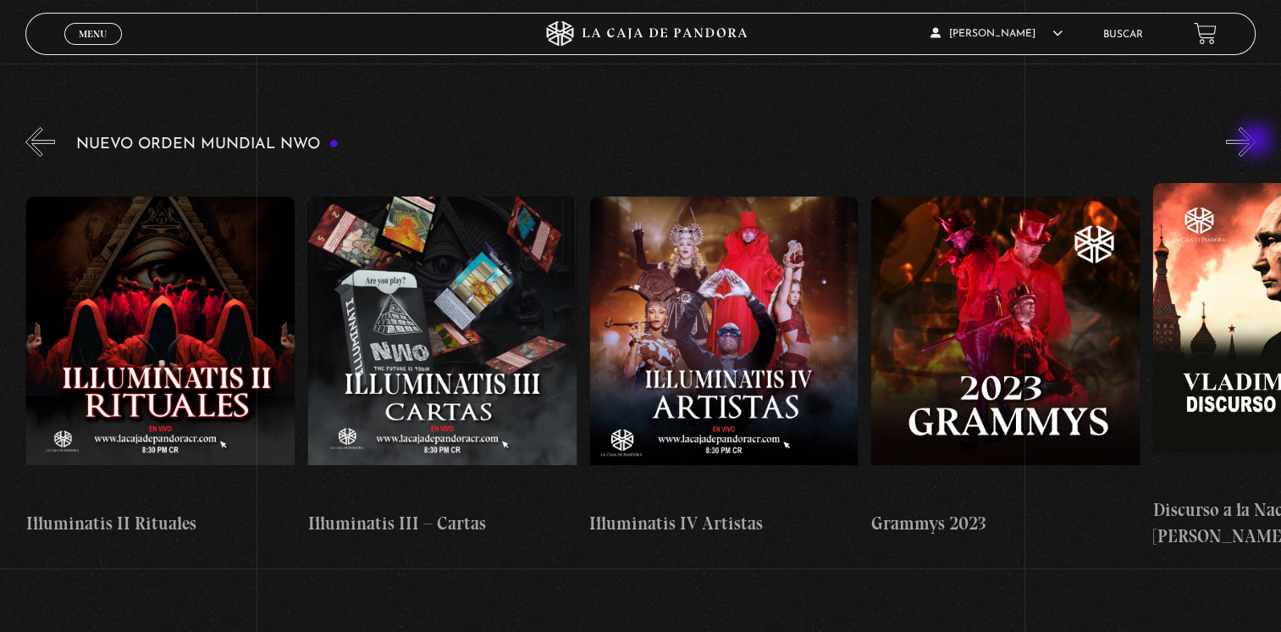
click at [1255, 141] on button "»" at bounding box center [1241, 142] width 30 height 30
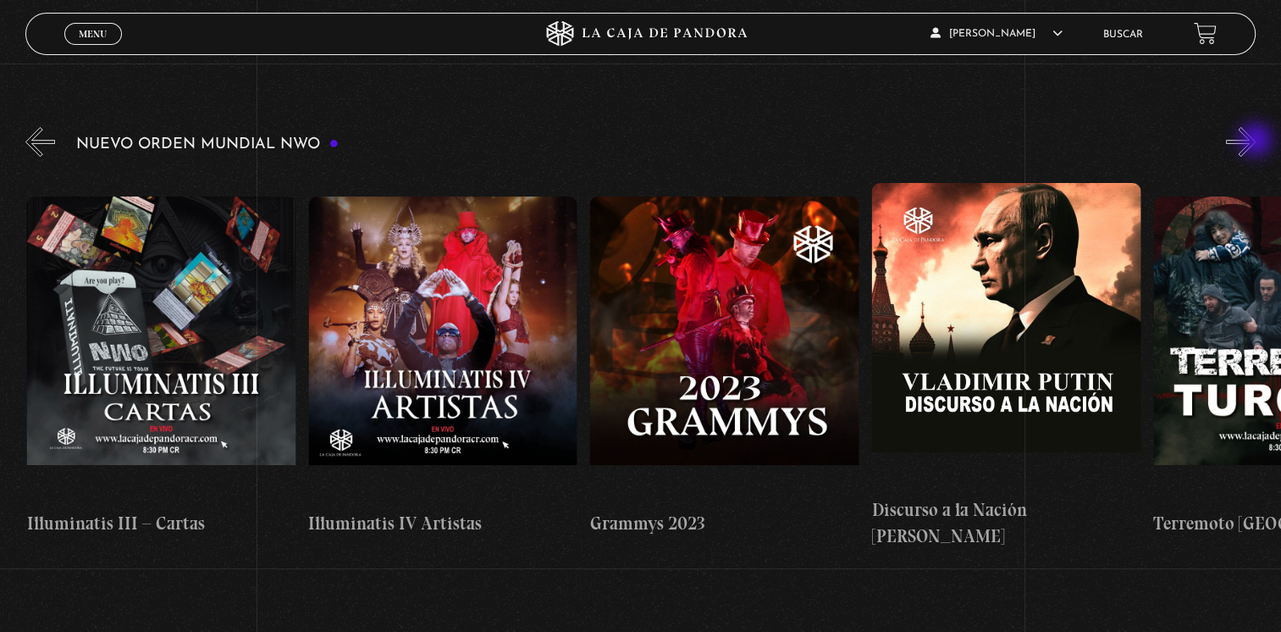
click at [1255, 141] on button "»" at bounding box center [1241, 142] width 30 height 30
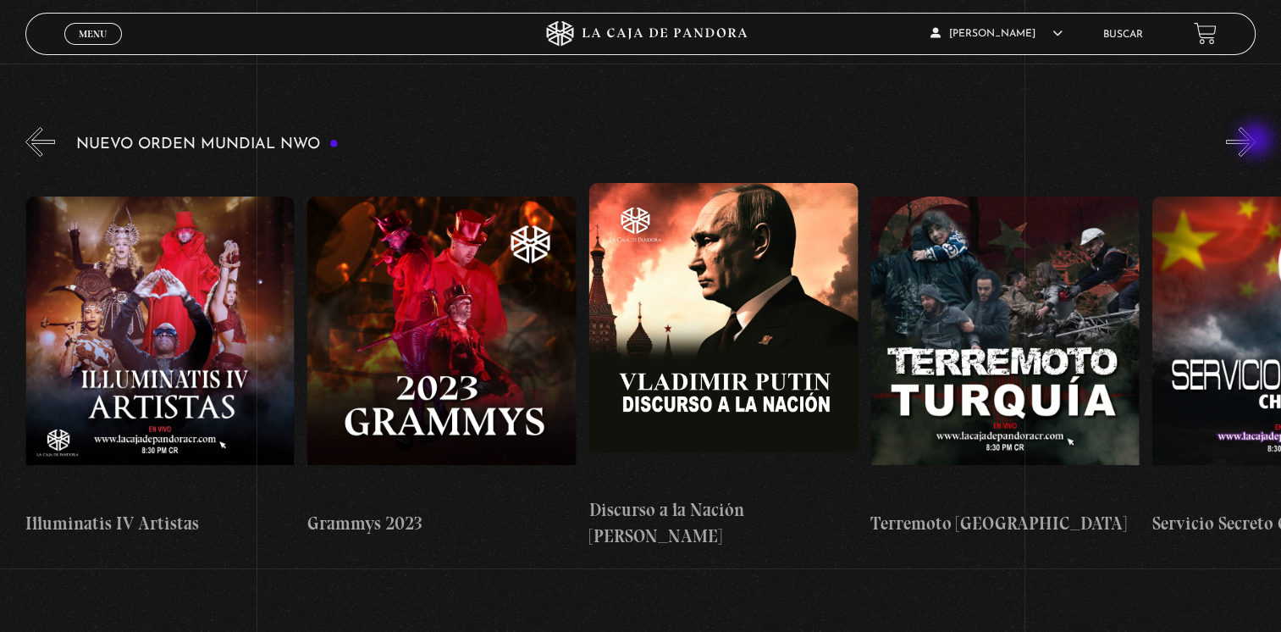
click at [1255, 141] on button "»" at bounding box center [1241, 142] width 30 height 30
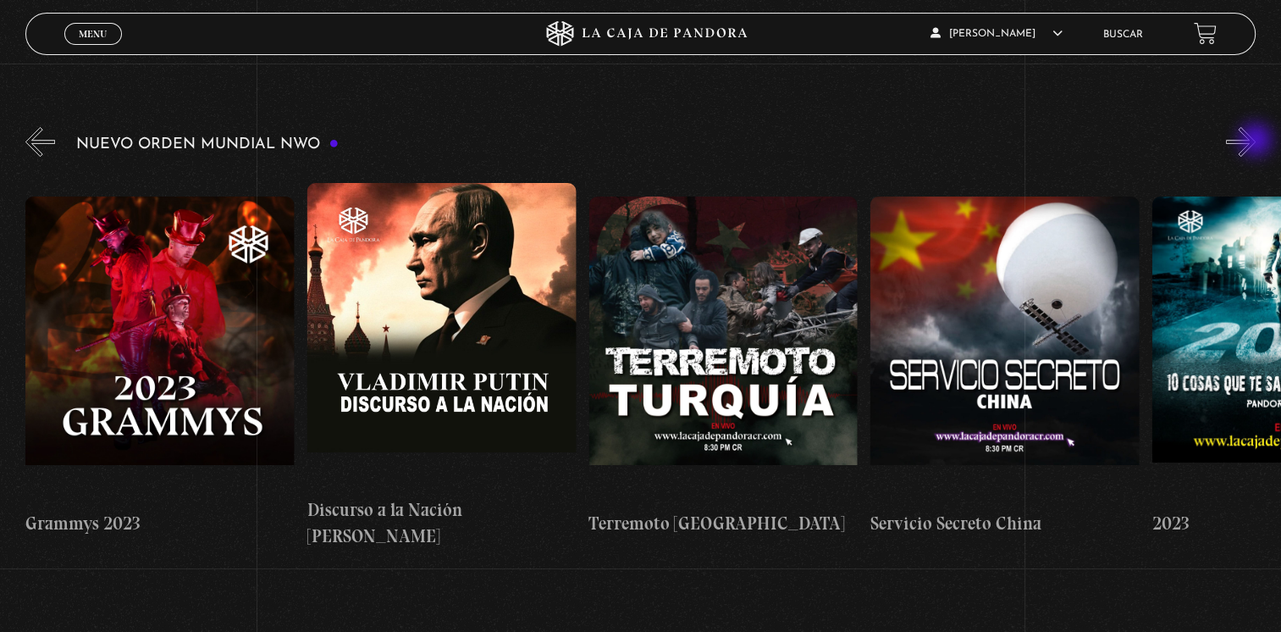
click at [1255, 141] on button "»" at bounding box center [1241, 142] width 30 height 30
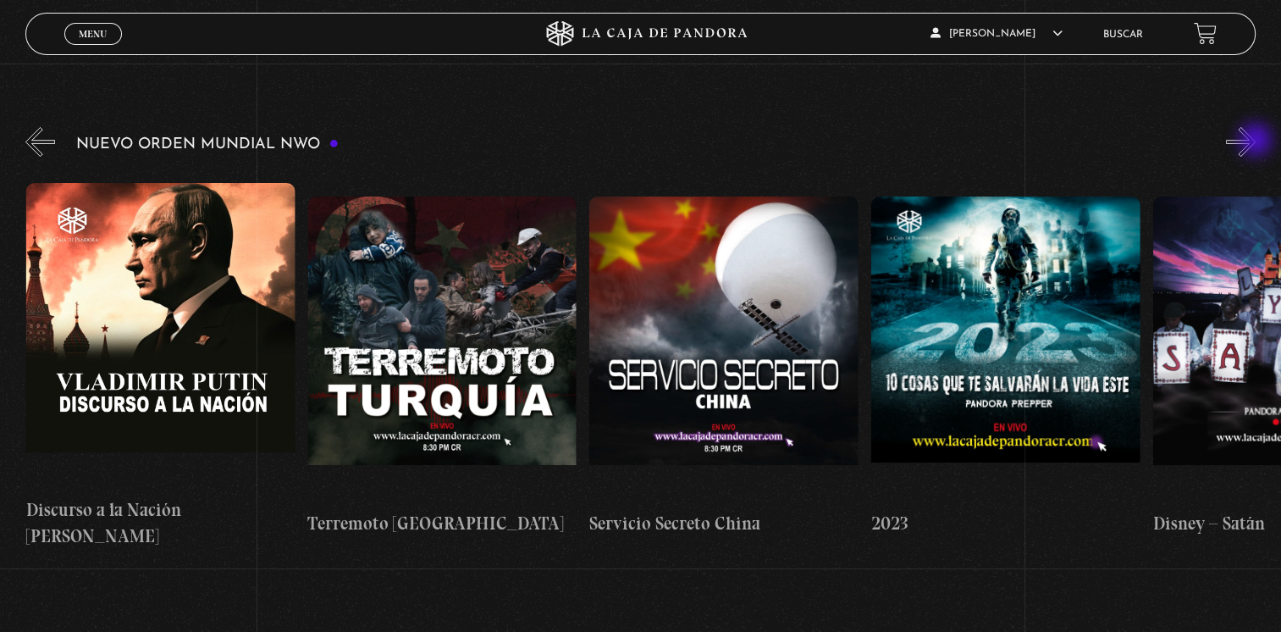
click at [1255, 141] on button "»" at bounding box center [1241, 142] width 30 height 30
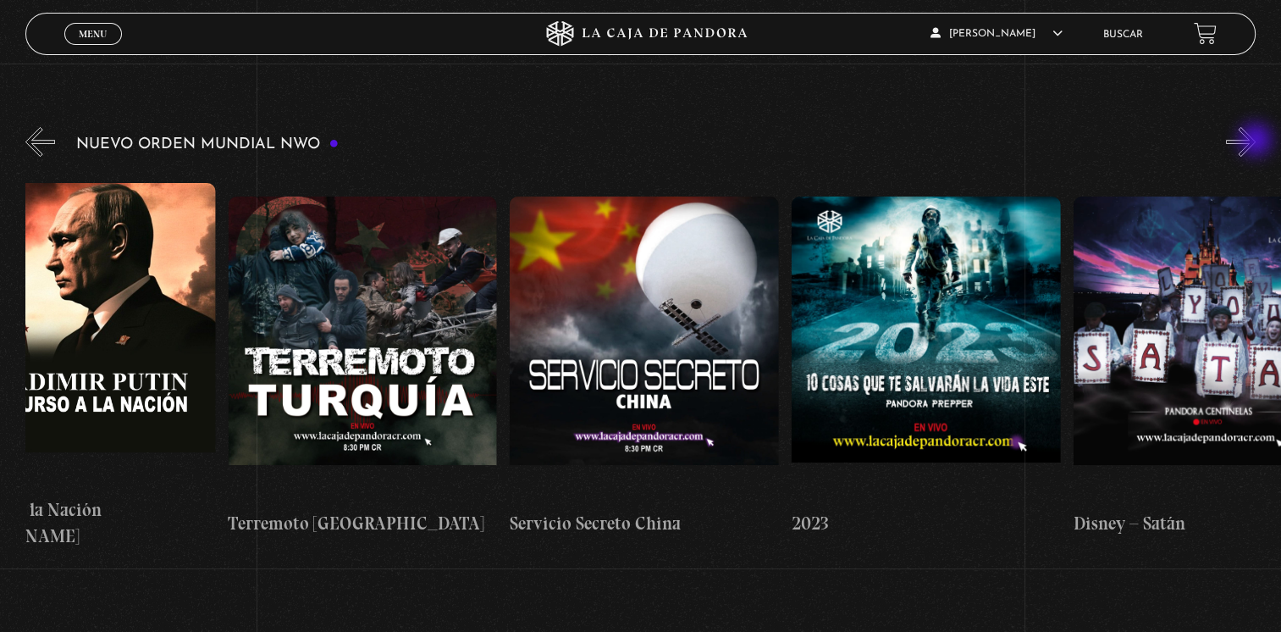
click at [1255, 141] on button "»" at bounding box center [1241, 142] width 30 height 30
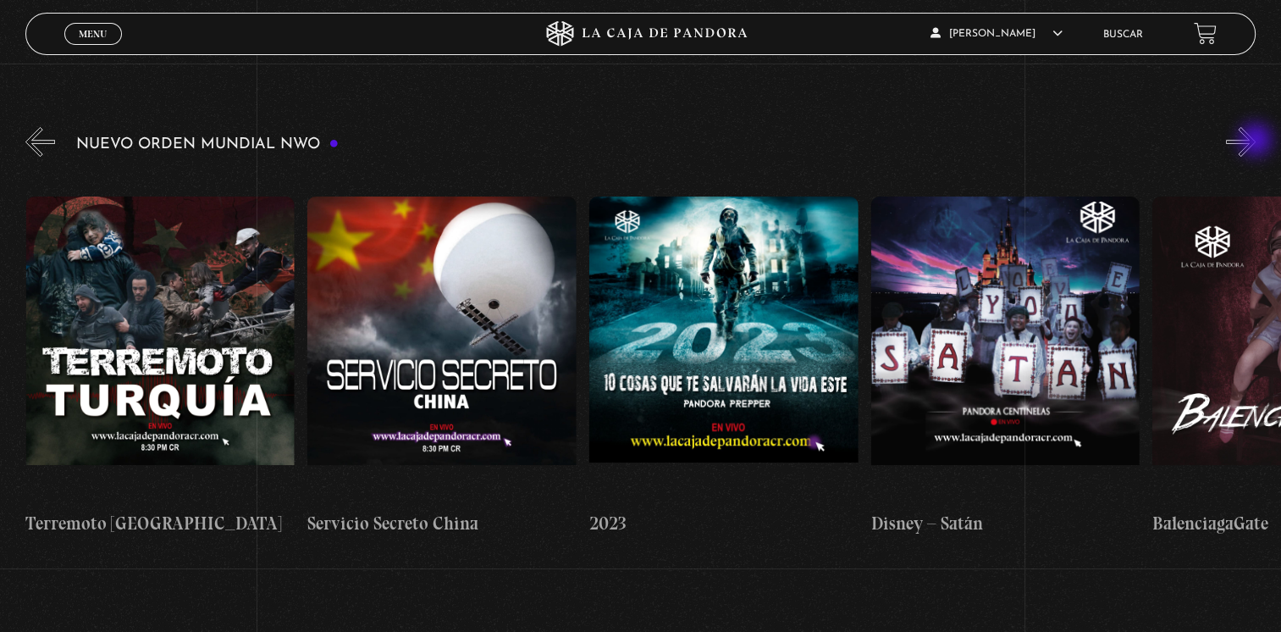
click at [1255, 141] on button "»" at bounding box center [1241, 142] width 30 height 30
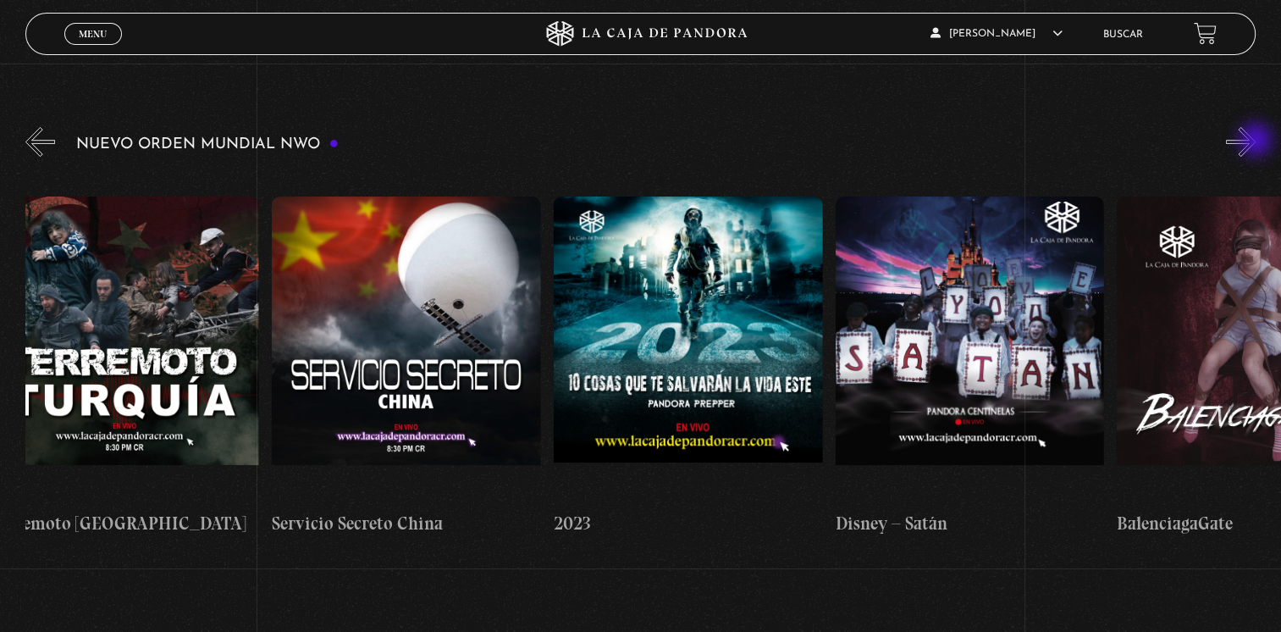
click at [1255, 141] on button "»" at bounding box center [1241, 142] width 30 height 30
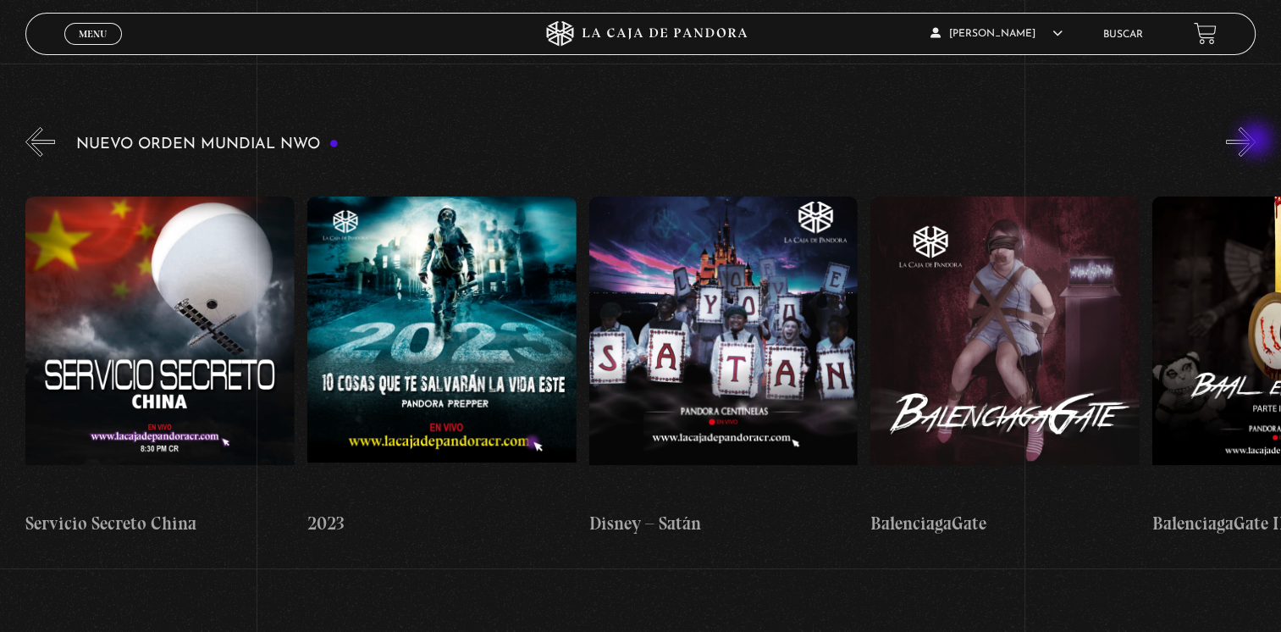
click at [1255, 141] on button "»" at bounding box center [1241, 142] width 30 height 30
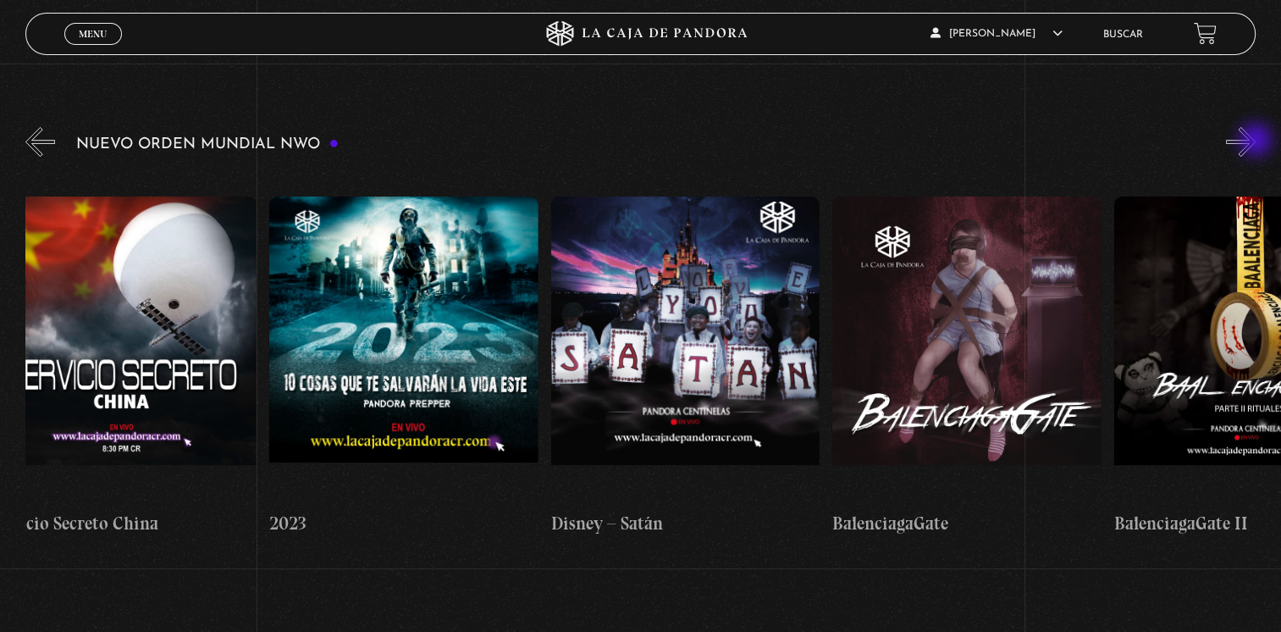
click at [1255, 141] on button "»" at bounding box center [1241, 142] width 30 height 30
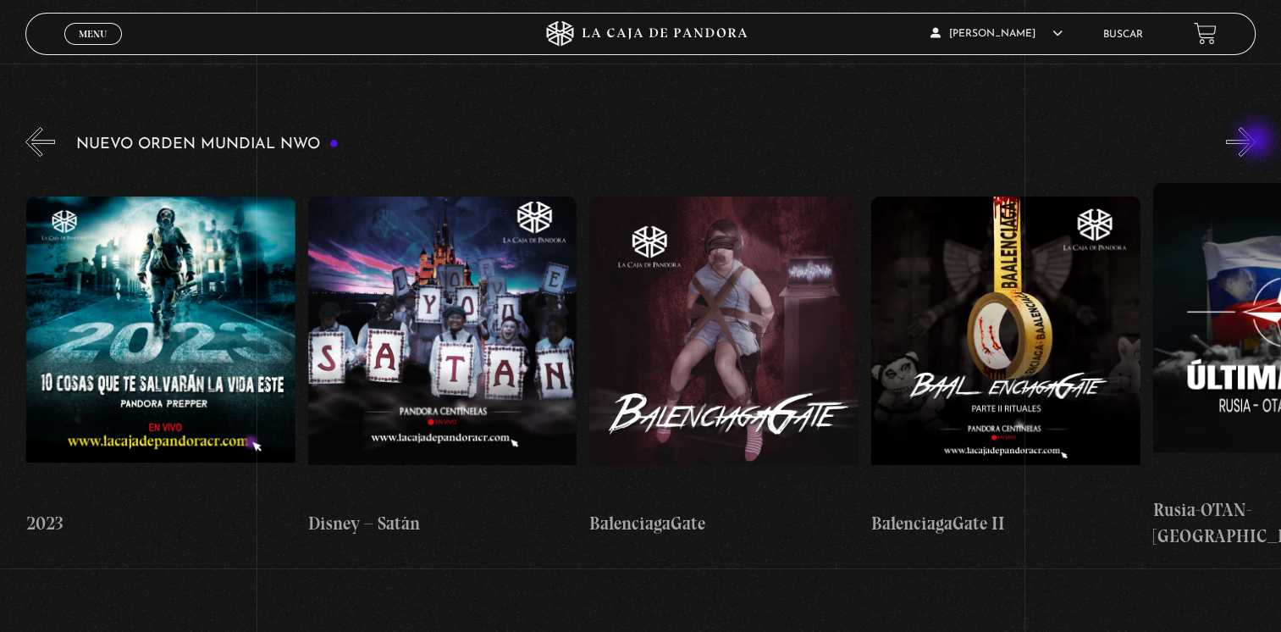
click at [1255, 141] on button "»" at bounding box center [1241, 142] width 30 height 30
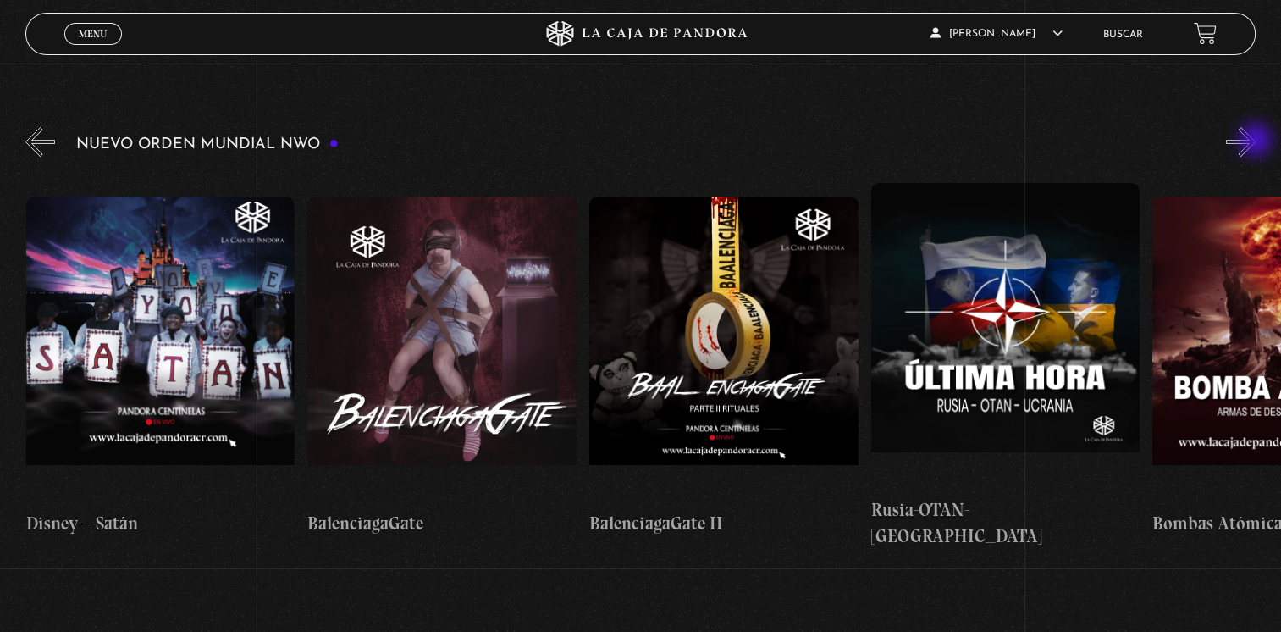
click at [1255, 141] on button "»" at bounding box center [1241, 142] width 30 height 30
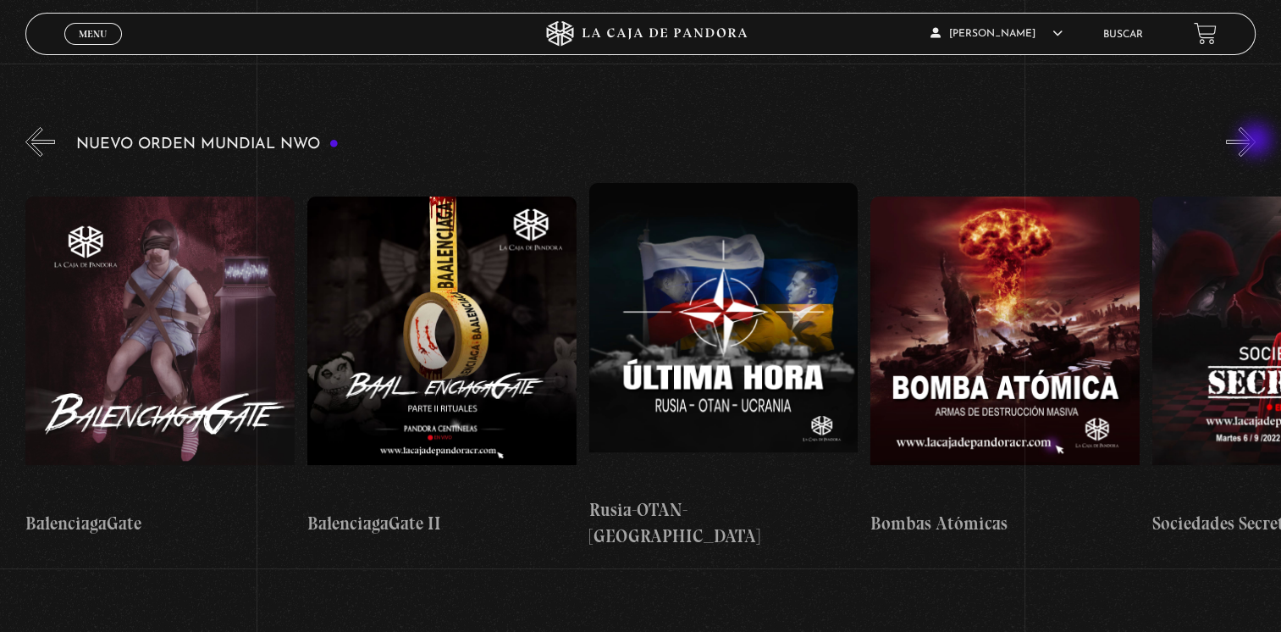
click at [1255, 141] on button "»" at bounding box center [1241, 142] width 30 height 30
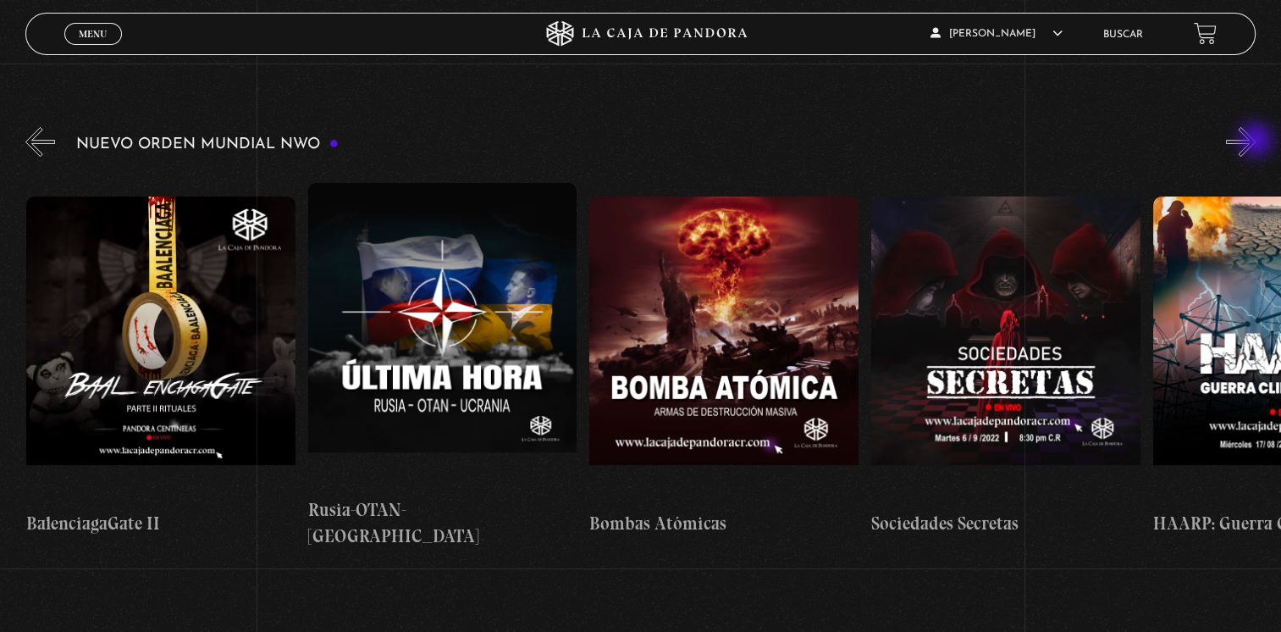
click at [1255, 141] on button "»" at bounding box center [1241, 142] width 30 height 30
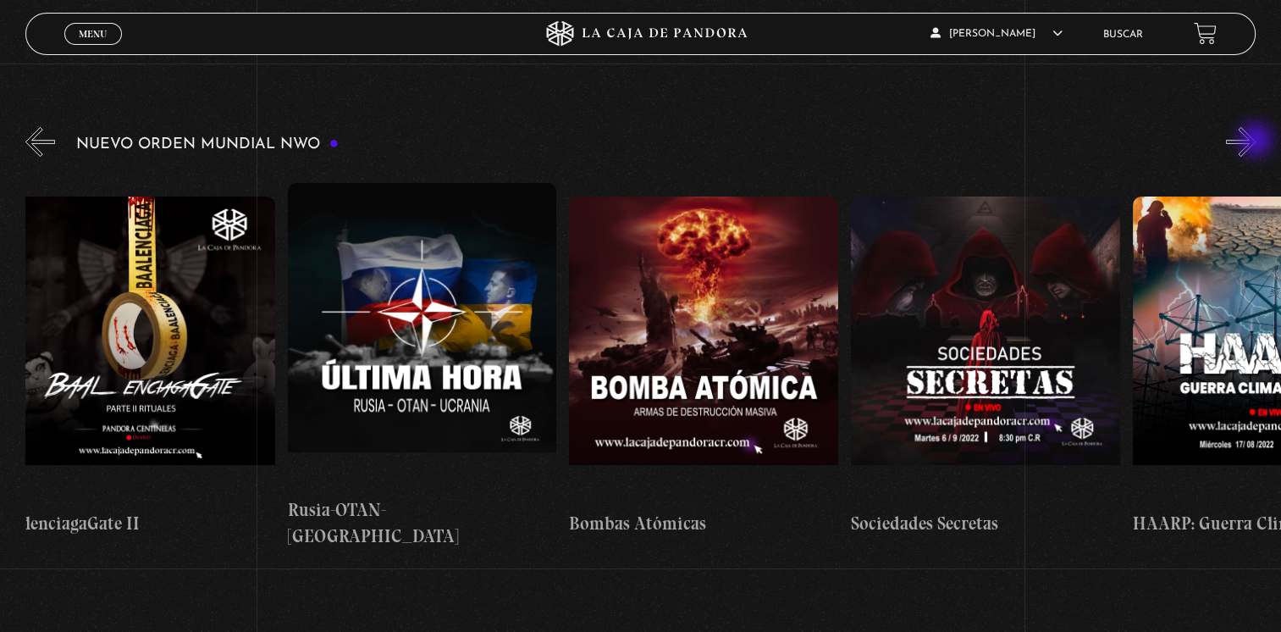
click at [1255, 141] on button "»" at bounding box center [1241, 142] width 30 height 30
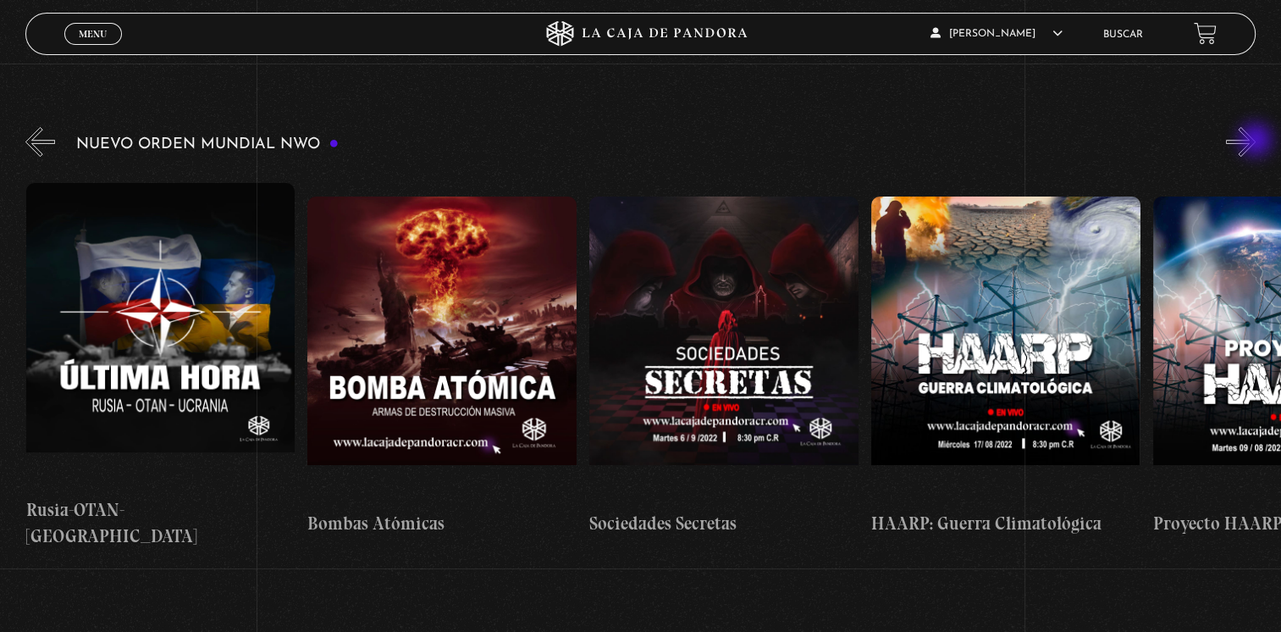
click at [1255, 141] on button "»" at bounding box center [1241, 142] width 30 height 30
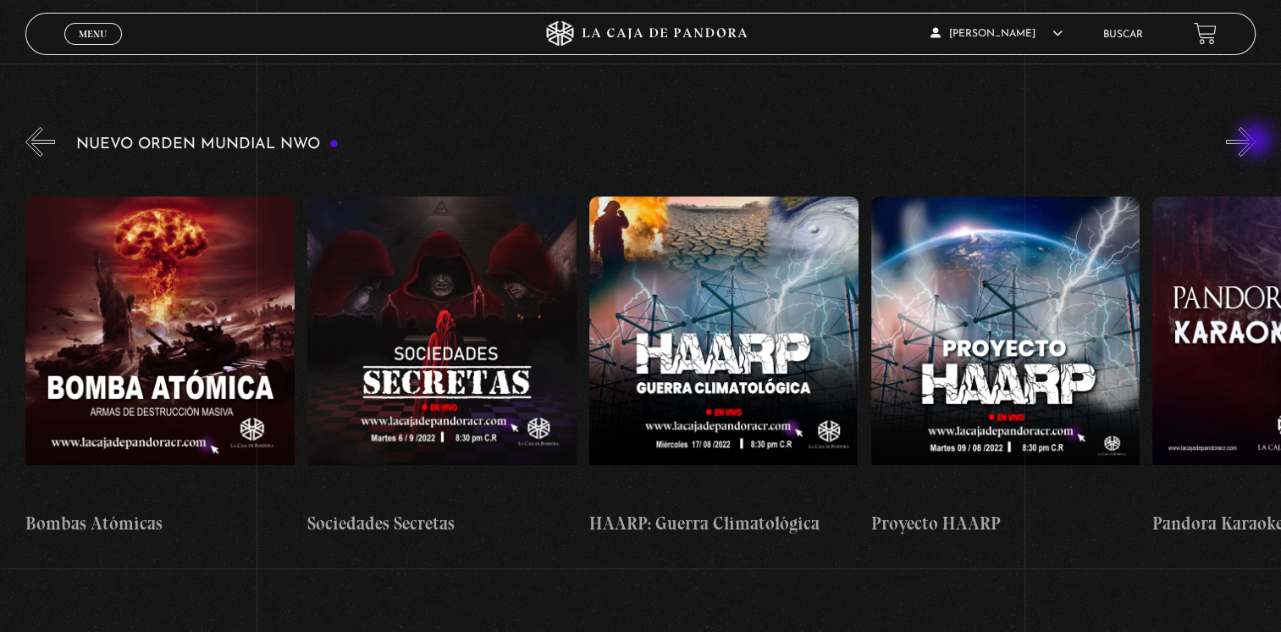
click at [1255, 141] on button "»" at bounding box center [1241, 142] width 30 height 30
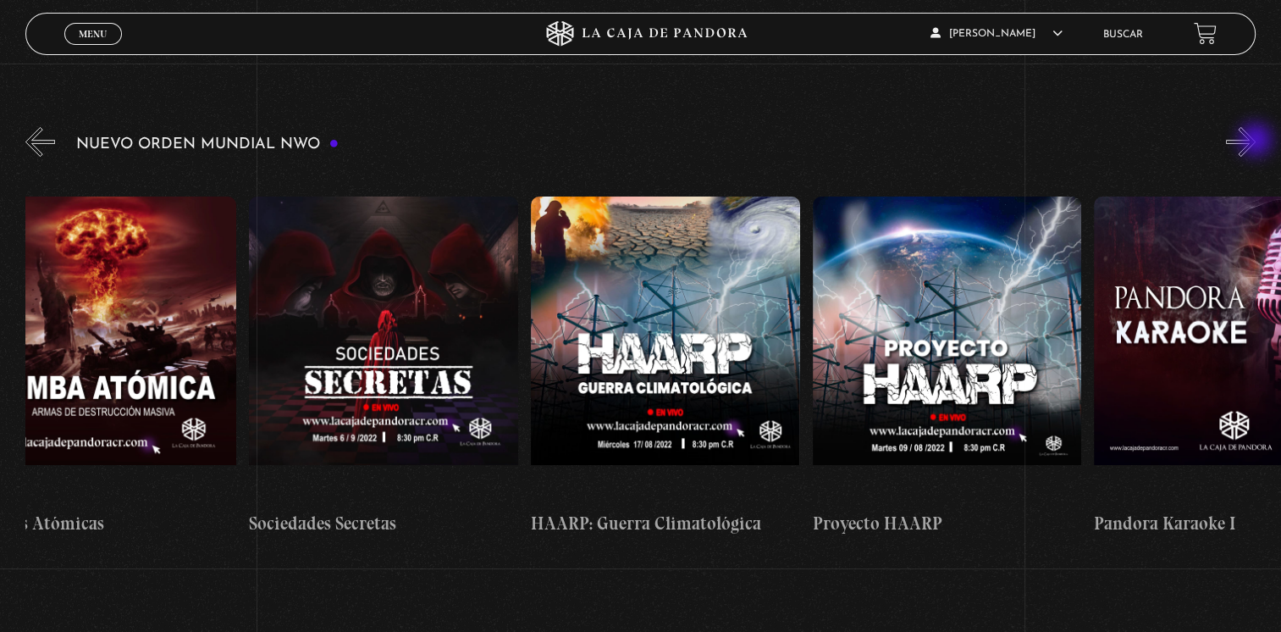
click at [1255, 141] on button "»" at bounding box center [1241, 142] width 30 height 30
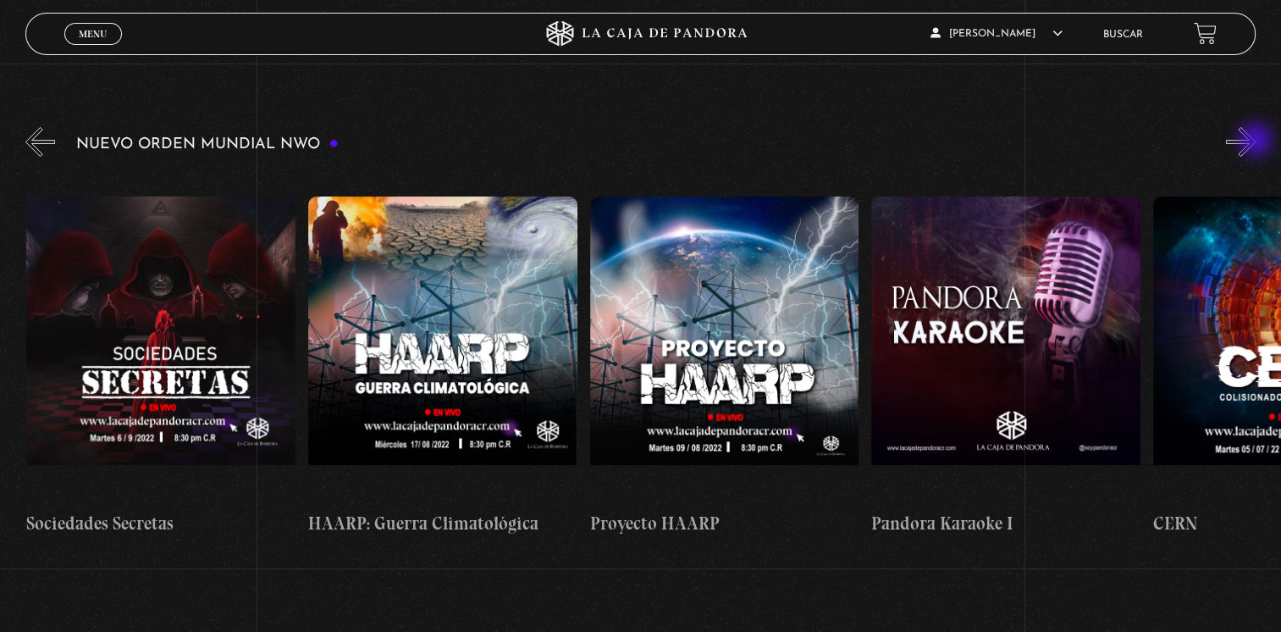
click at [1255, 141] on button "»" at bounding box center [1241, 142] width 30 height 30
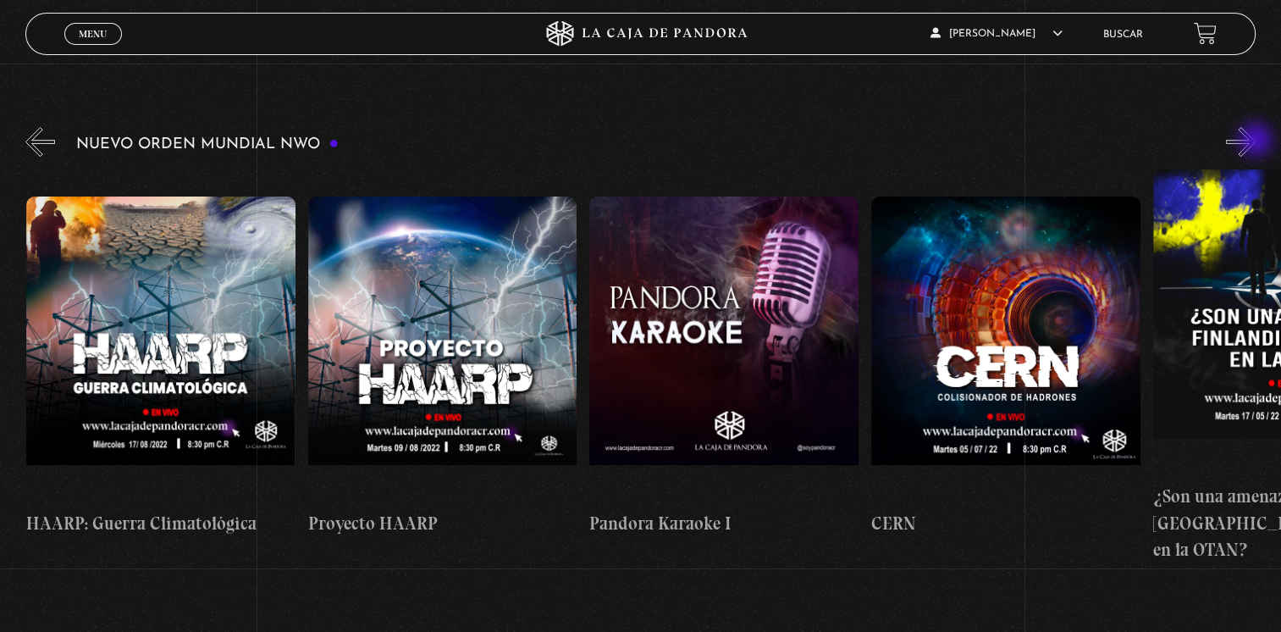
click at [1255, 141] on button "»" at bounding box center [1241, 142] width 30 height 30
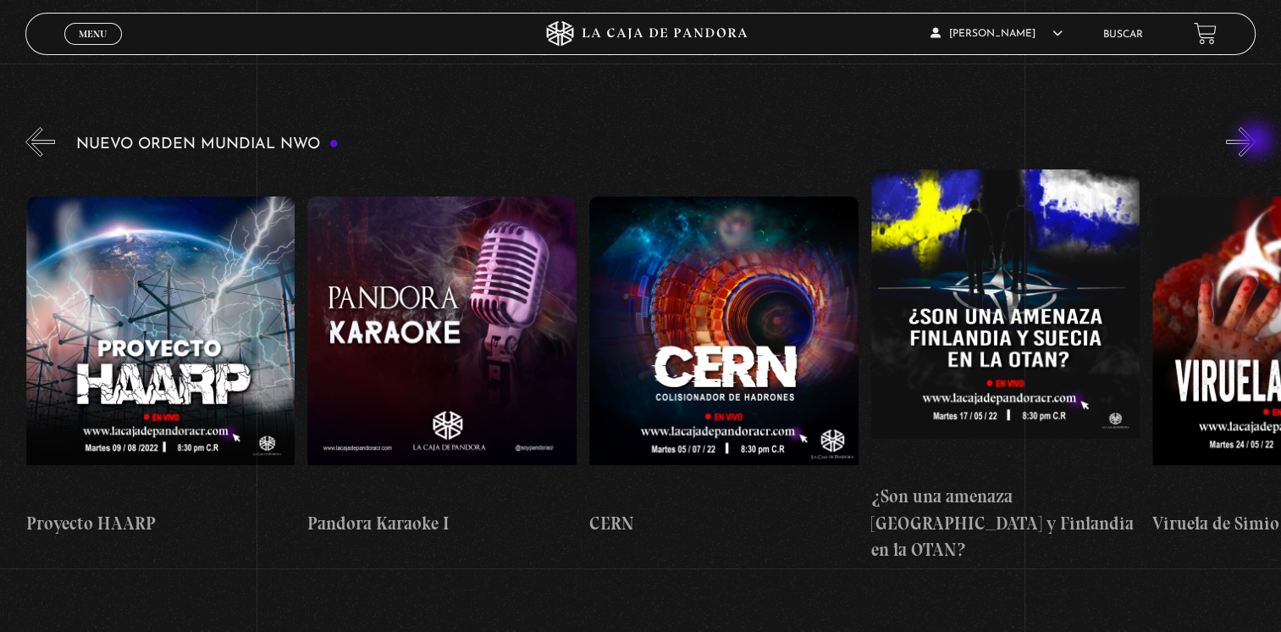
click at [1255, 141] on button "»" at bounding box center [1241, 142] width 30 height 30
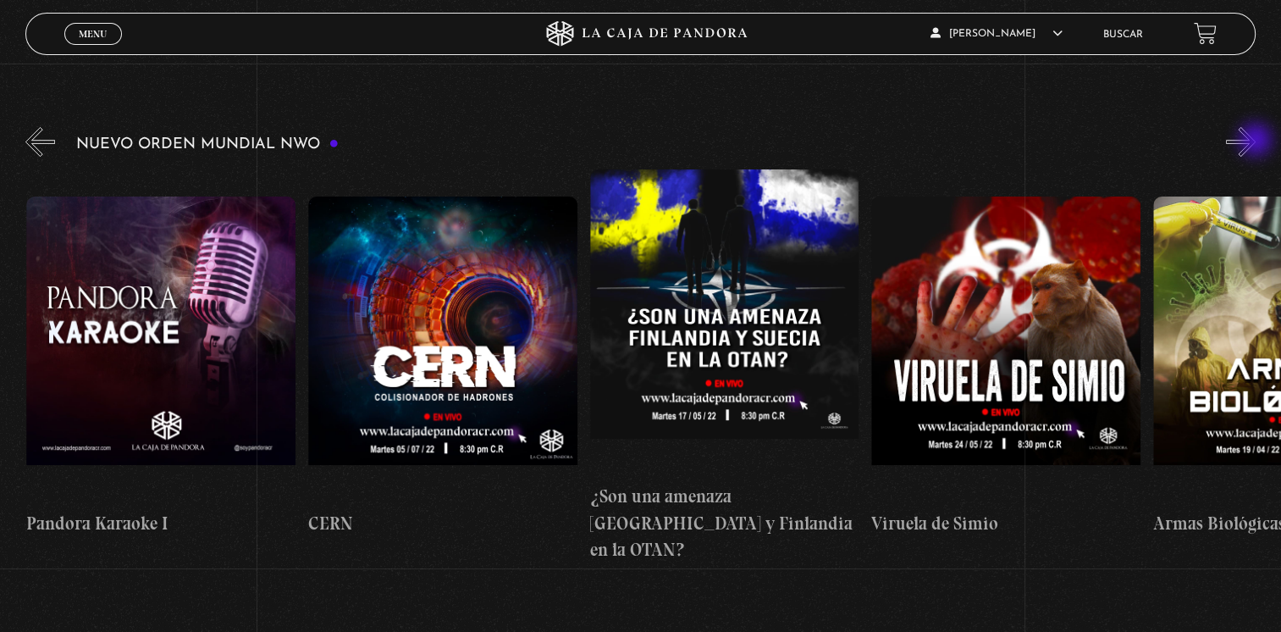
click at [1255, 141] on button "»" at bounding box center [1241, 142] width 30 height 30
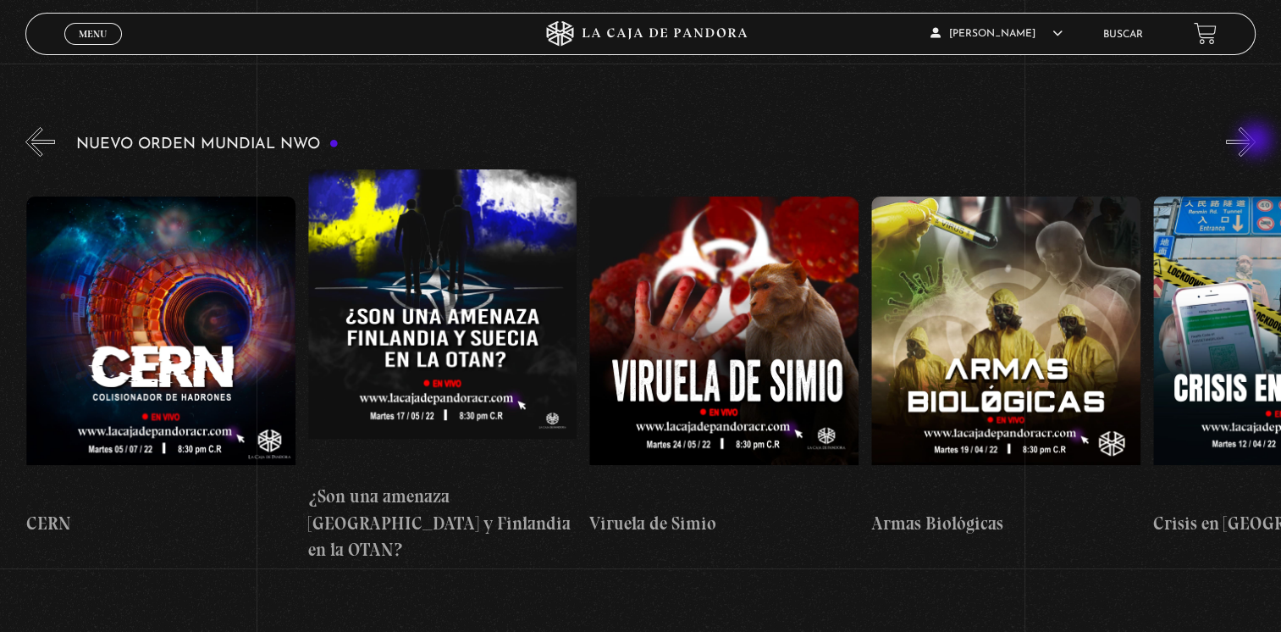
click at [1255, 141] on button "»" at bounding box center [1241, 142] width 30 height 30
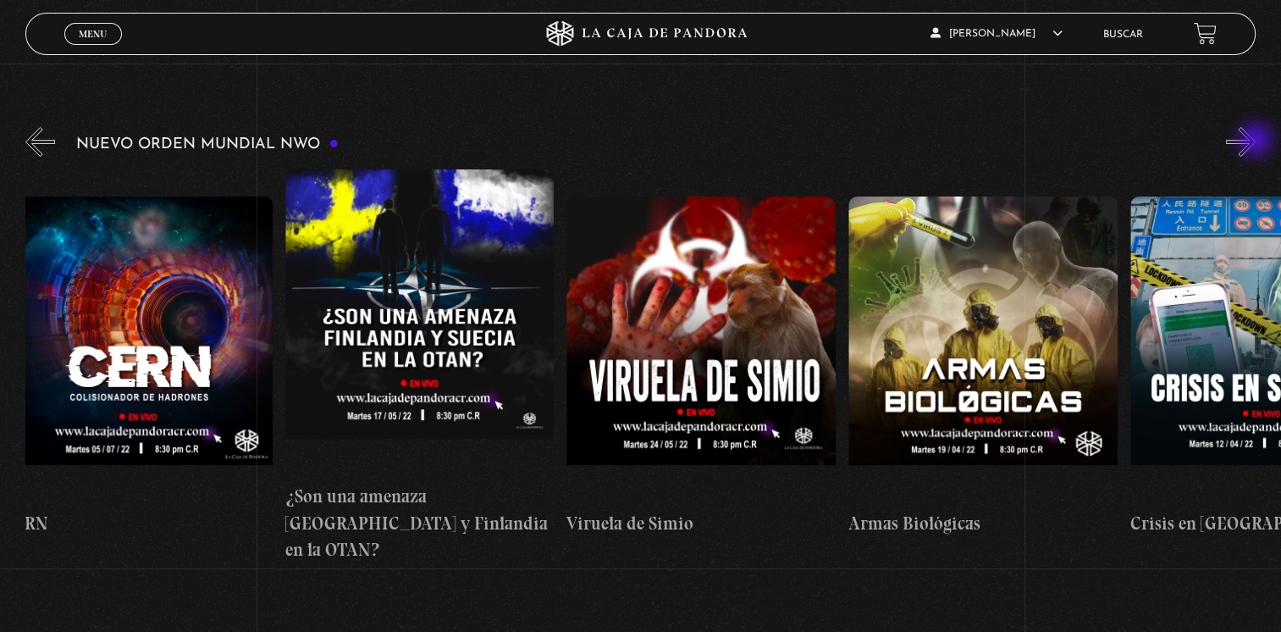
click at [1255, 141] on button "»" at bounding box center [1241, 142] width 30 height 30
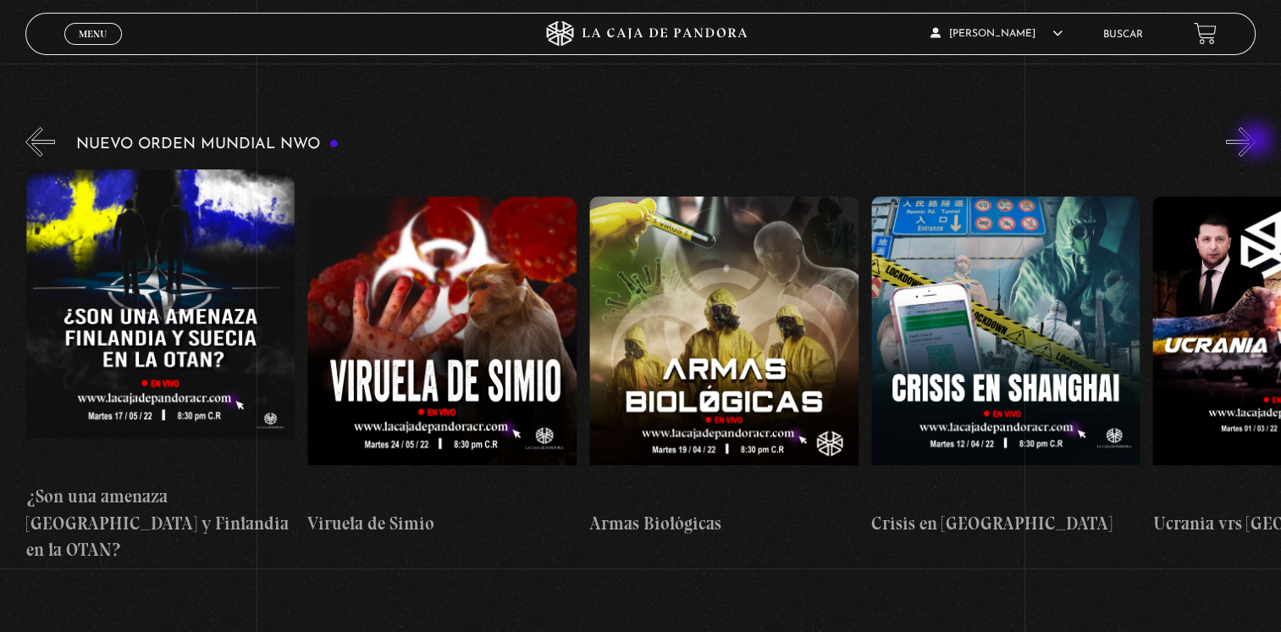
click at [1255, 141] on button "»" at bounding box center [1241, 142] width 30 height 30
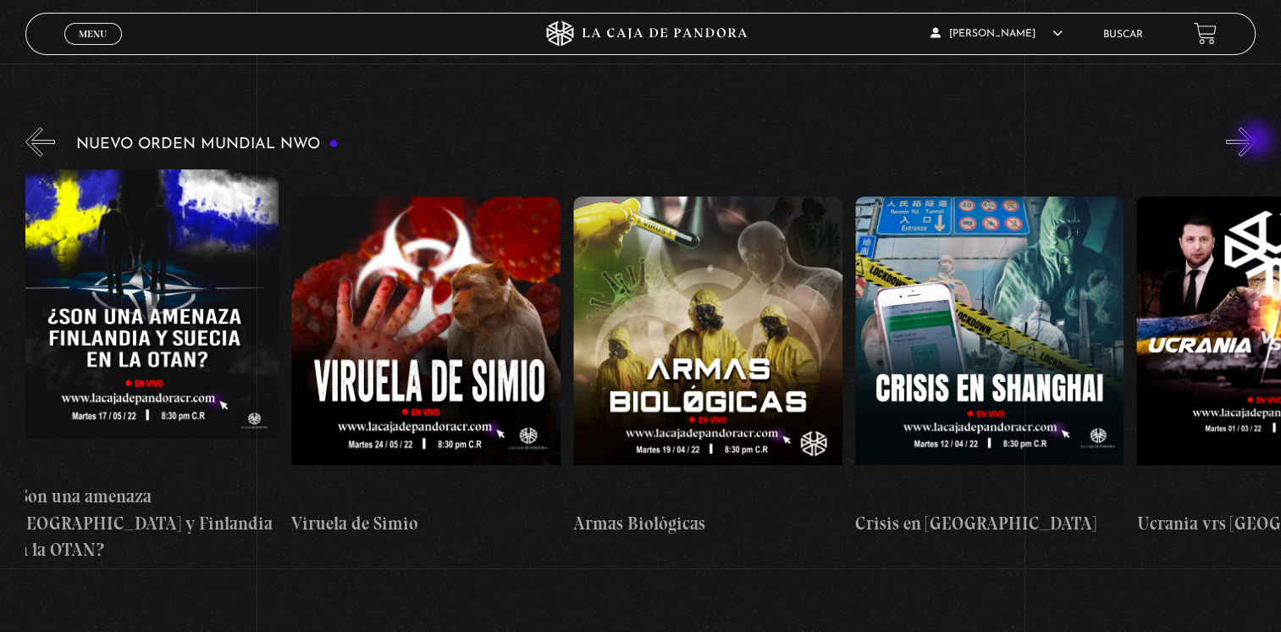
click at [1255, 141] on button "»" at bounding box center [1241, 142] width 30 height 30
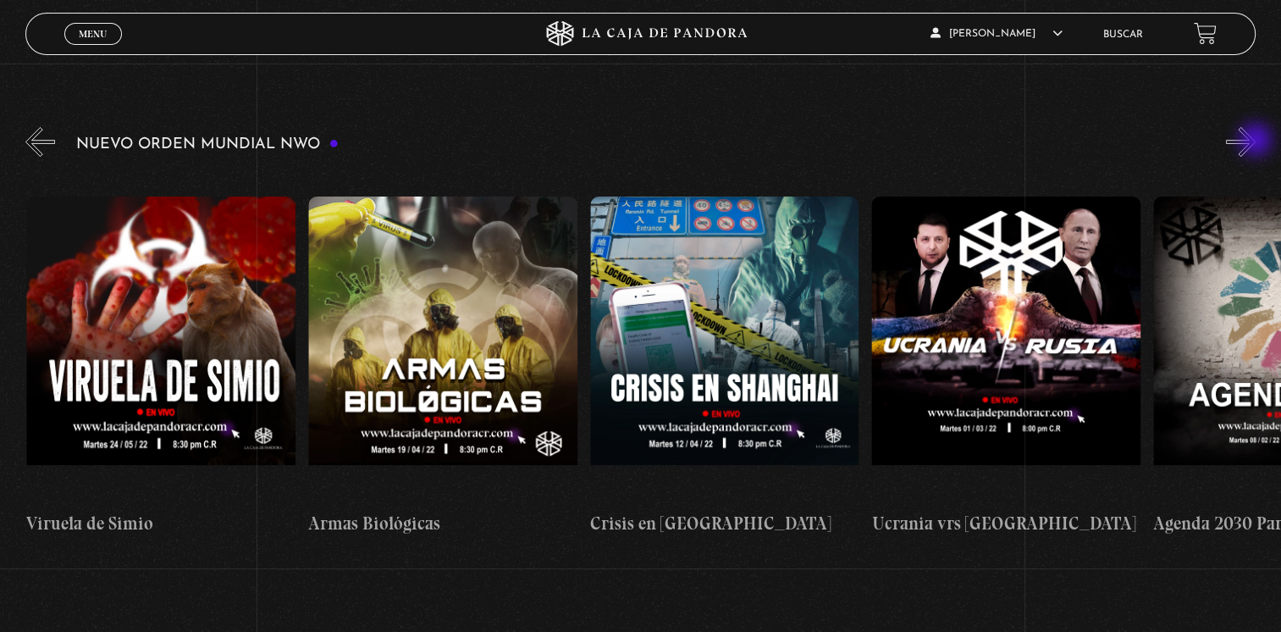
click at [1255, 141] on button "»" at bounding box center [1241, 142] width 30 height 30
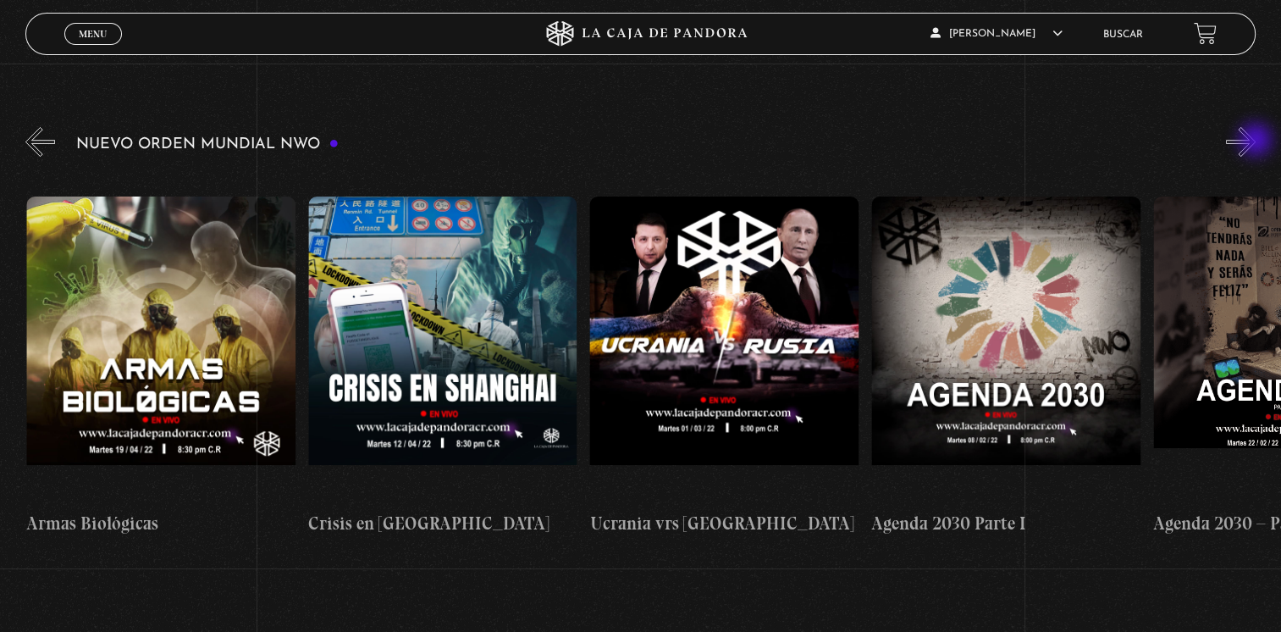
click at [1255, 141] on button "»" at bounding box center [1241, 142] width 30 height 30
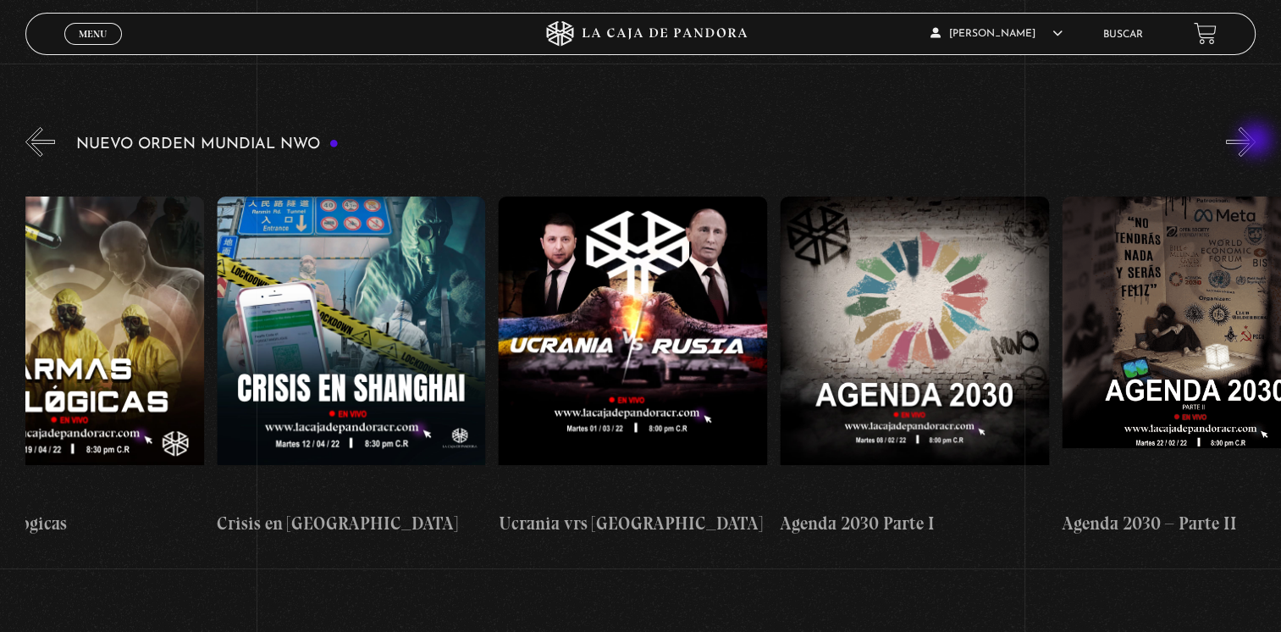
click at [1255, 141] on button "»" at bounding box center [1241, 142] width 30 height 30
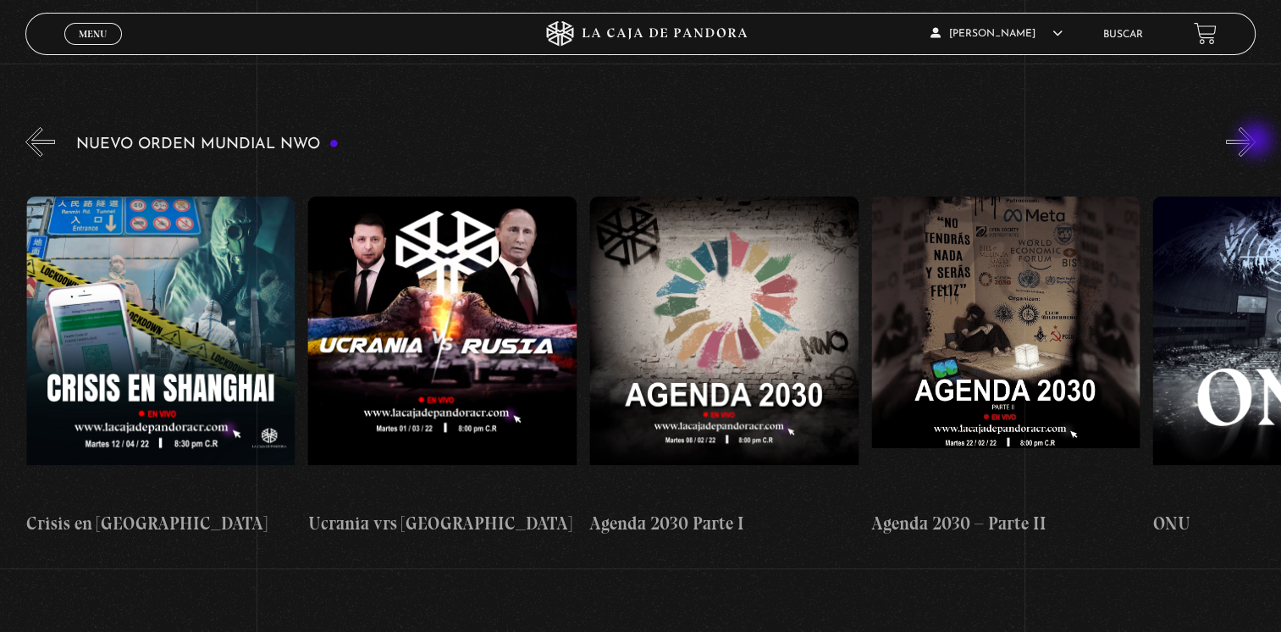
click at [1255, 141] on button "»" at bounding box center [1241, 142] width 30 height 30
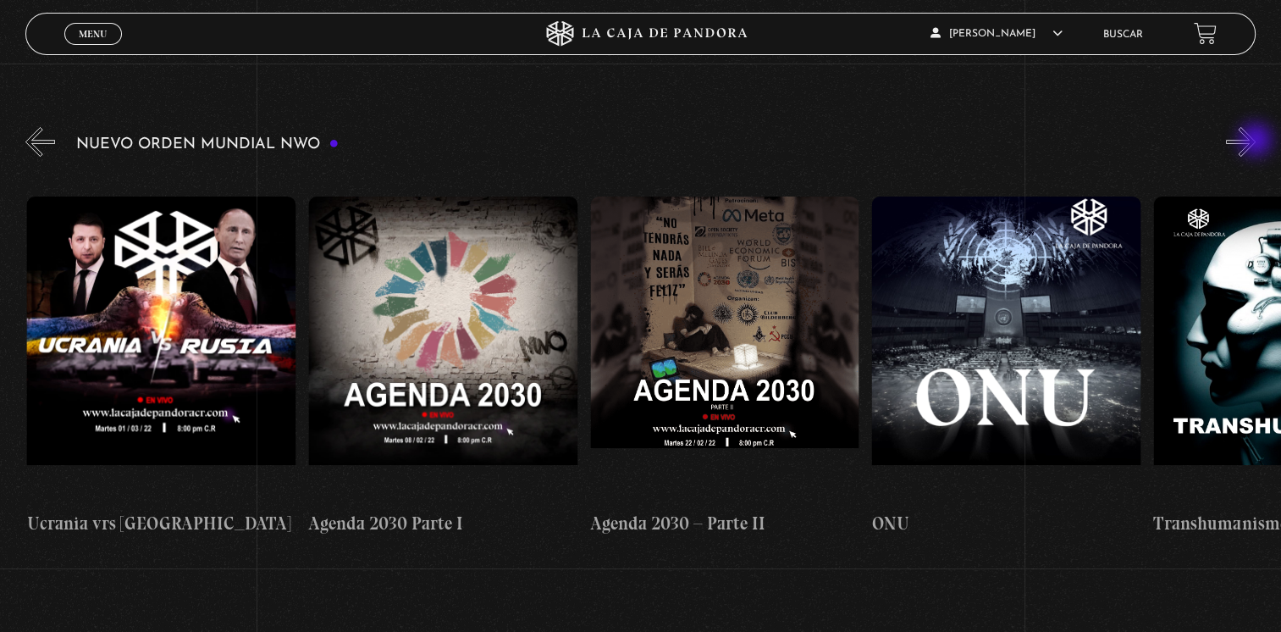
click at [1255, 141] on button "»" at bounding box center [1241, 142] width 30 height 30
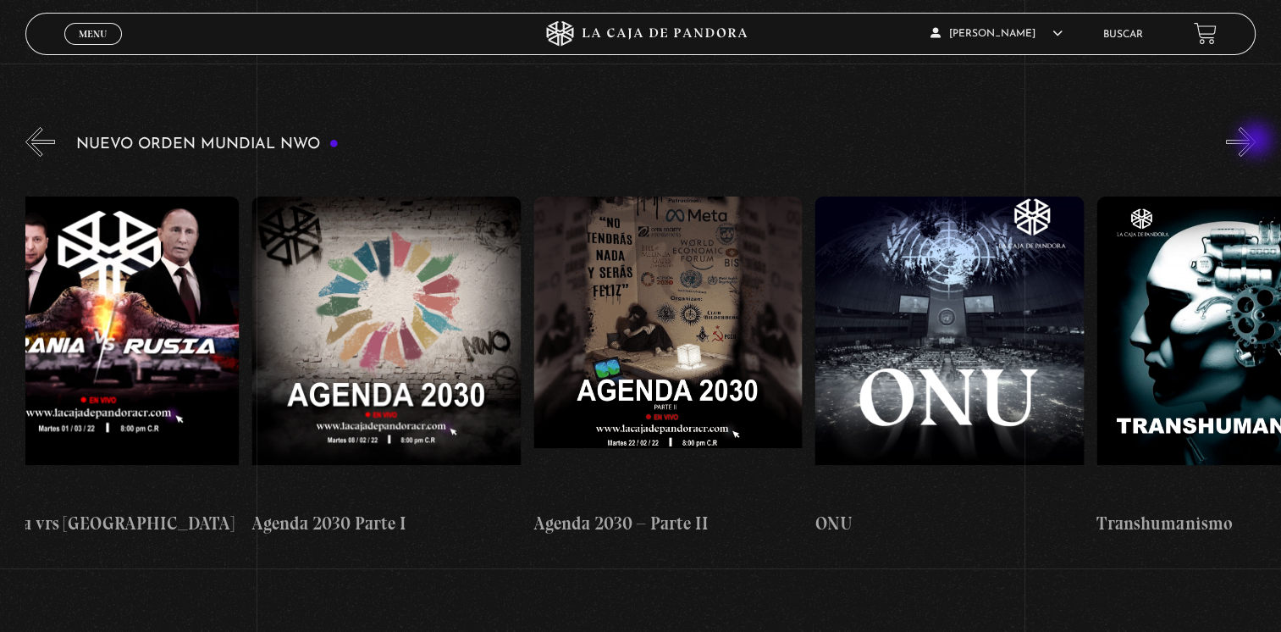
click at [1255, 141] on button "»" at bounding box center [1241, 142] width 30 height 30
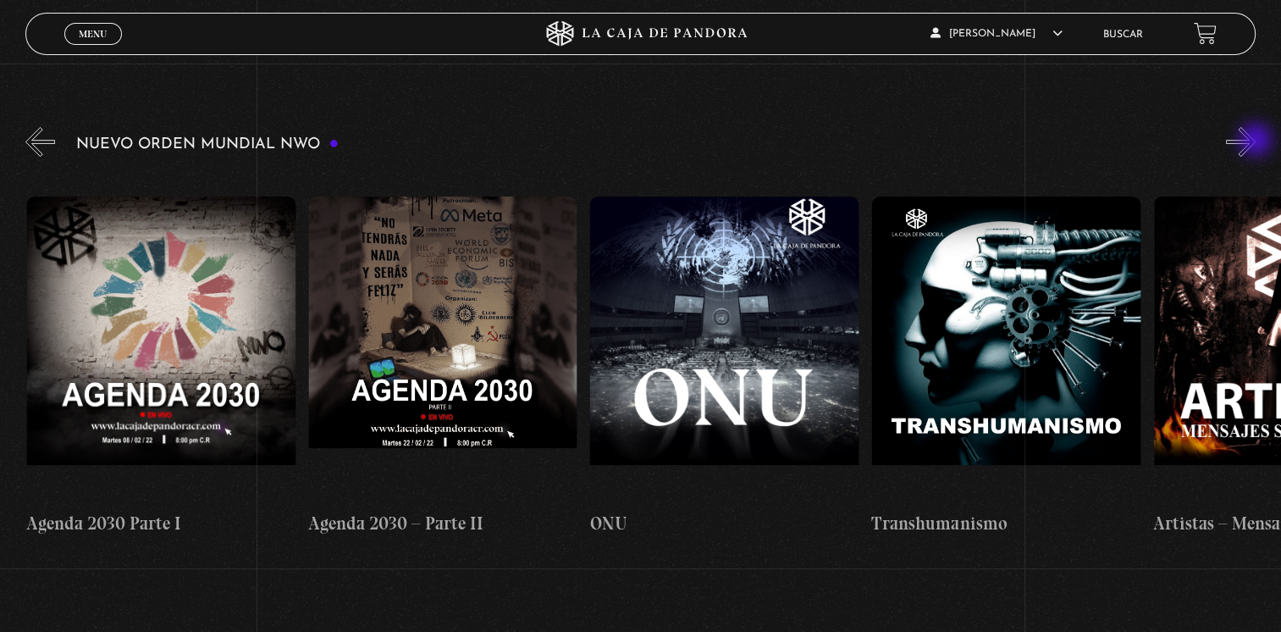
click at [1255, 141] on button "»" at bounding box center [1241, 142] width 30 height 30
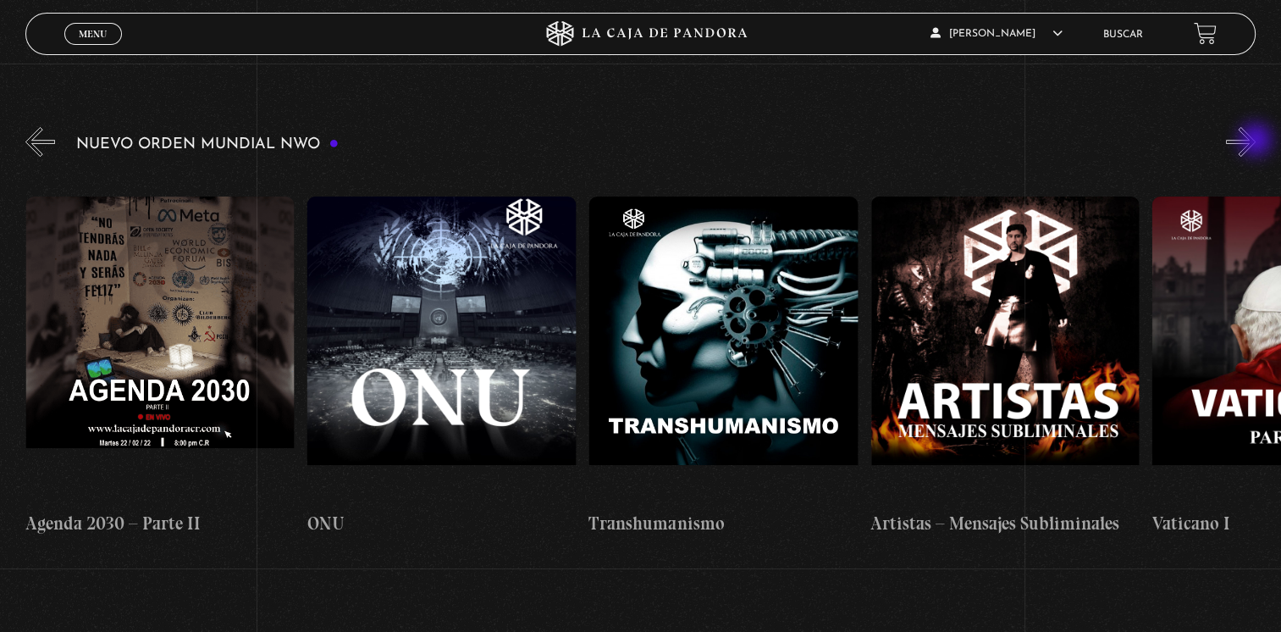
click at [1255, 141] on button "»" at bounding box center [1241, 142] width 30 height 30
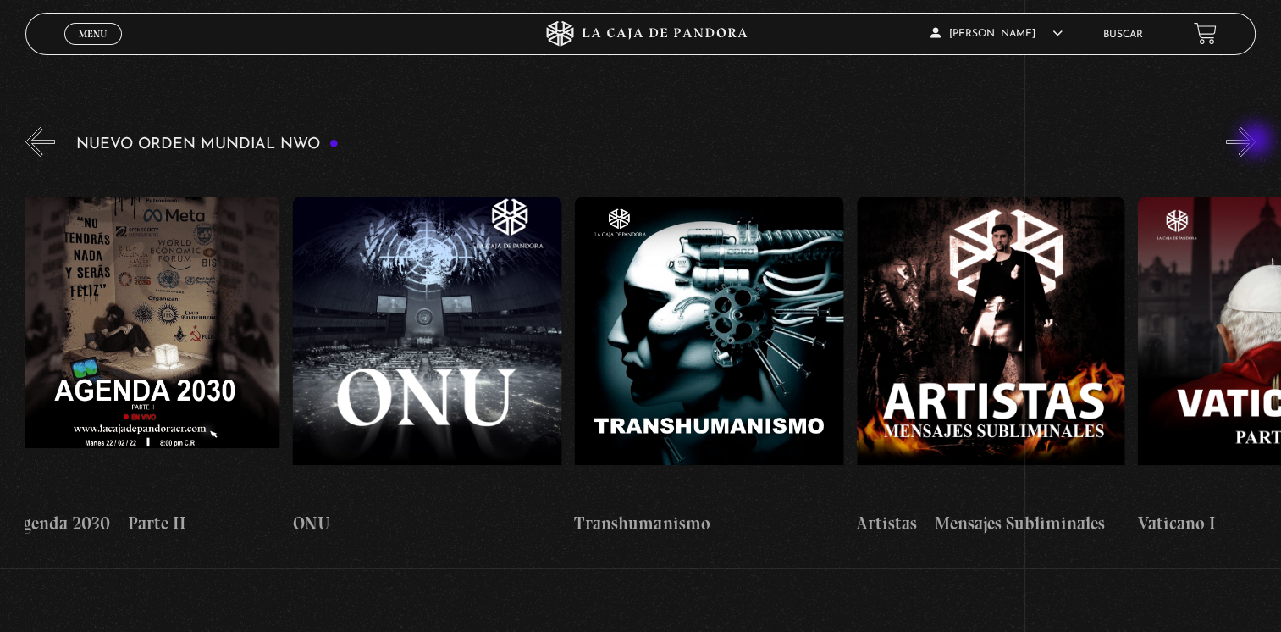
click at [1255, 141] on button "»" at bounding box center [1241, 142] width 30 height 30
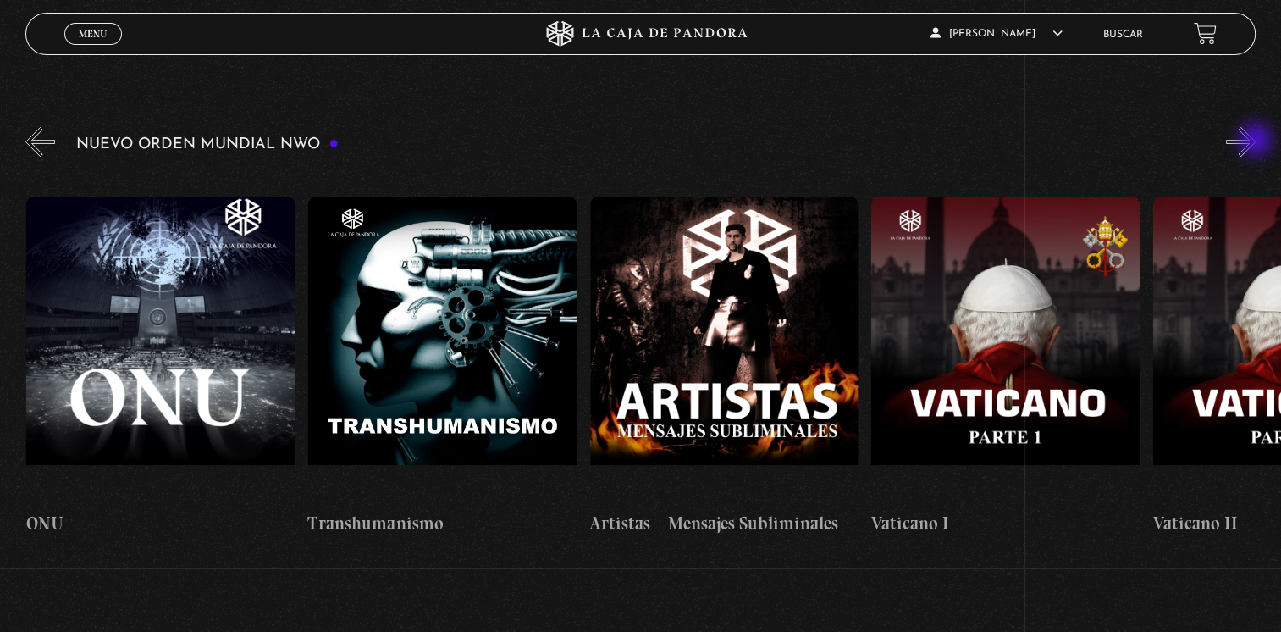
click at [1255, 141] on button "»" at bounding box center [1241, 142] width 30 height 30
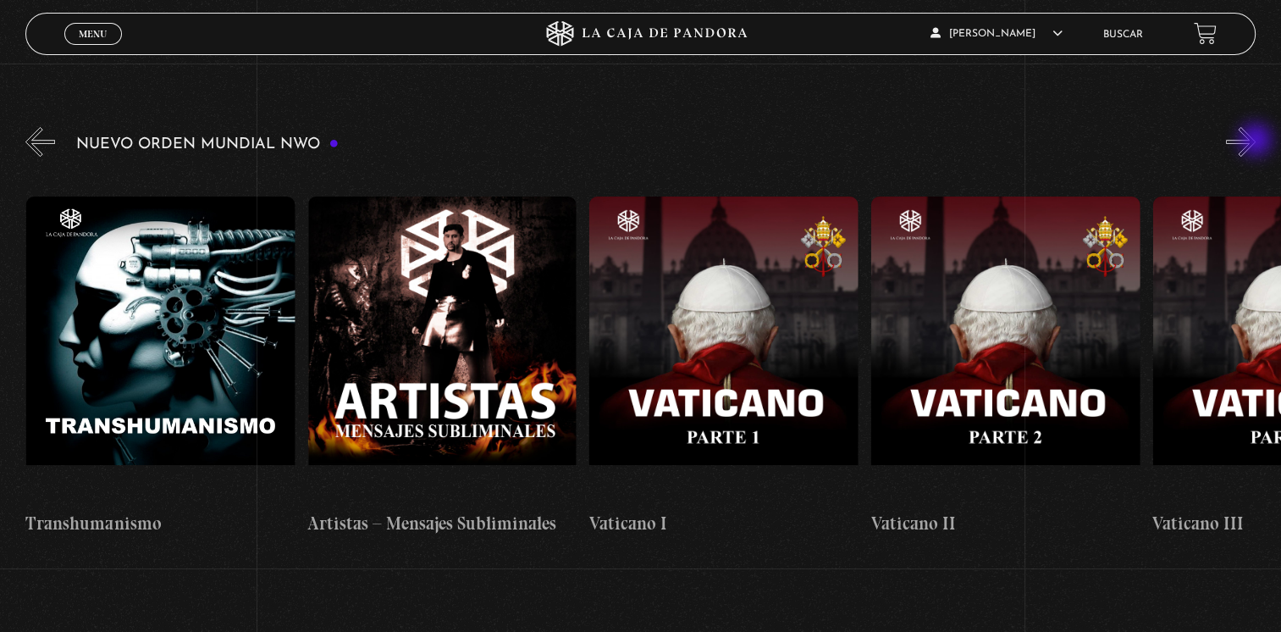
click at [1255, 141] on button "»" at bounding box center [1241, 142] width 30 height 30
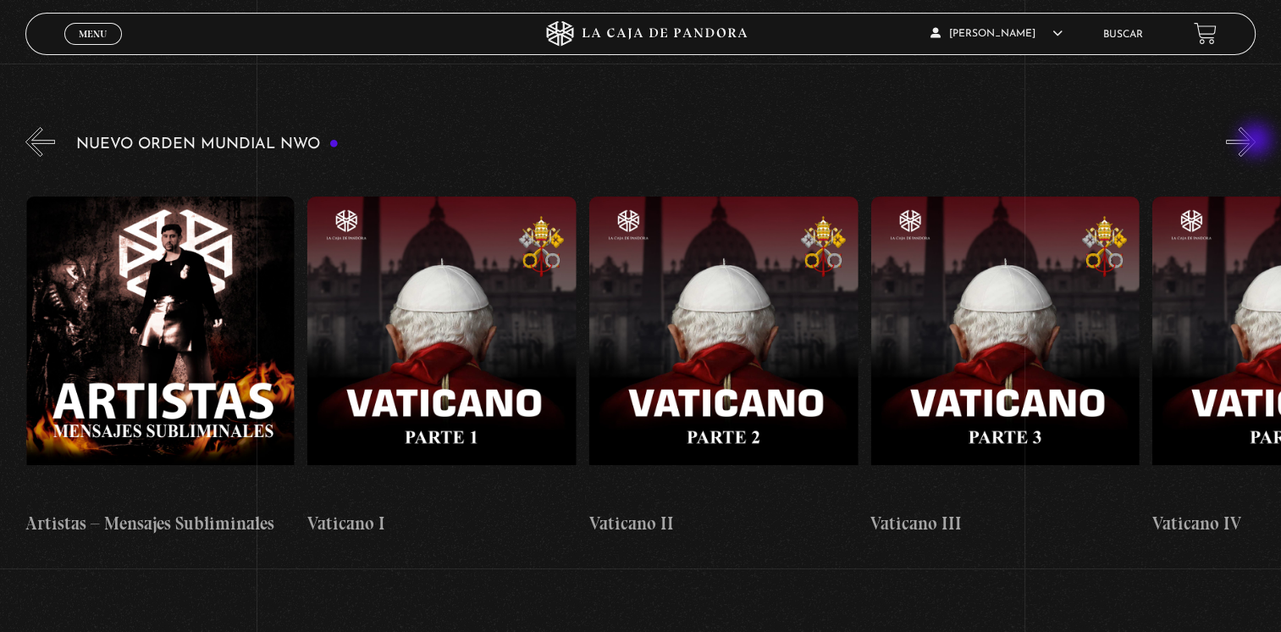
click at [1255, 141] on button "»" at bounding box center [1241, 142] width 30 height 30
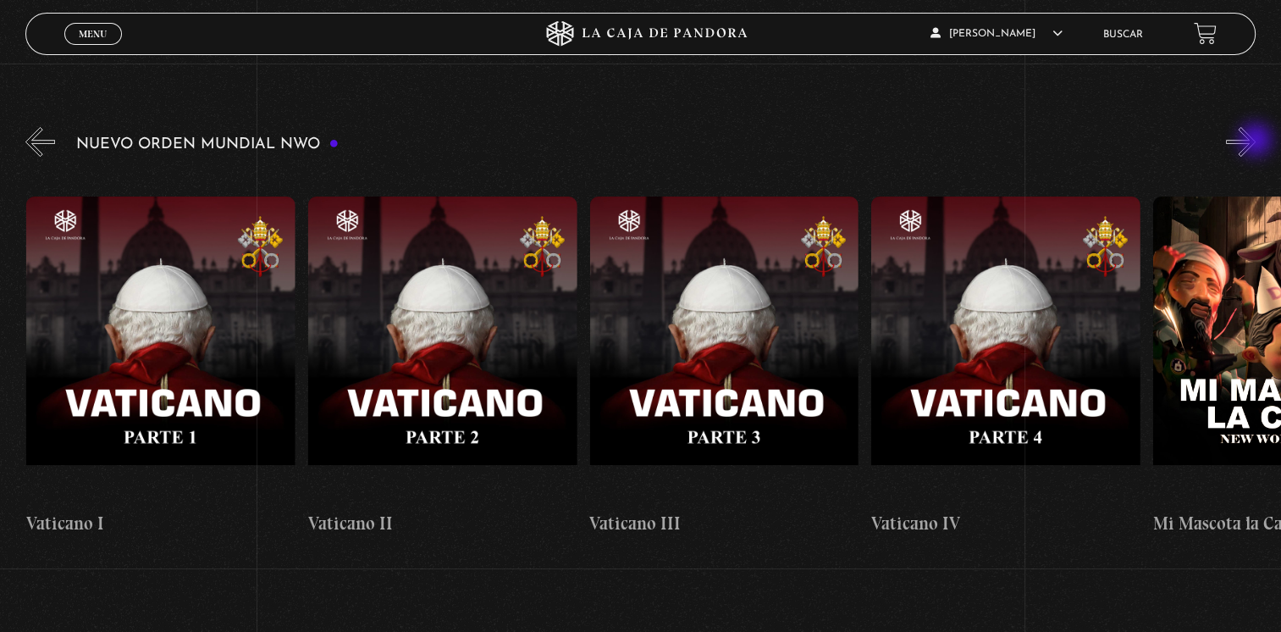
click at [1255, 141] on button "»" at bounding box center [1241, 142] width 30 height 30
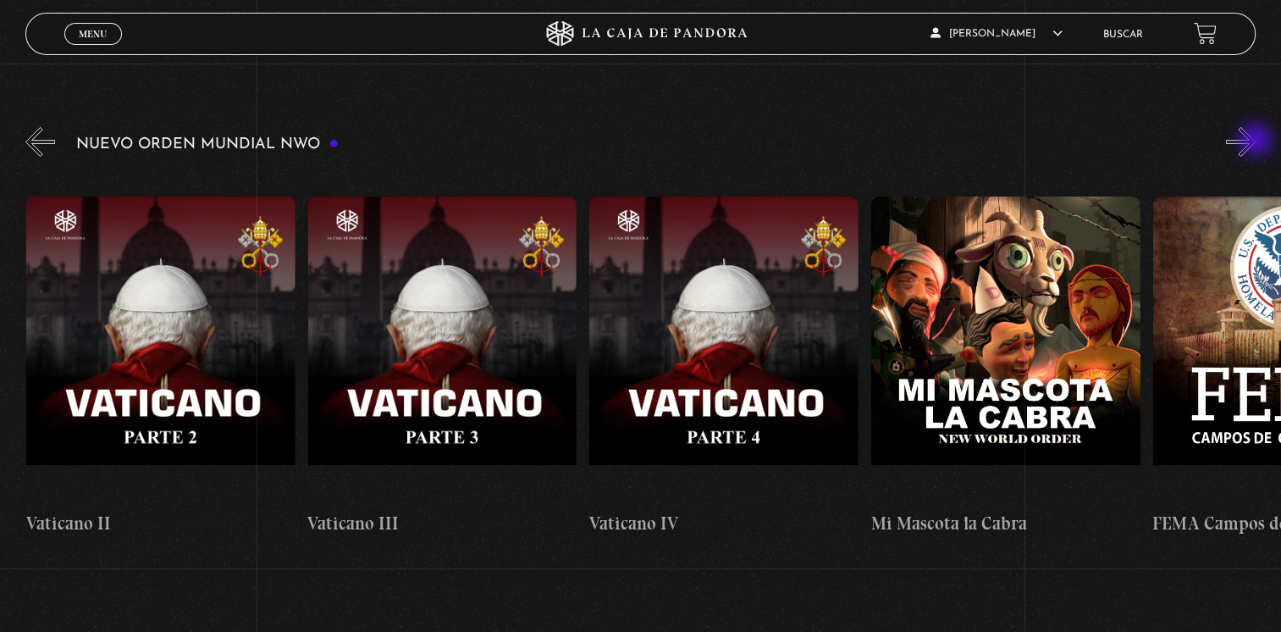
click at [1255, 141] on button "»" at bounding box center [1241, 142] width 30 height 30
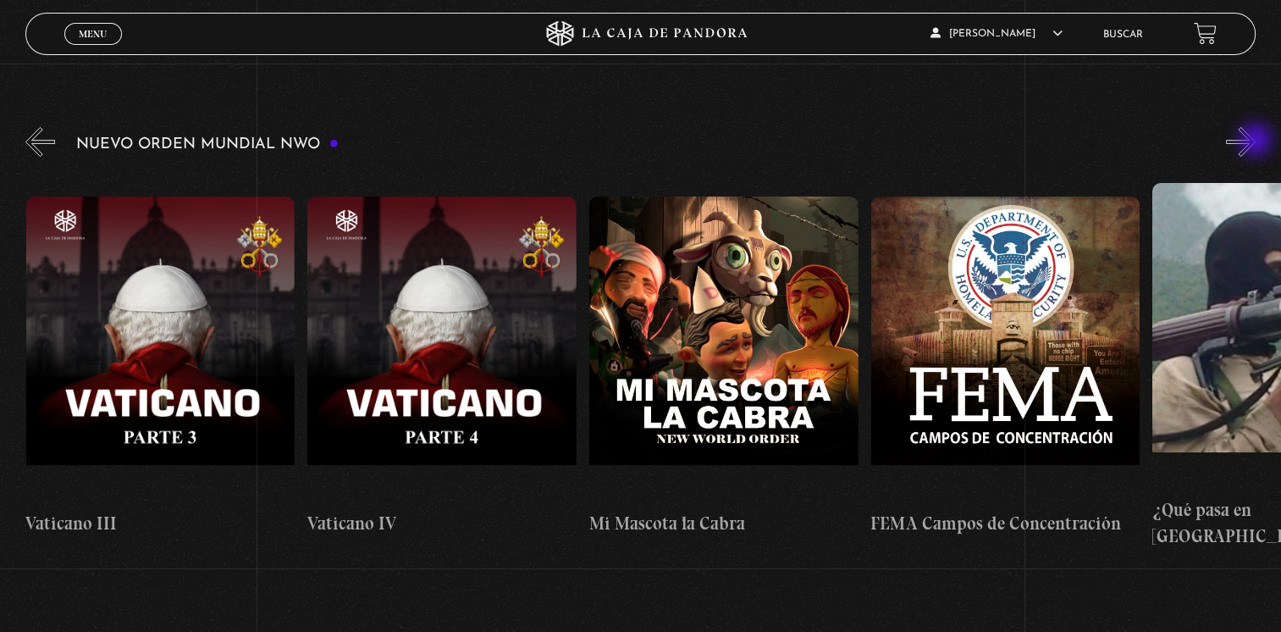
click at [1255, 141] on button "»" at bounding box center [1241, 142] width 30 height 30
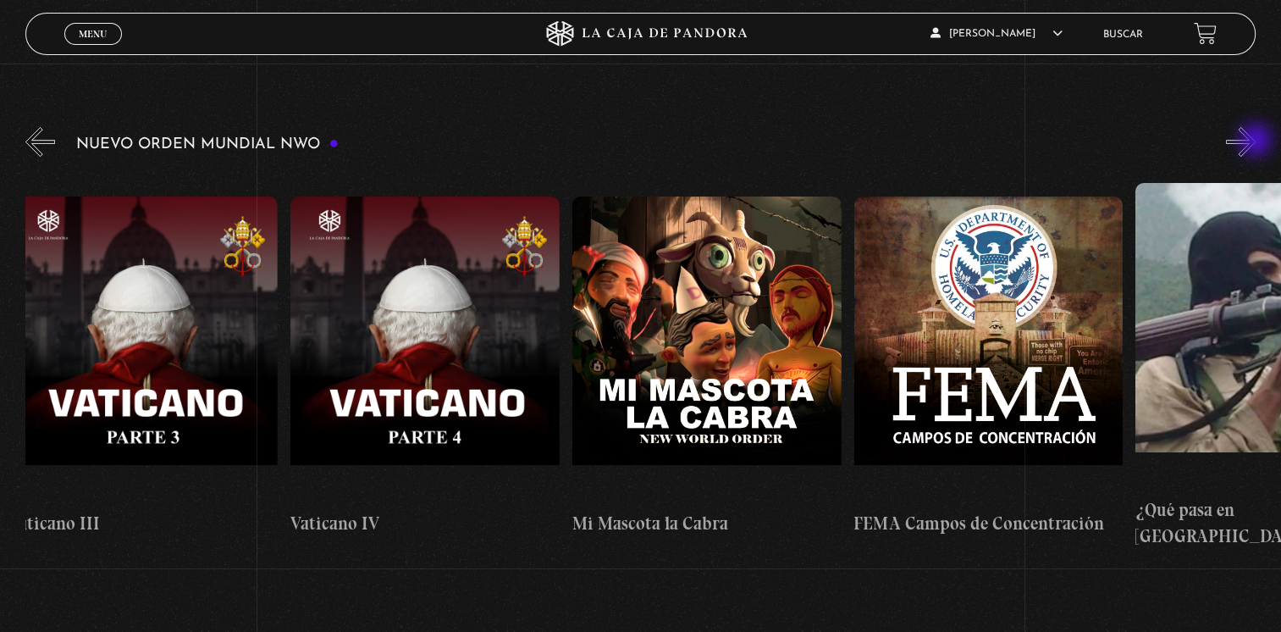
click at [1255, 141] on button "»" at bounding box center [1241, 142] width 30 height 30
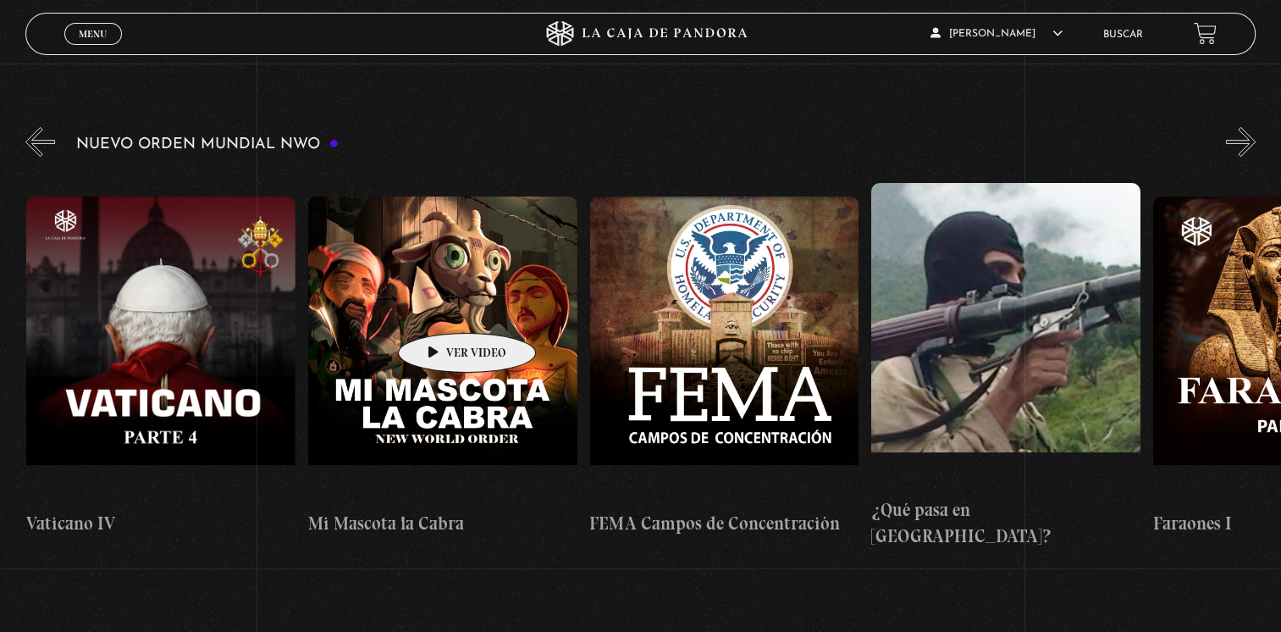
click at [440, 307] on figure at bounding box center [442, 348] width 269 height 305
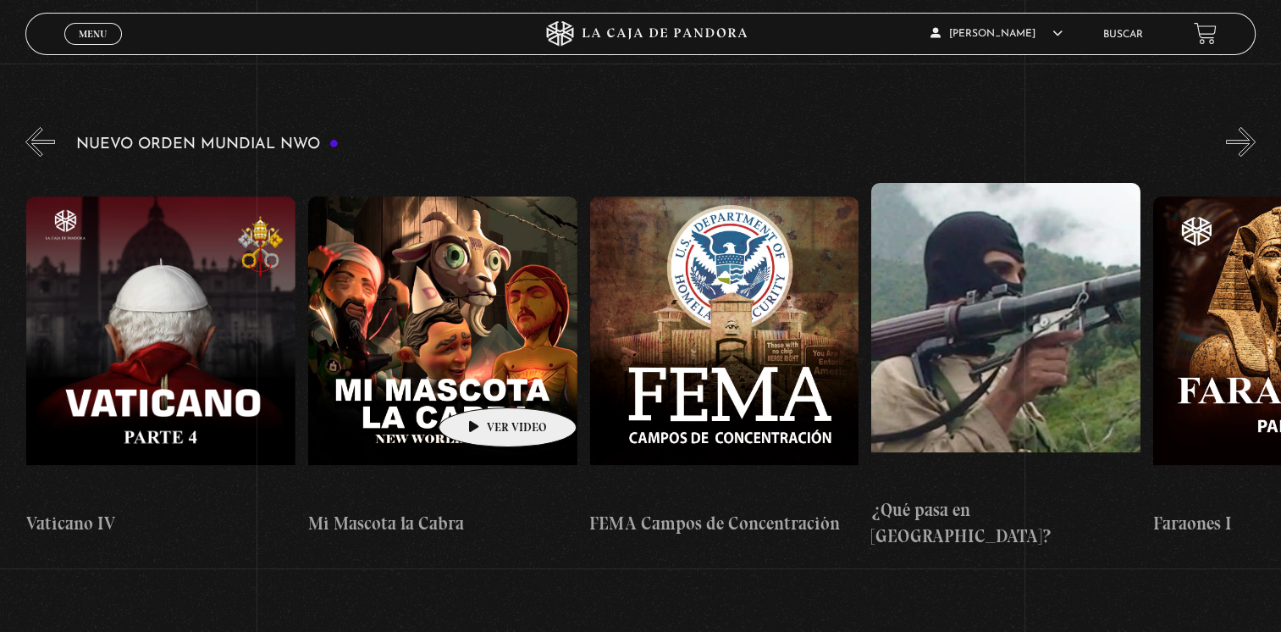
click at [481, 382] on figure at bounding box center [442, 348] width 269 height 305
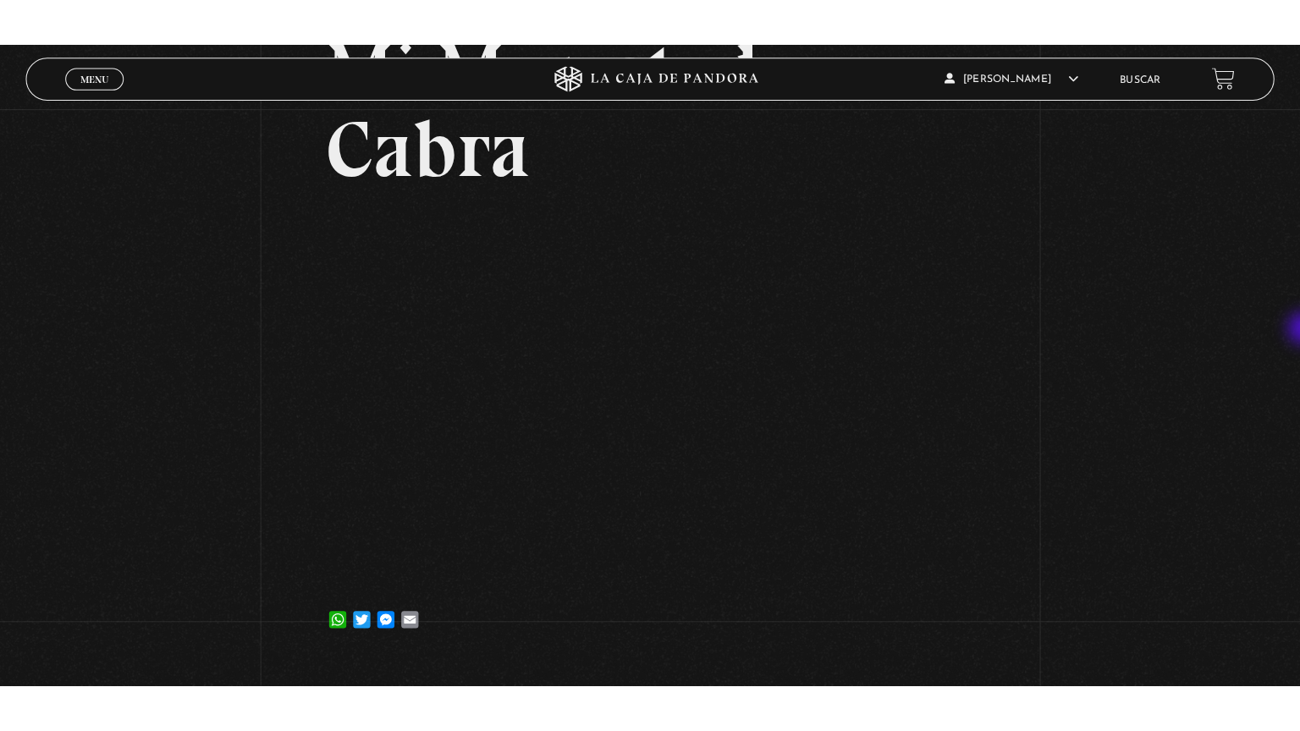
scroll to position [178, 0]
